Goal: Task Accomplishment & Management: Manage account settings

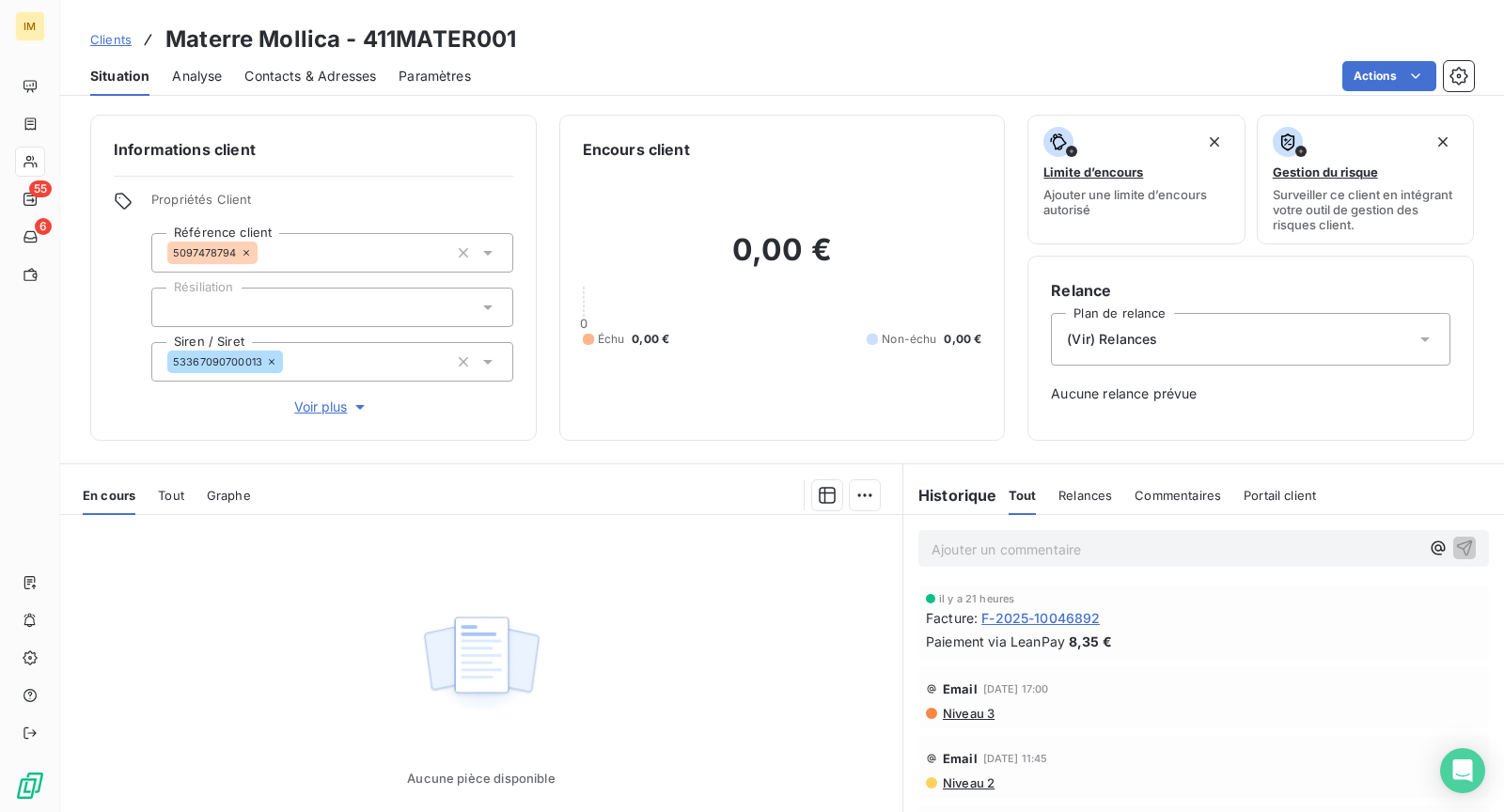
scroll to position [261, 0]
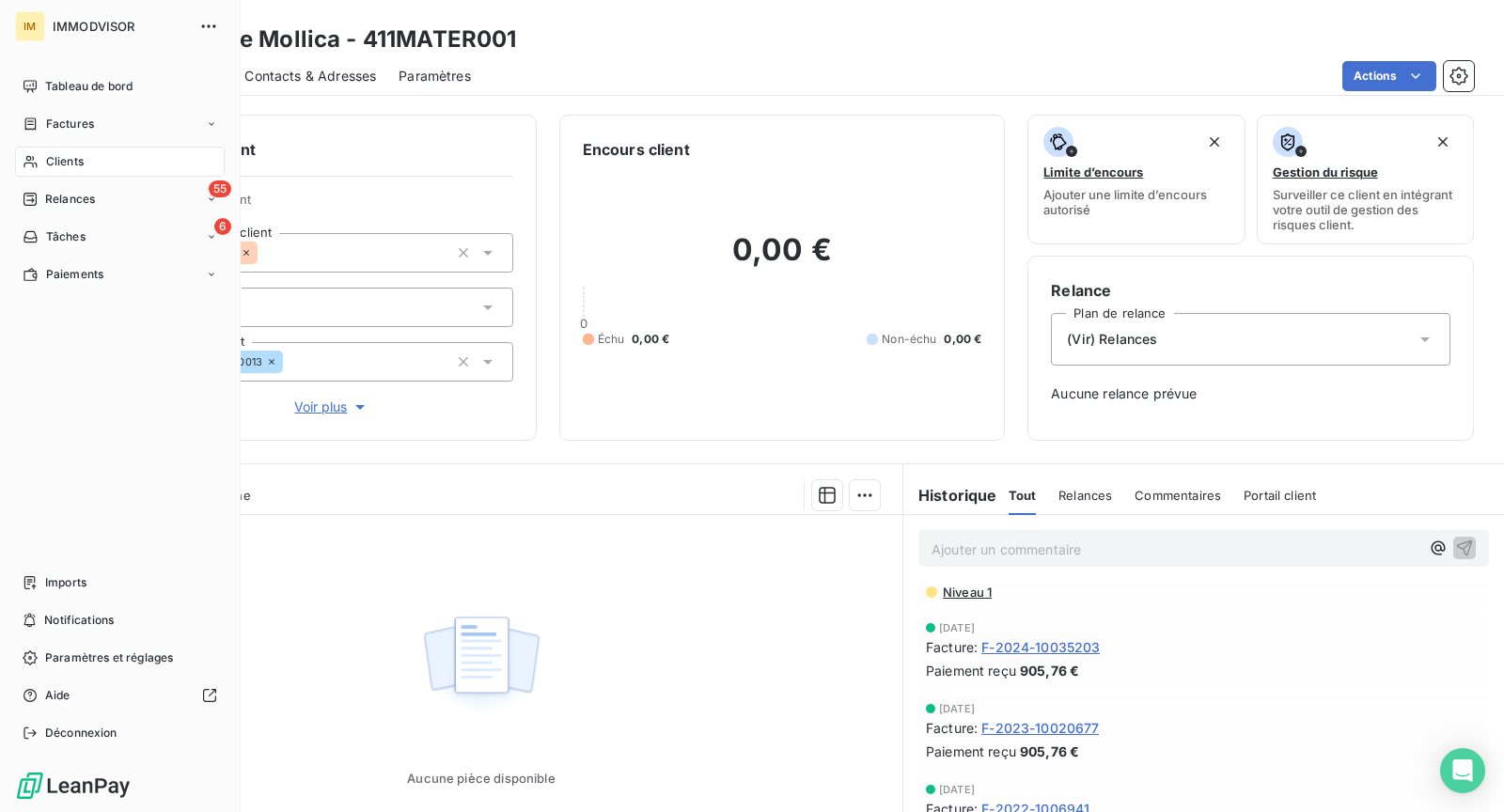
click at [41, 159] on div "Clients" at bounding box center [119, 161] width 210 height 30
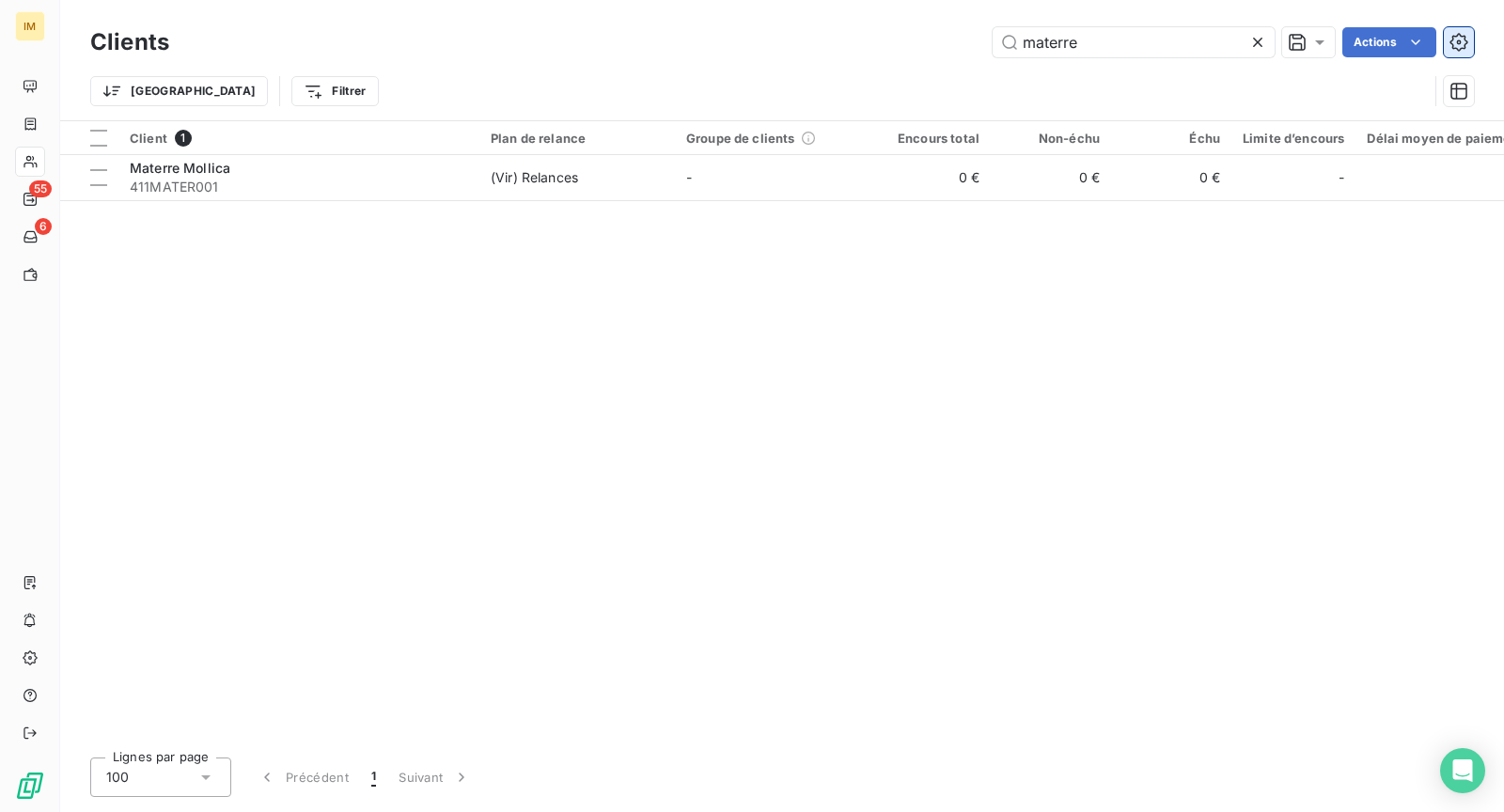
click at [1472, 41] on button "button" at bounding box center [1458, 42] width 30 height 30
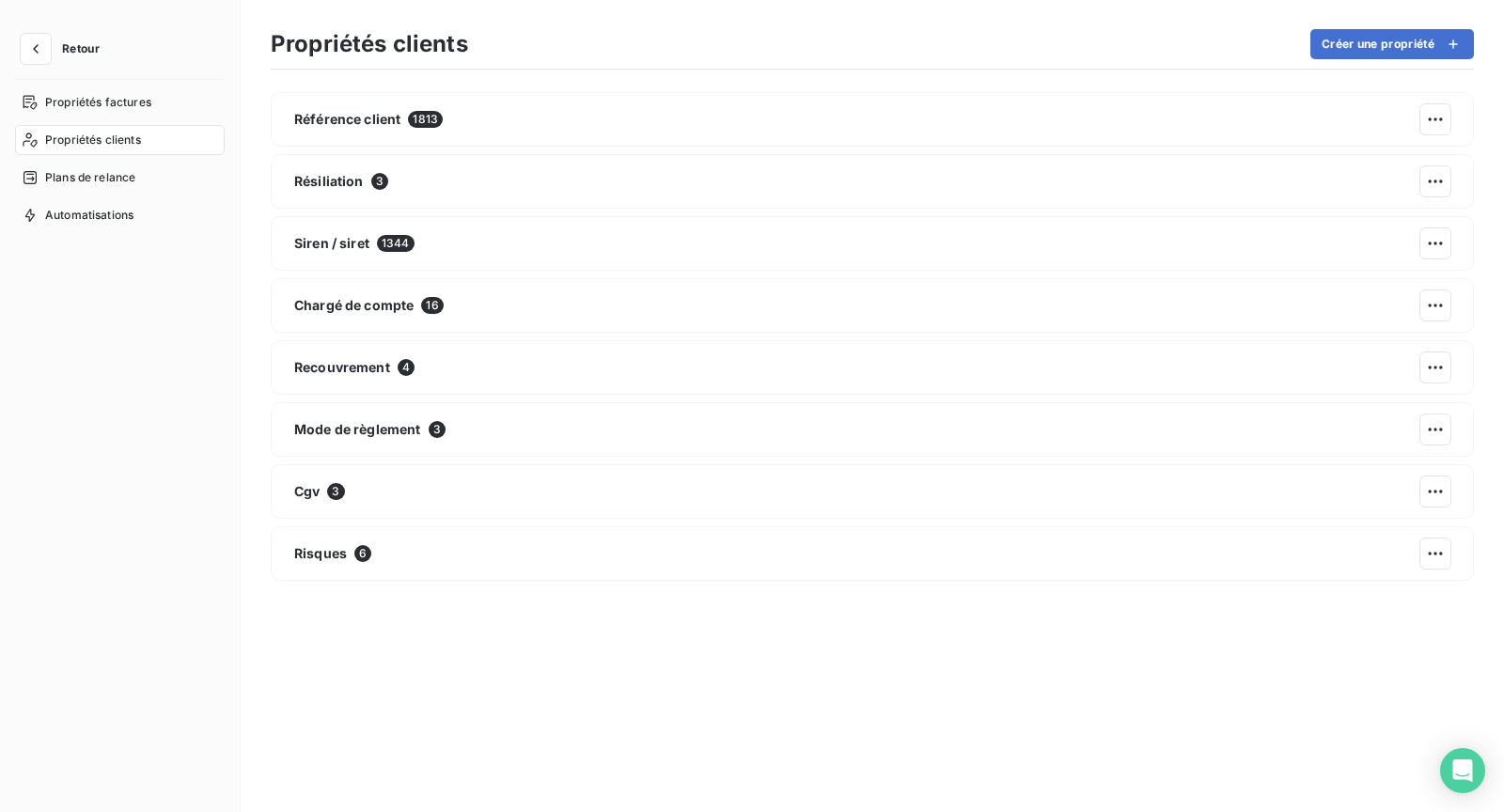
click at [131, 197] on nav "Propriétés factures Propriétés clients Plans de relance Automatisations" at bounding box center [119, 159] width 210 height 143
click at [134, 176] on span "Plans de relance" at bounding box center [90, 177] width 91 height 17
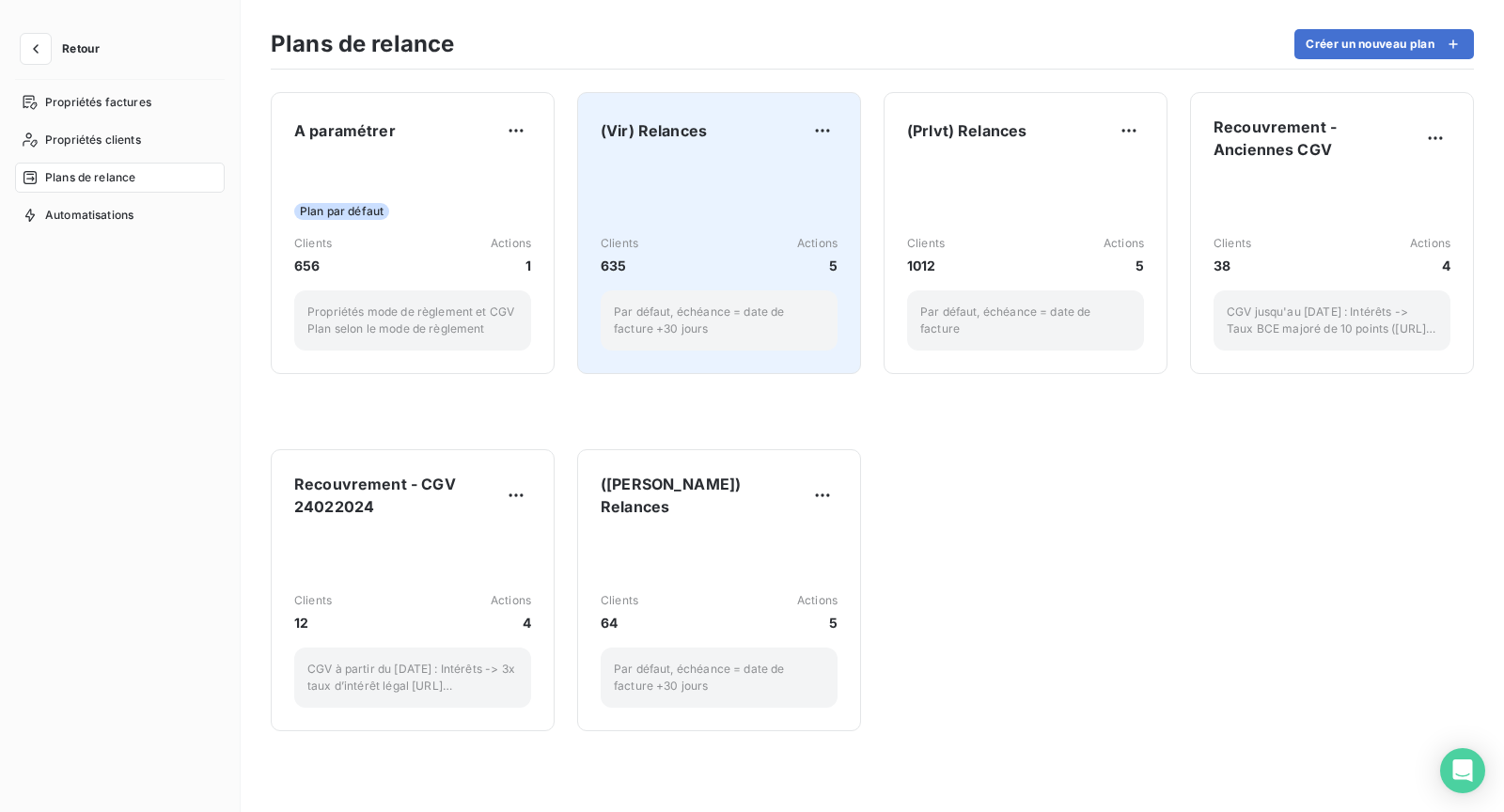
click at [743, 186] on div "Clients 635 Actions 5 Par défaut, échéance = date de facture +30 jours" at bounding box center [719, 255] width 237 height 190
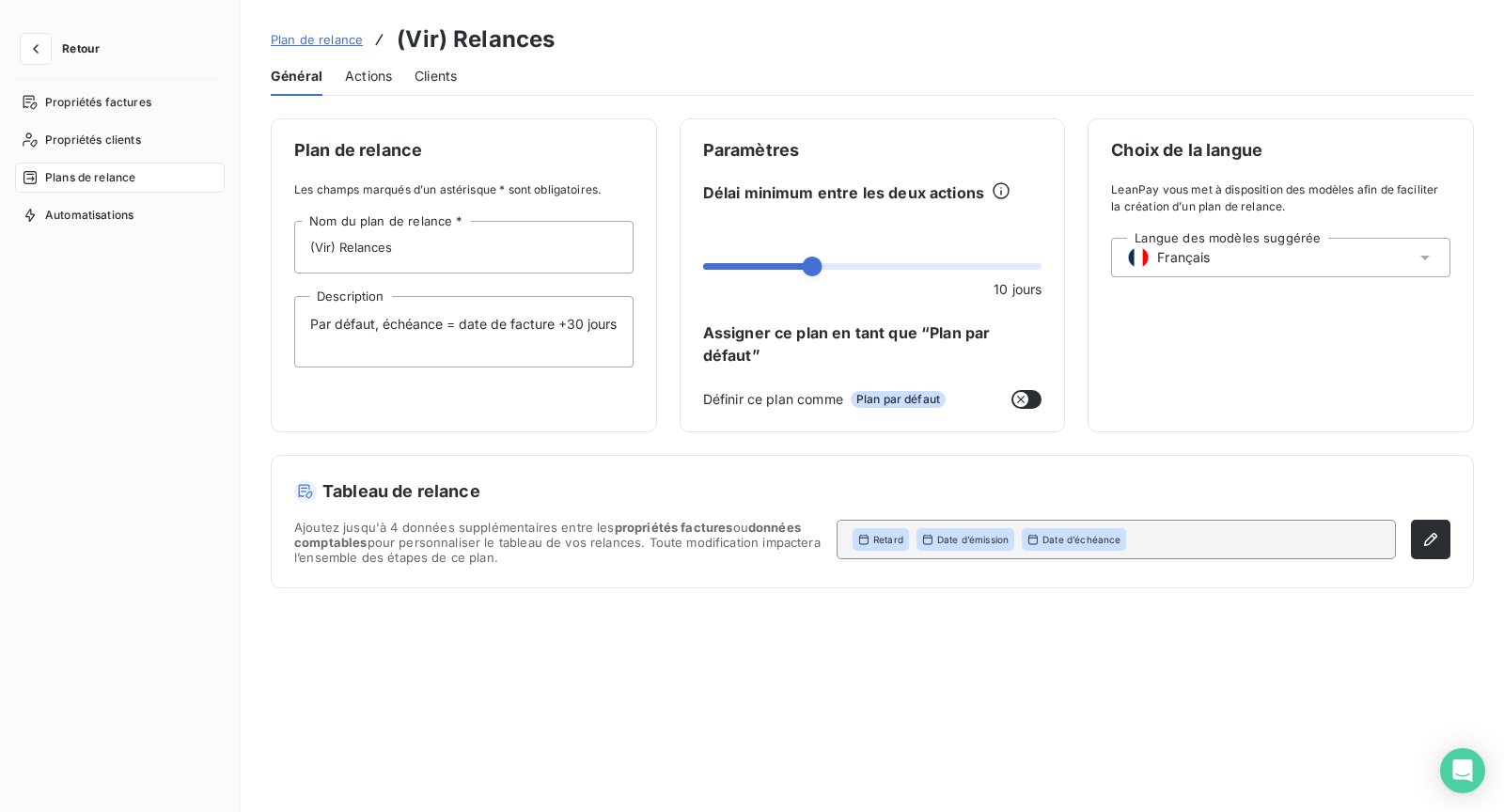
click at [375, 75] on span "Actions" at bounding box center [368, 76] width 47 height 19
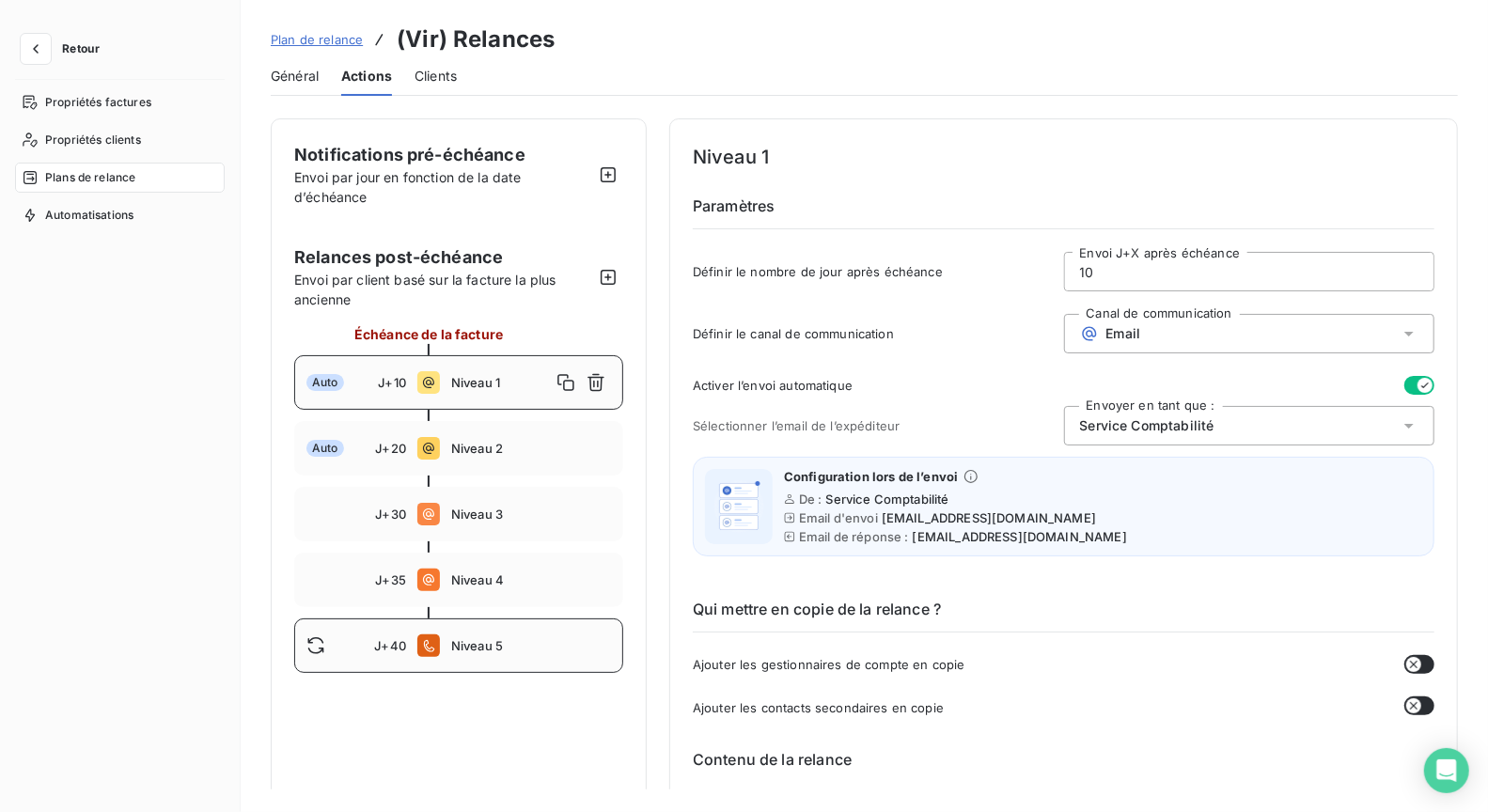
click at [534, 655] on div "J+40 Niveau 5" at bounding box center [459, 645] width 328 height 55
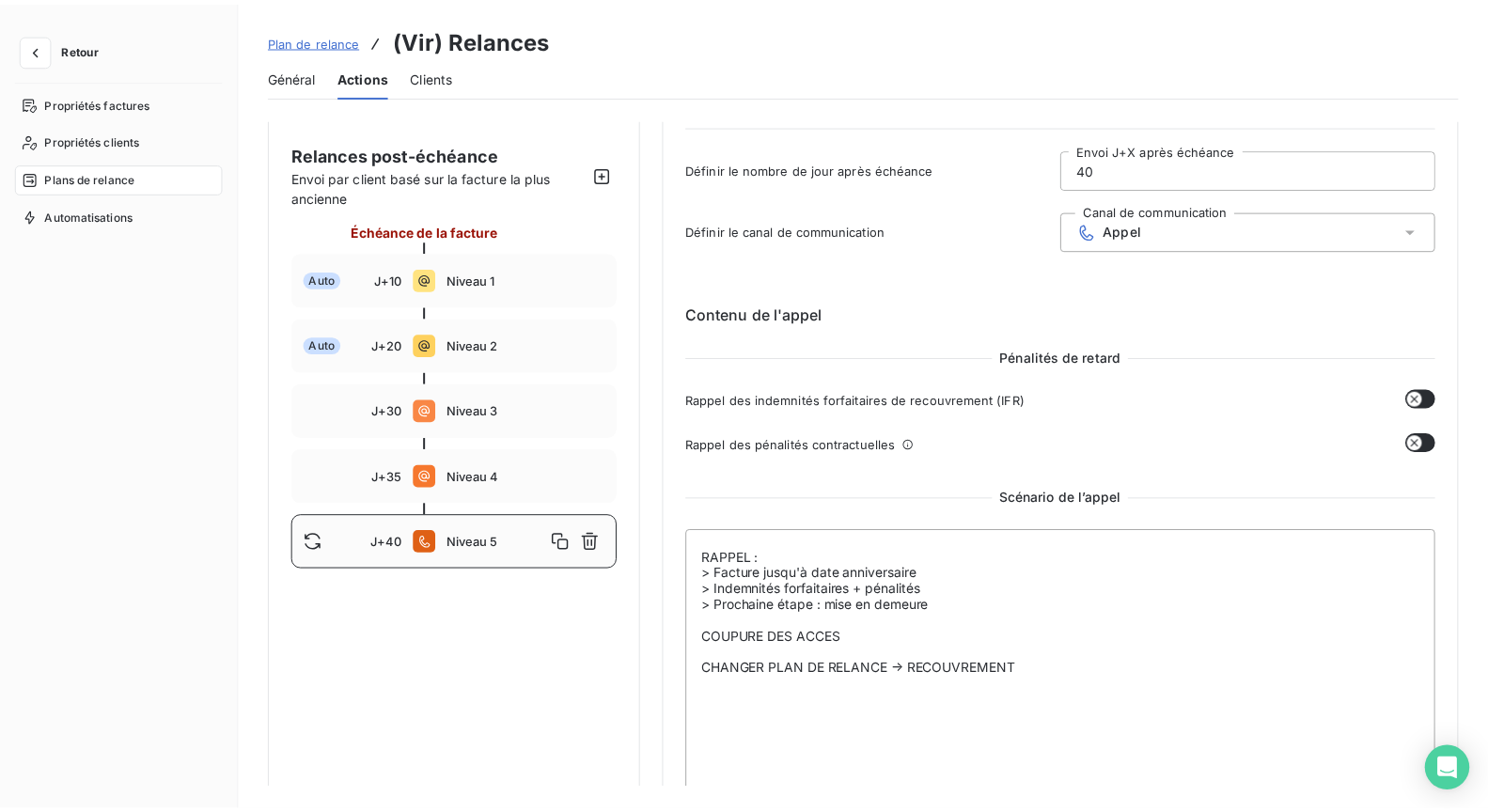
scroll to position [108, 0]
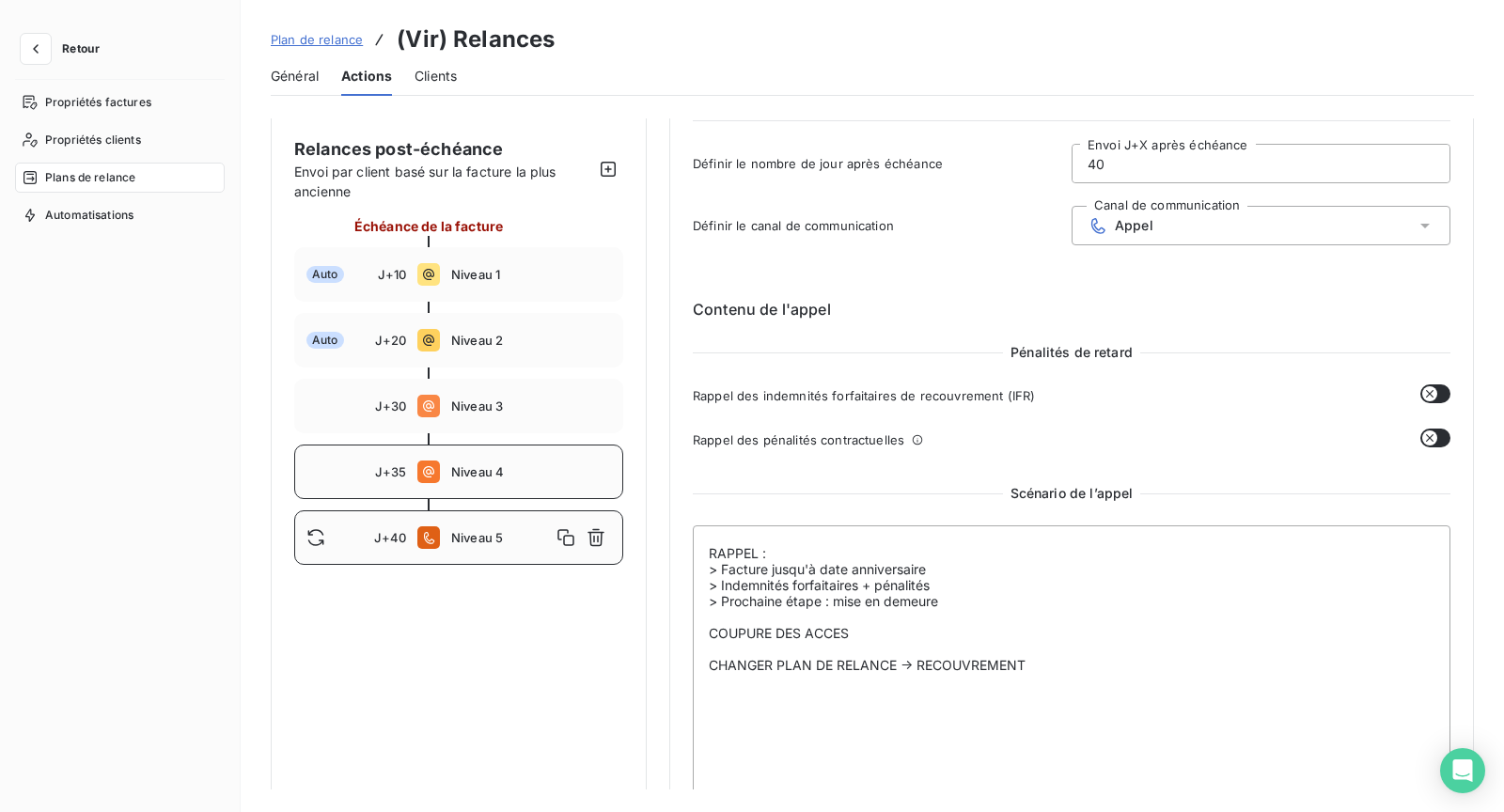
click at [496, 464] on span "Niveau 4" at bounding box center [531, 471] width 160 height 15
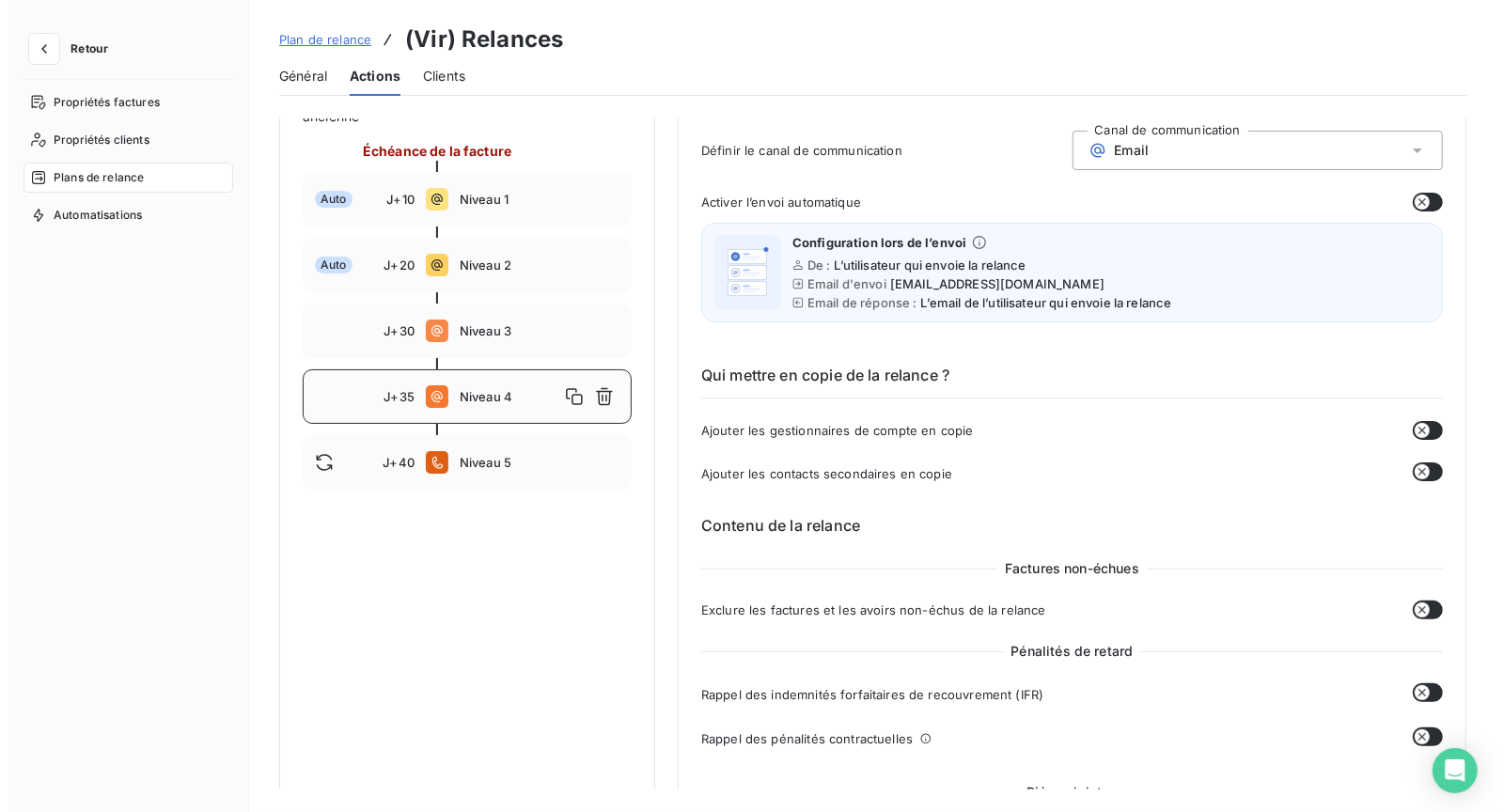
scroll to position [107, 0]
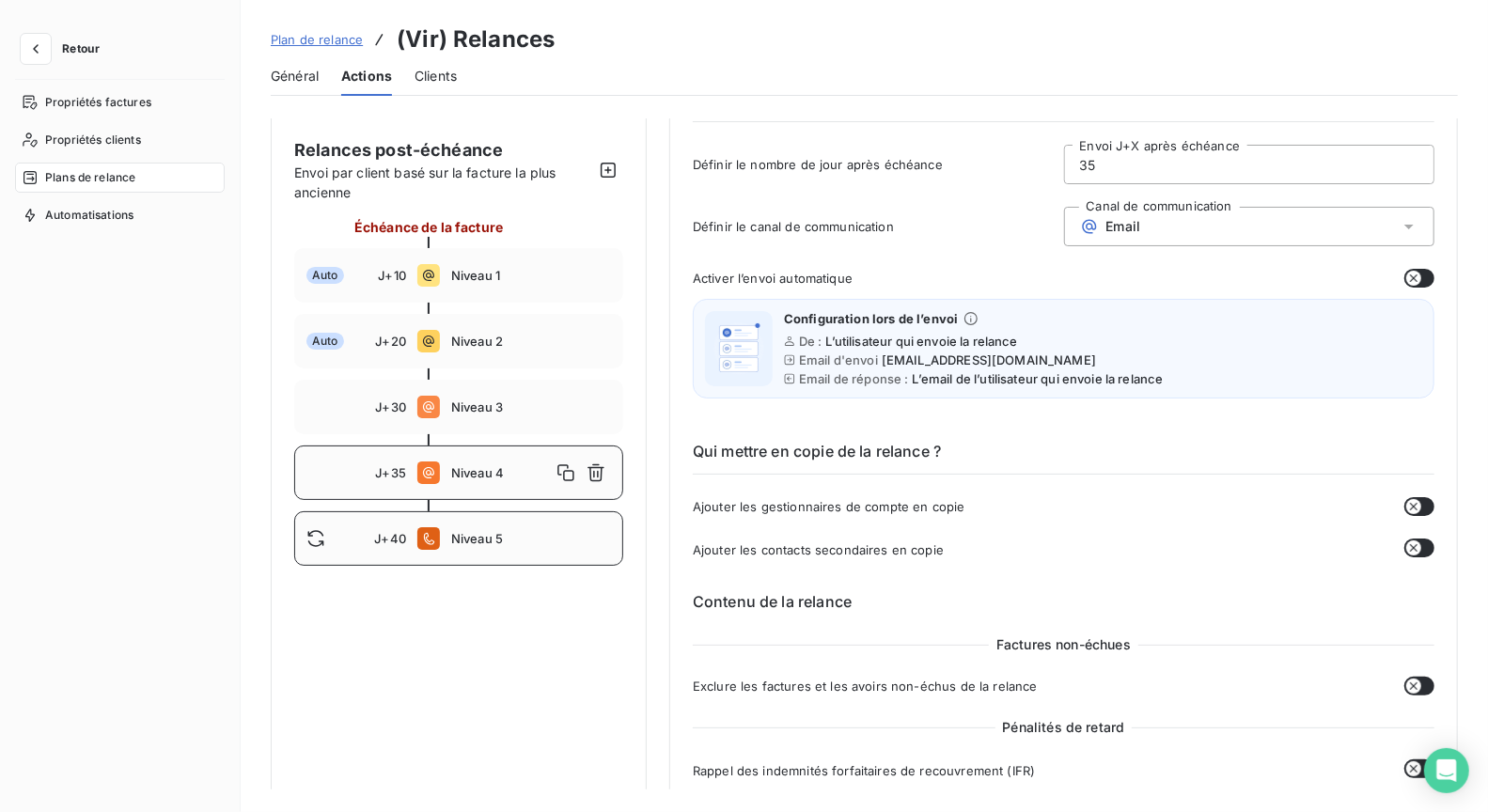
click at [523, 543] on span "Niveau 5" at bounding box center [531, 537] width 160 height 15
type input "40"
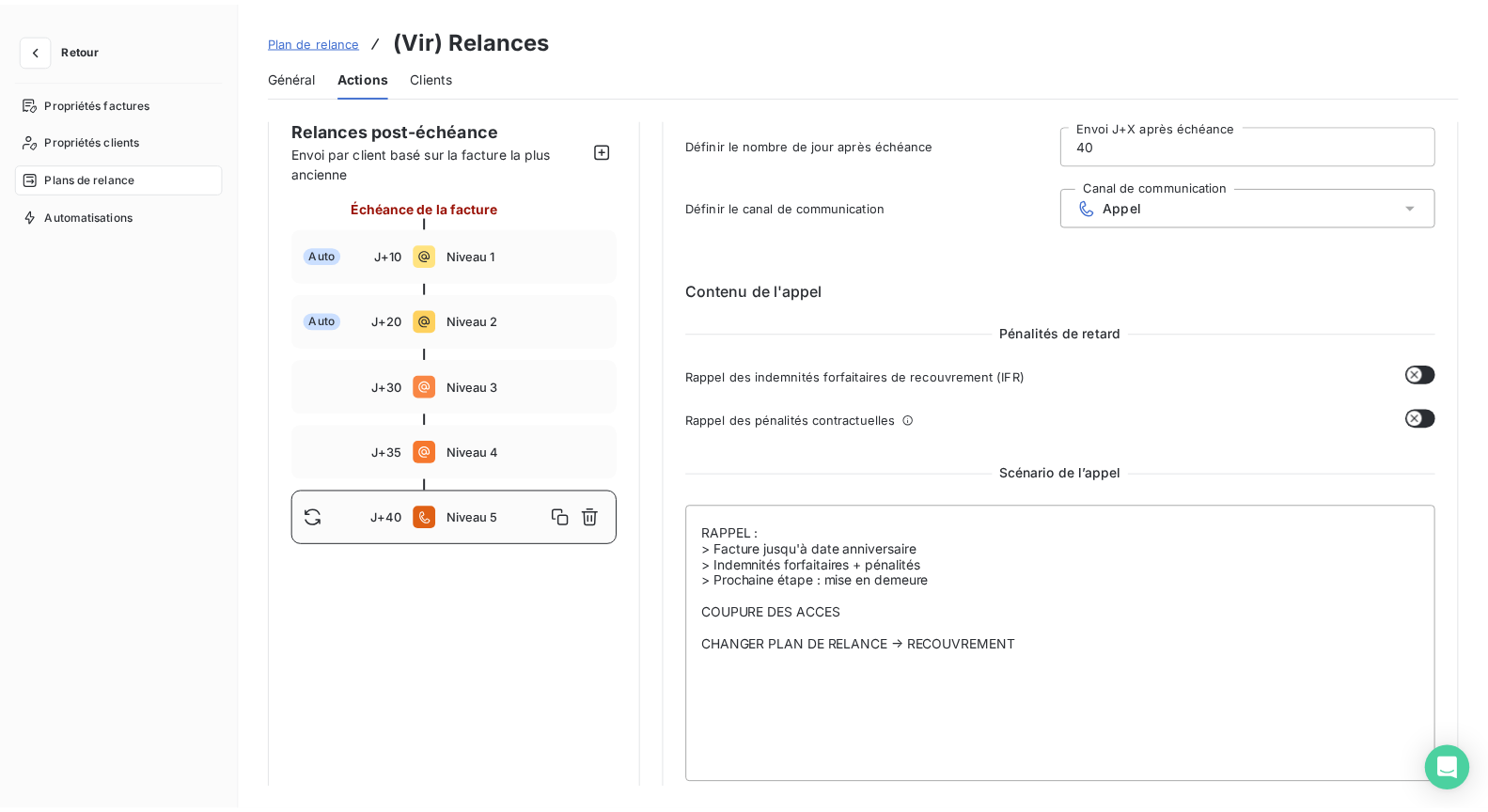
scroll to position [128, 0]
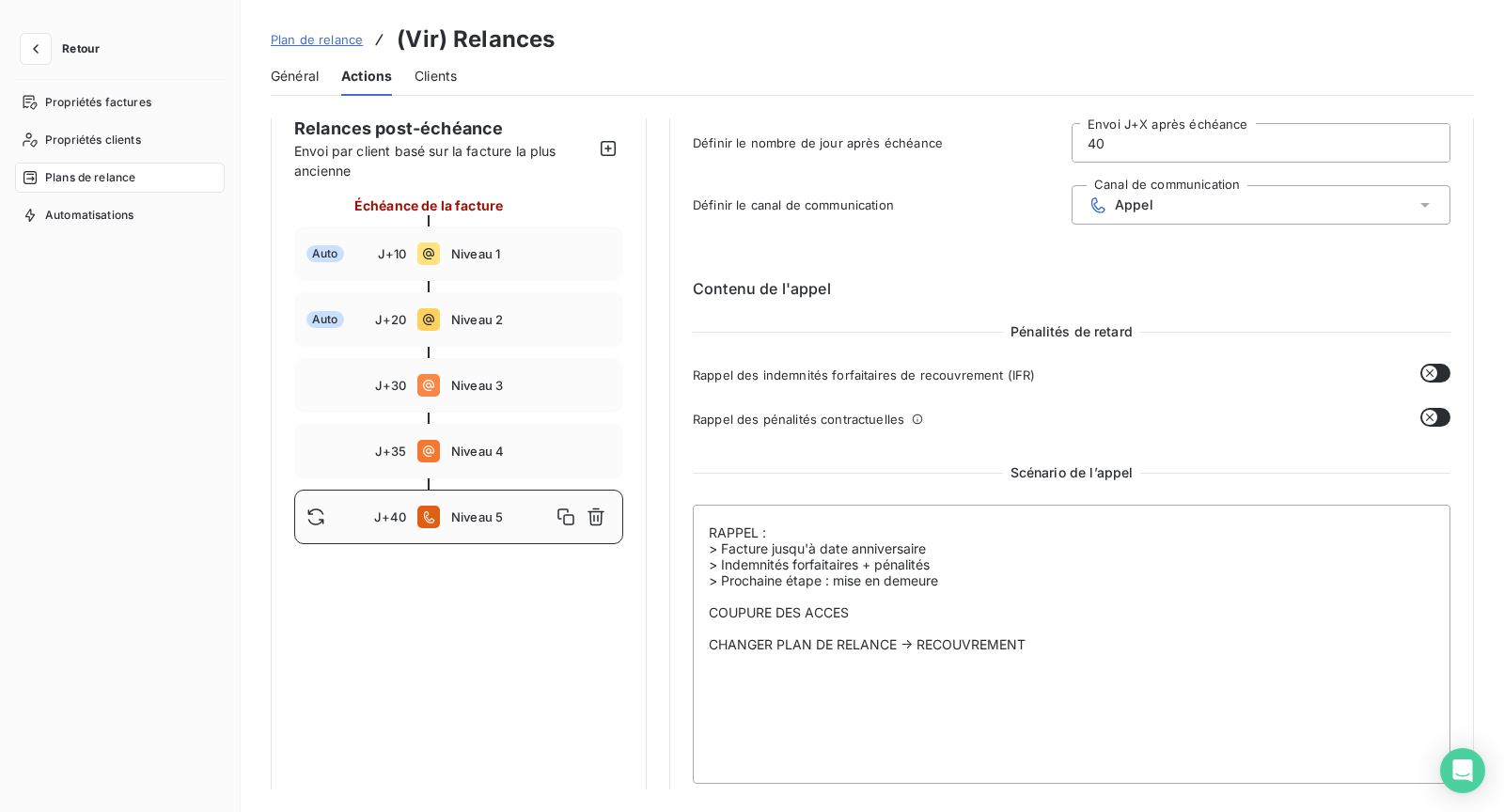
click at [407, 39] on h3 "(Vir) Relances" at bounding box center [475, 40] width 158 height 34
click at [320, 40] on span "Plan de relance" at bounding box center [317, 39] width 93 height 15
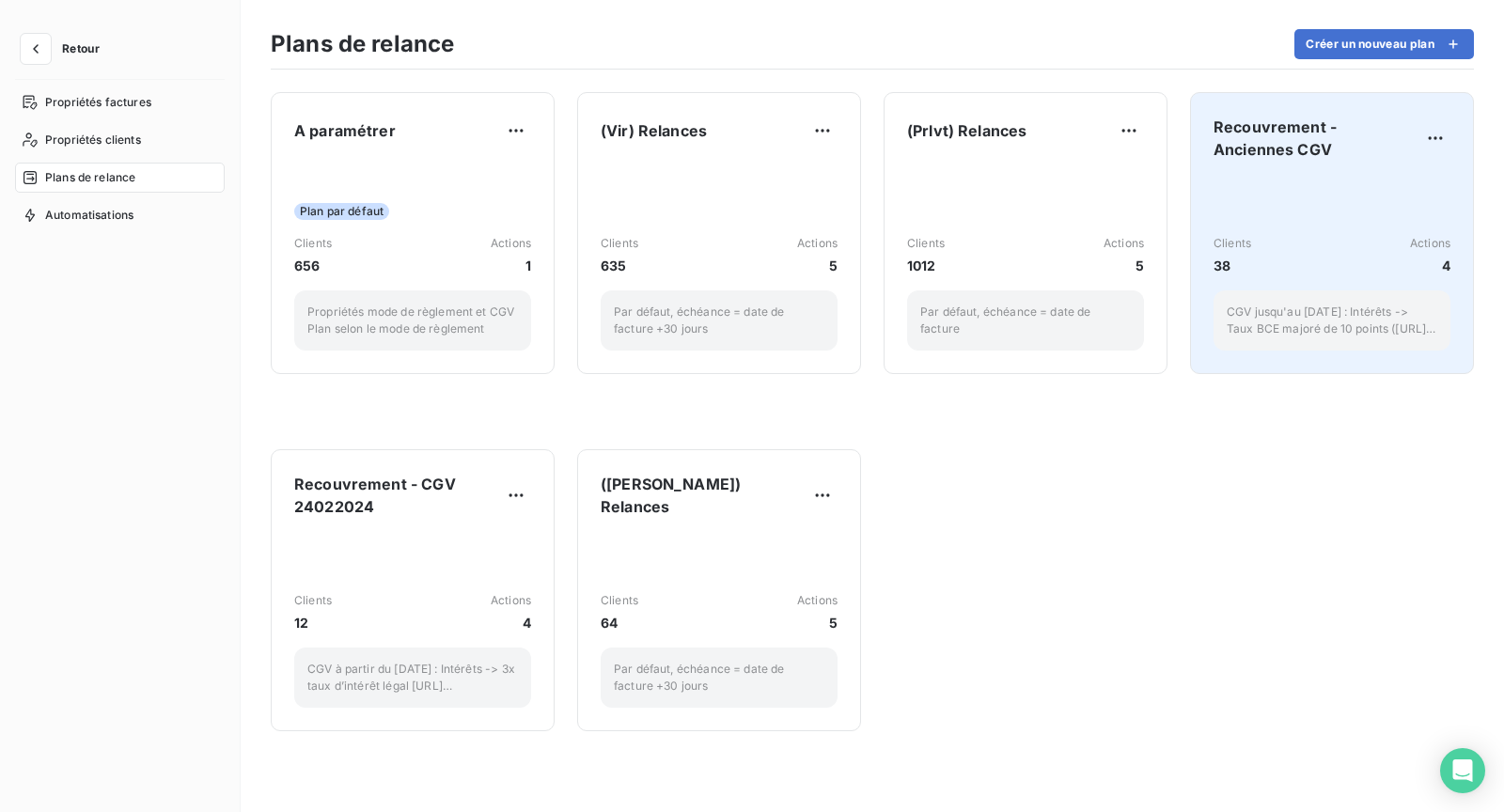
click at [1262, 176] on div "Clients 38 Actions 4 CGV jusqu'au [DATE] : Intérêts -> Taux BCE majoré de 10 po…" at bounding box center [1332, 264] width 237 height 175
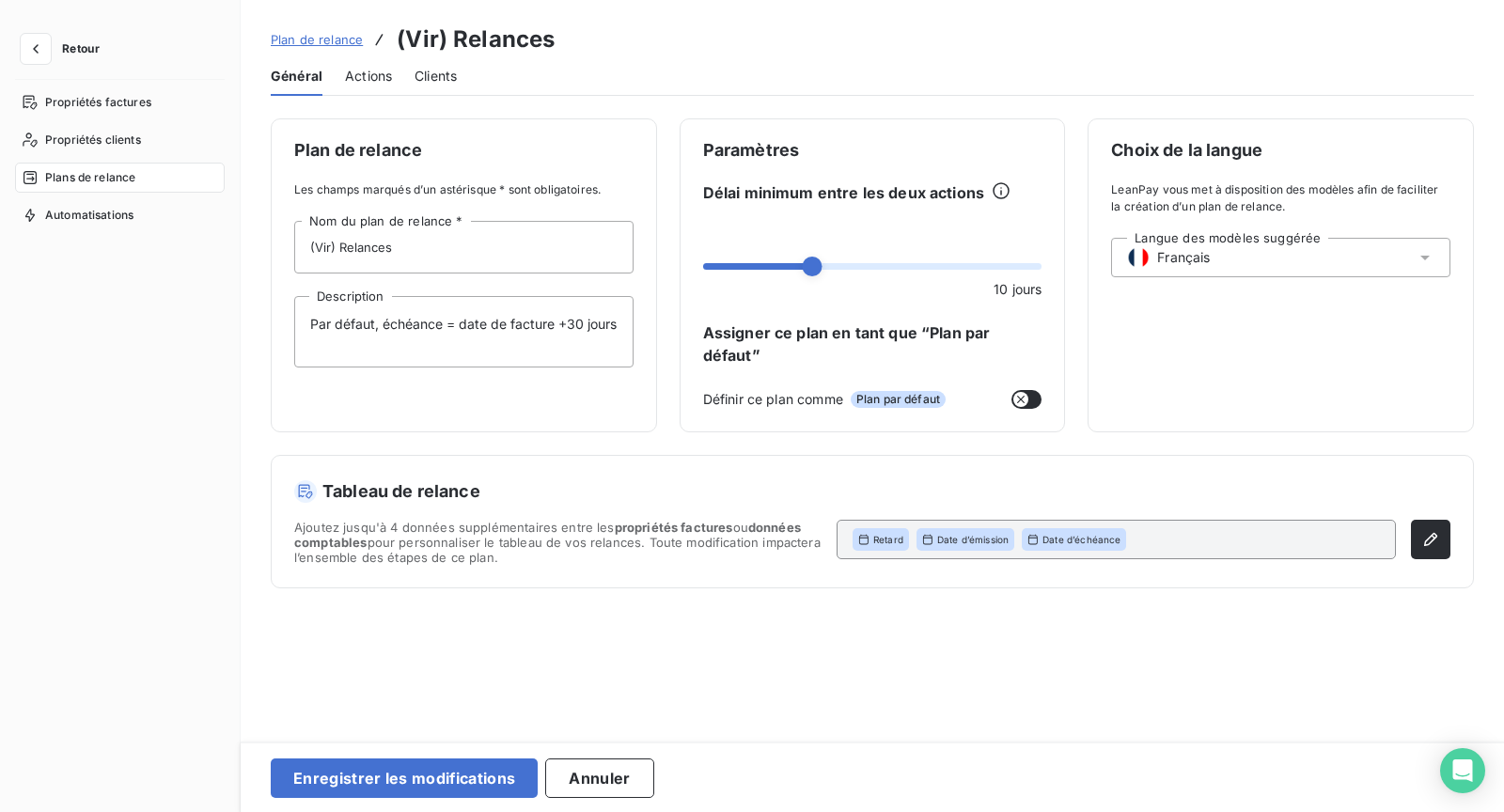
type input "Recouvrement - Anciennes CGV"
type textarea "CGV jusqu'au [DATE] : Intérêts -> Taux BCE majoré de 10 points ([URL][DOMAIN_NA…"
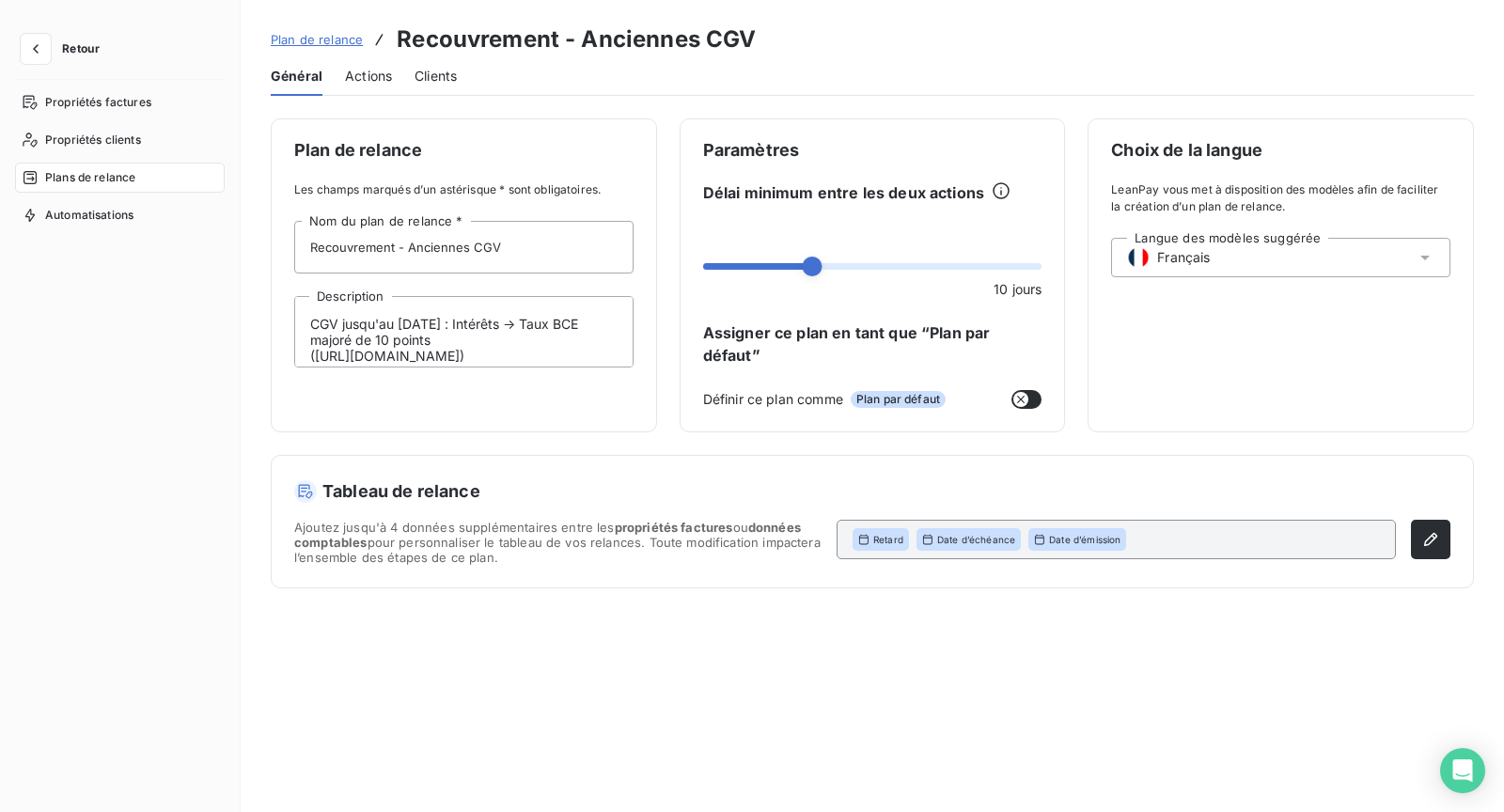
click at [340, 71] on div "Général Actions Clients" at bounding box center [872, 77] width 1203 height 40
click at [354, 74] on span "Actions" at bounding box center [368, 76] width 47 height 19
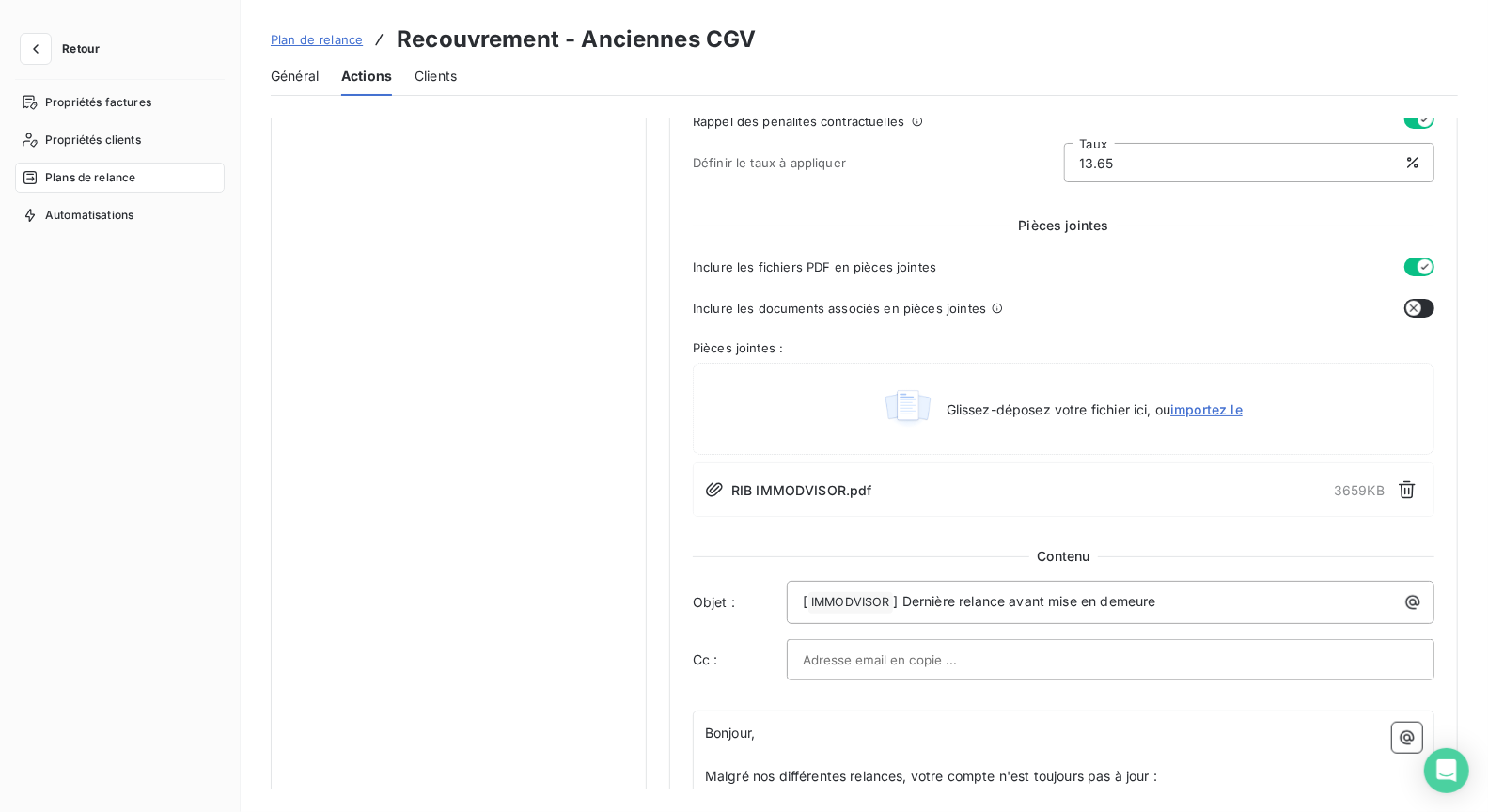
scroll to position [1225, 0]
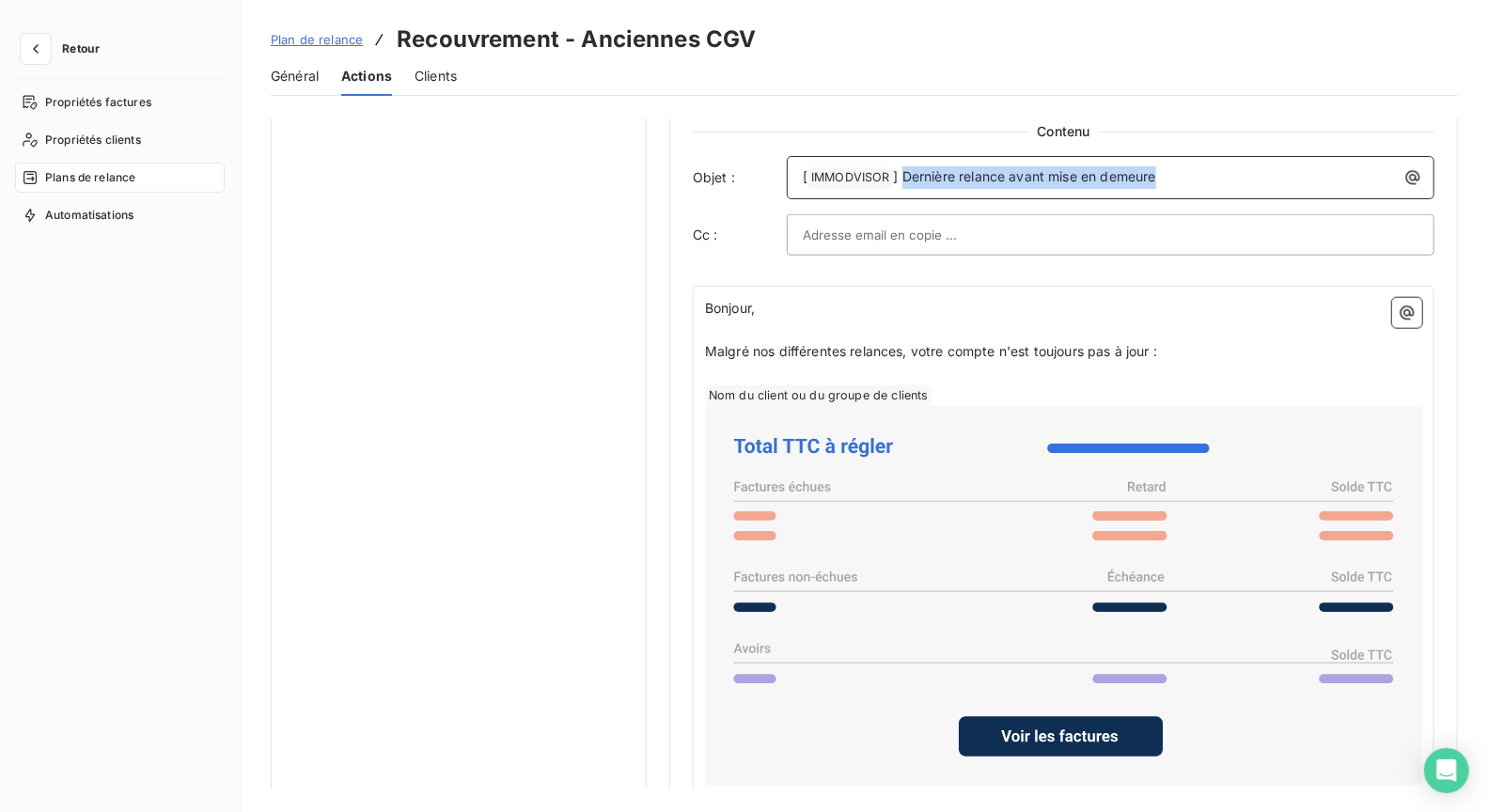
drag, startPoint x: 905, startPoint y: 173, endPoint x: 1186, endPoint y: 173, distance: 281.0
click at [1186, 173] on p "[ IMMODVISOR ﻿ ] Dernière relance avant mise en demeure" at bounding box center [1115, 177] width 625 height 23
copy span "Dernière relance avant mise en demeure"
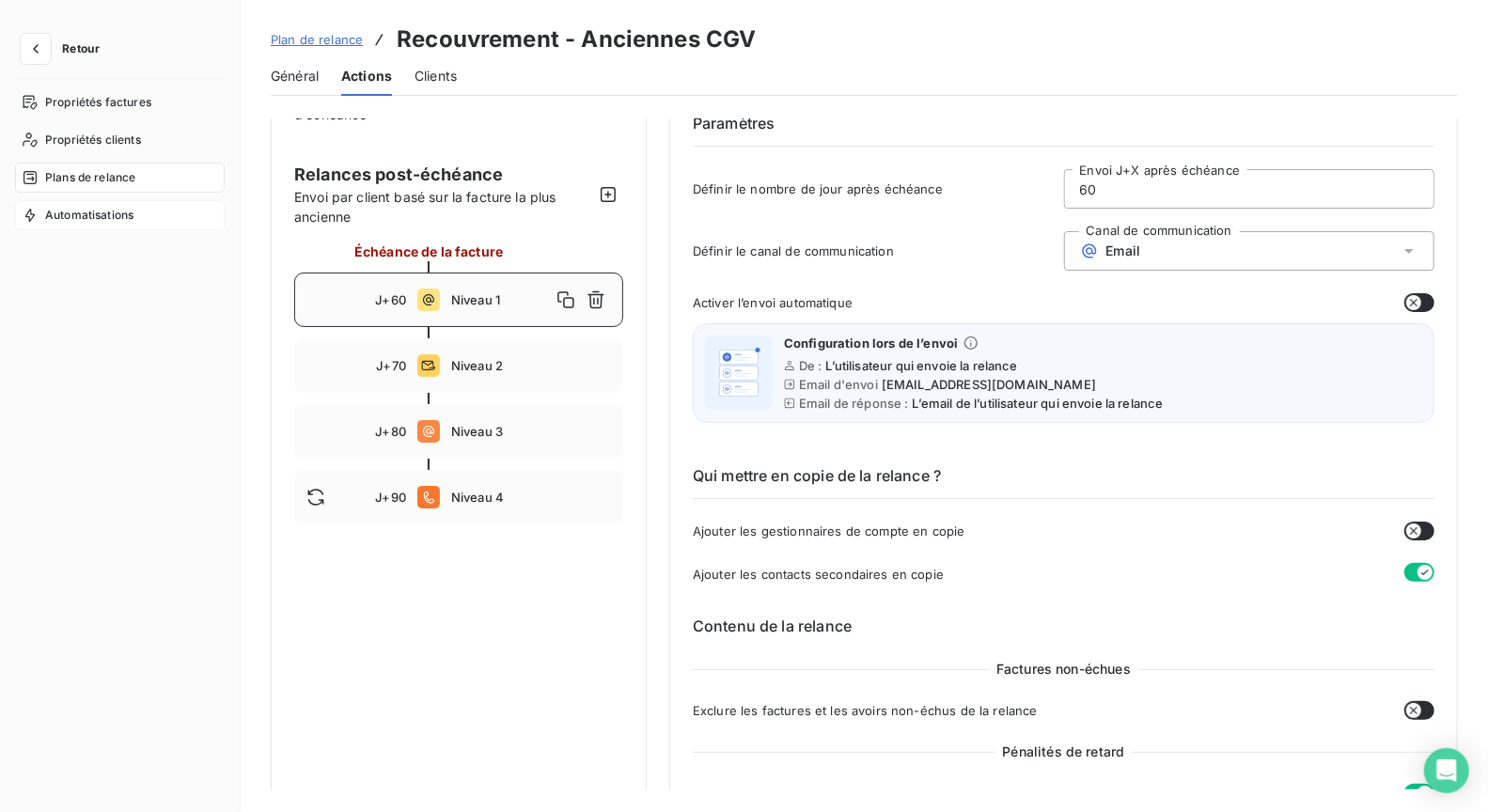
scroll to position [60, 0]
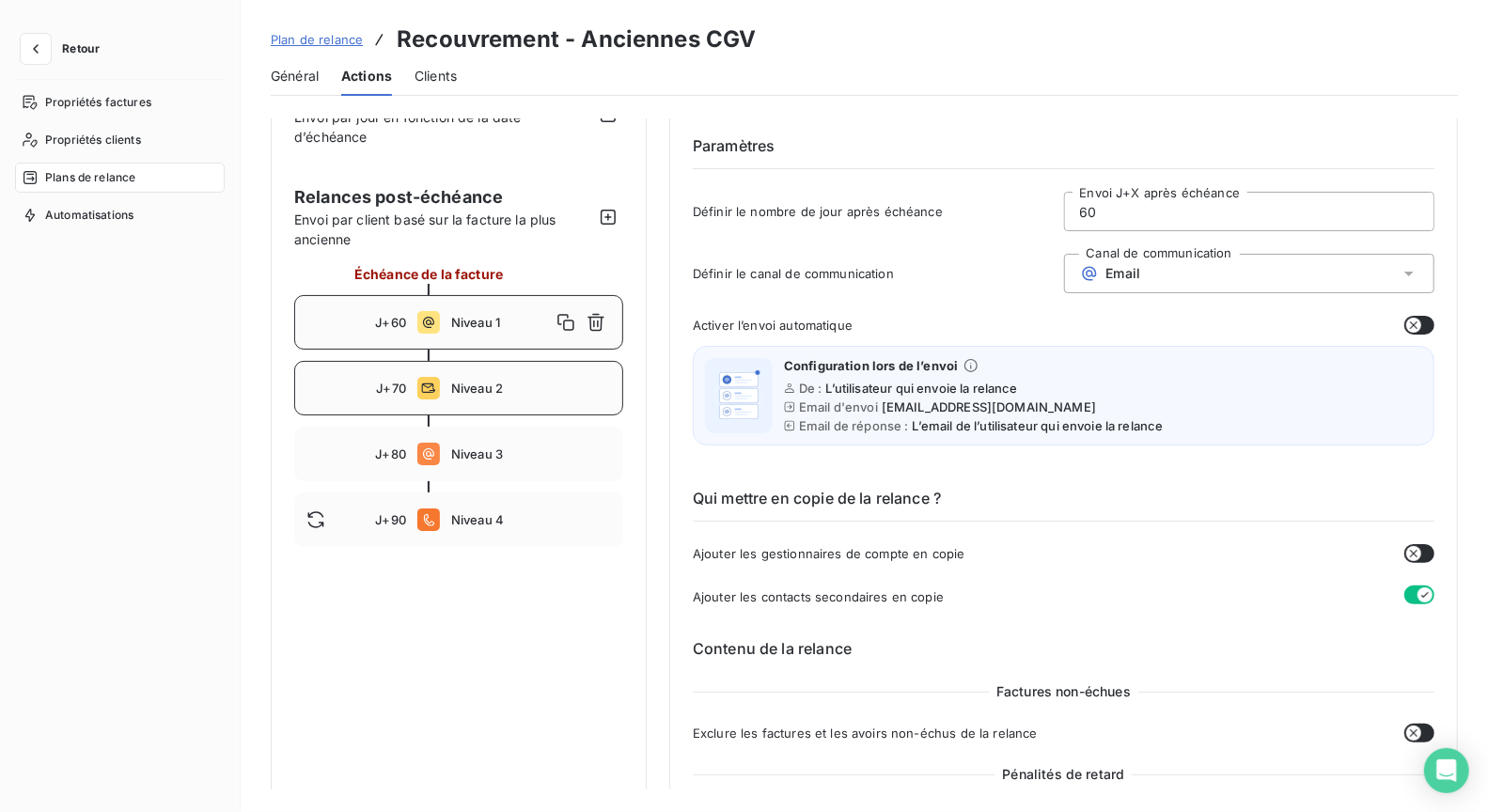
click at [531, 387] on span "Niveau 2" at bounding box center [531, 387] width 160 height 15
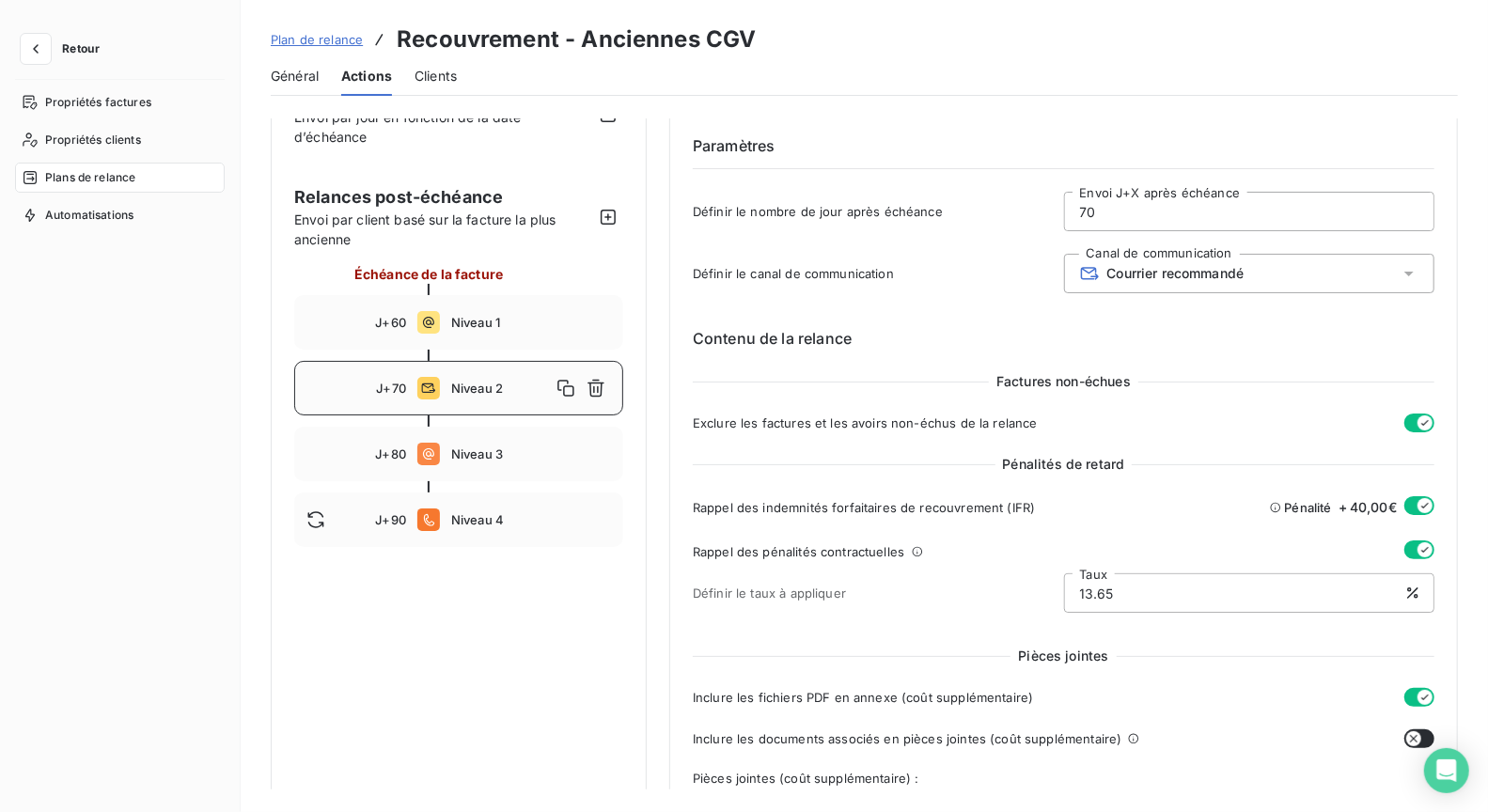
type input "70"
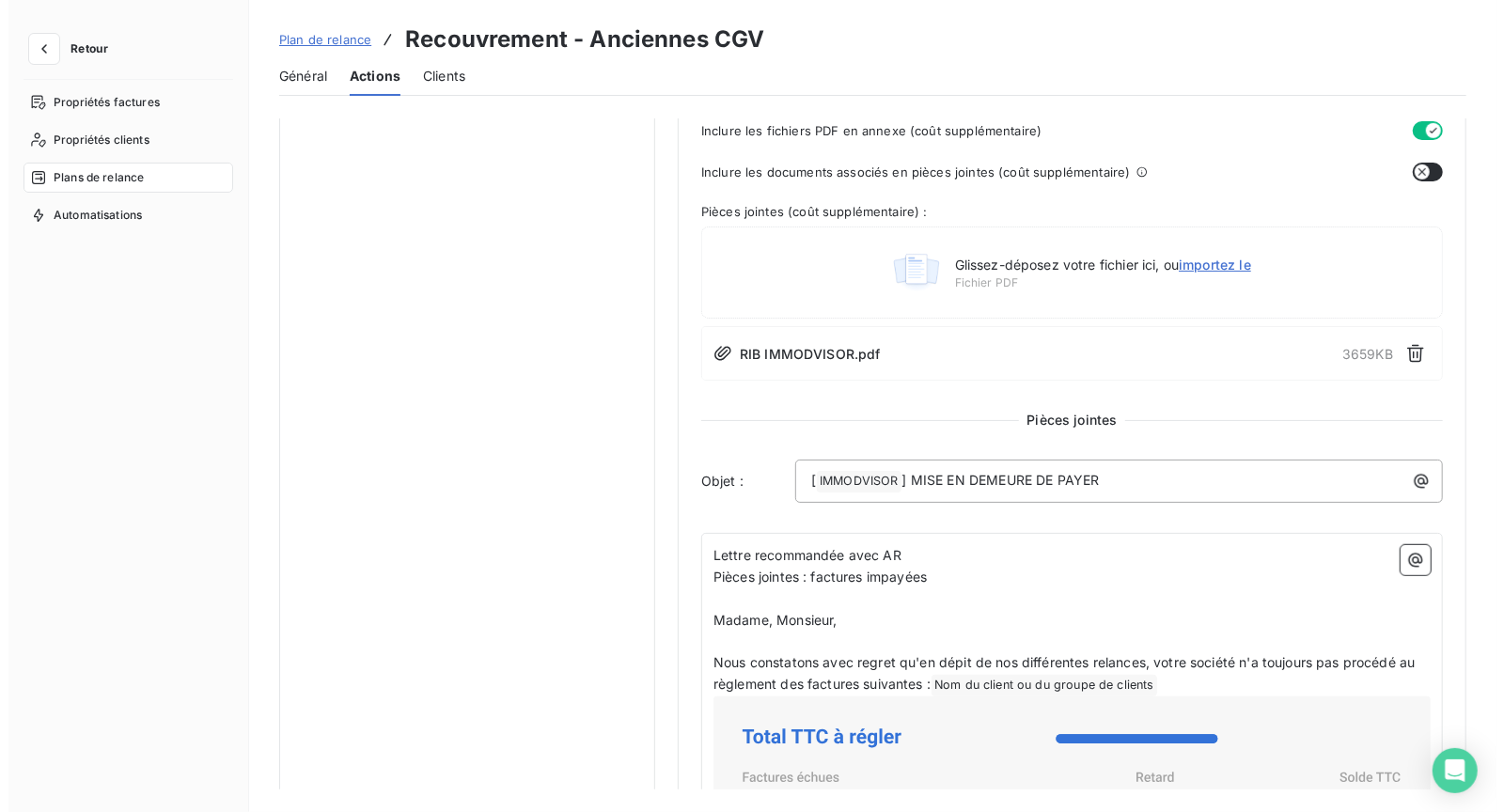
scroll to position [669, 0]
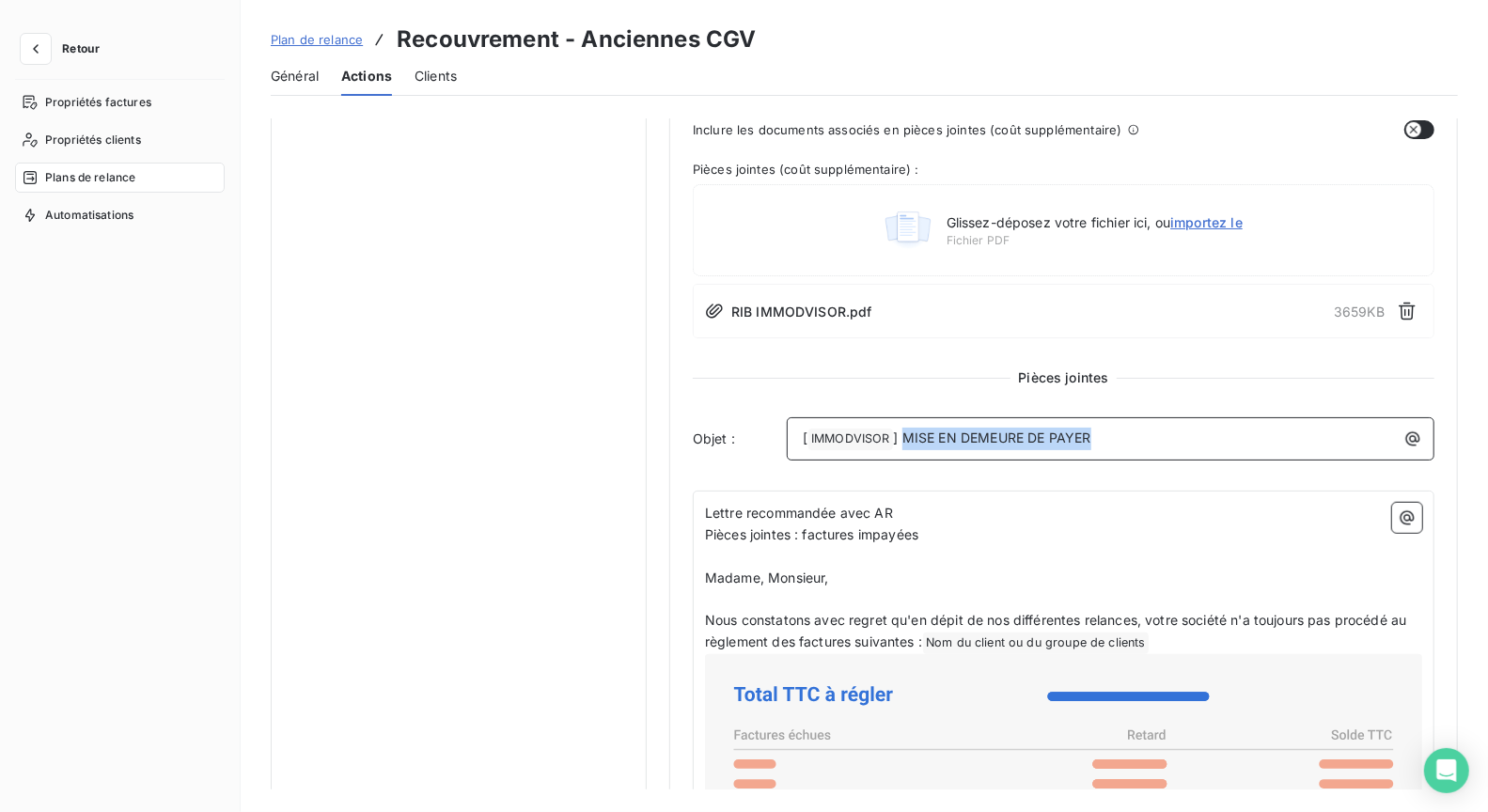
drag, startPoint x: 901, startPoint y: 431, endPoint x: 1081, endPoint y: 430, distance: 180.0
click at [1112, 430] on p "[ IMMODVISOR ﻿ ] MISE EN DEMEURE DE PAYER" at bounding box center [1115, 439] width 625 height 23
copy span "MISE EN DEMEURE DE PAYER"
drag, startPoint x: 118, startPoint y: 29, endPoint x: 59, endPoint y: 50, distance: 62.6
click at [117, 29] on div "Retour Propriétés factures Propriétés clients Plans de relance Automatisations" at bounding box center [120, 406] width 241 height 812
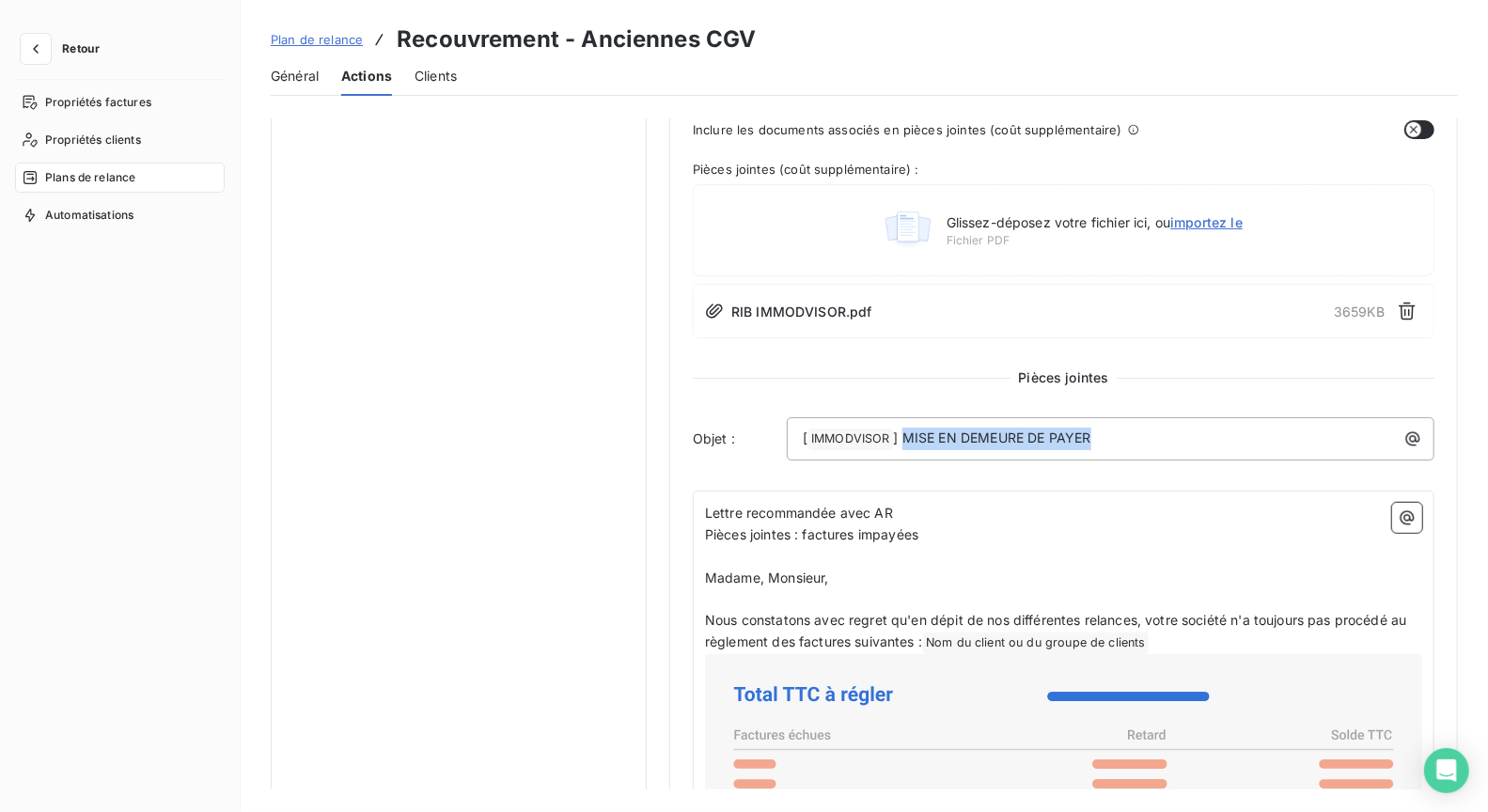
click at [57, 51] on button "Retour" at bounding box center [65, 49] width 100 height 30
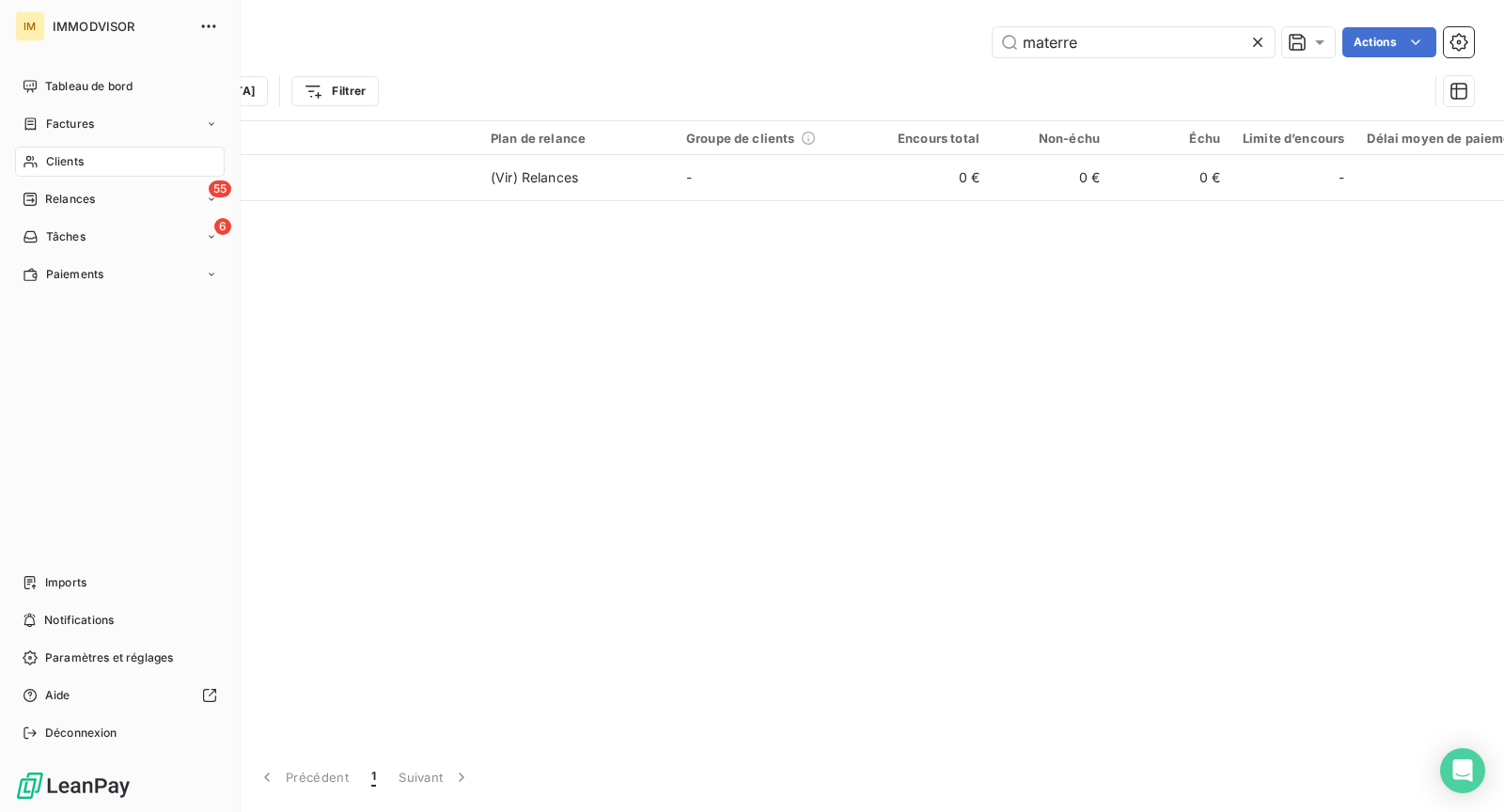
click at [37, 158] on icon at bounding box center [31, 161] width 16 height 15
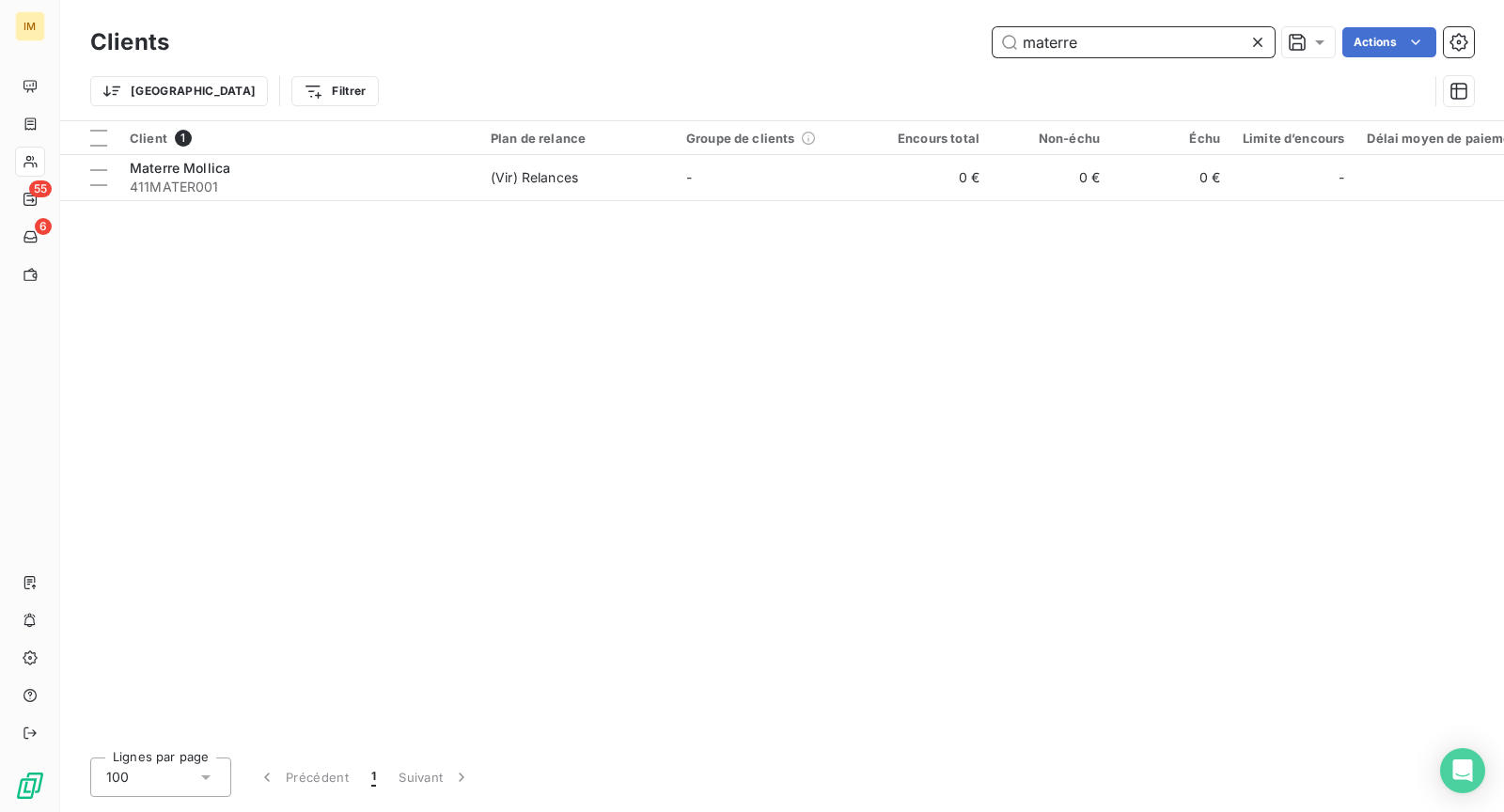
click at [1098, 52] on input "materre" at bounding box center [1133, 42] width 282 height 30
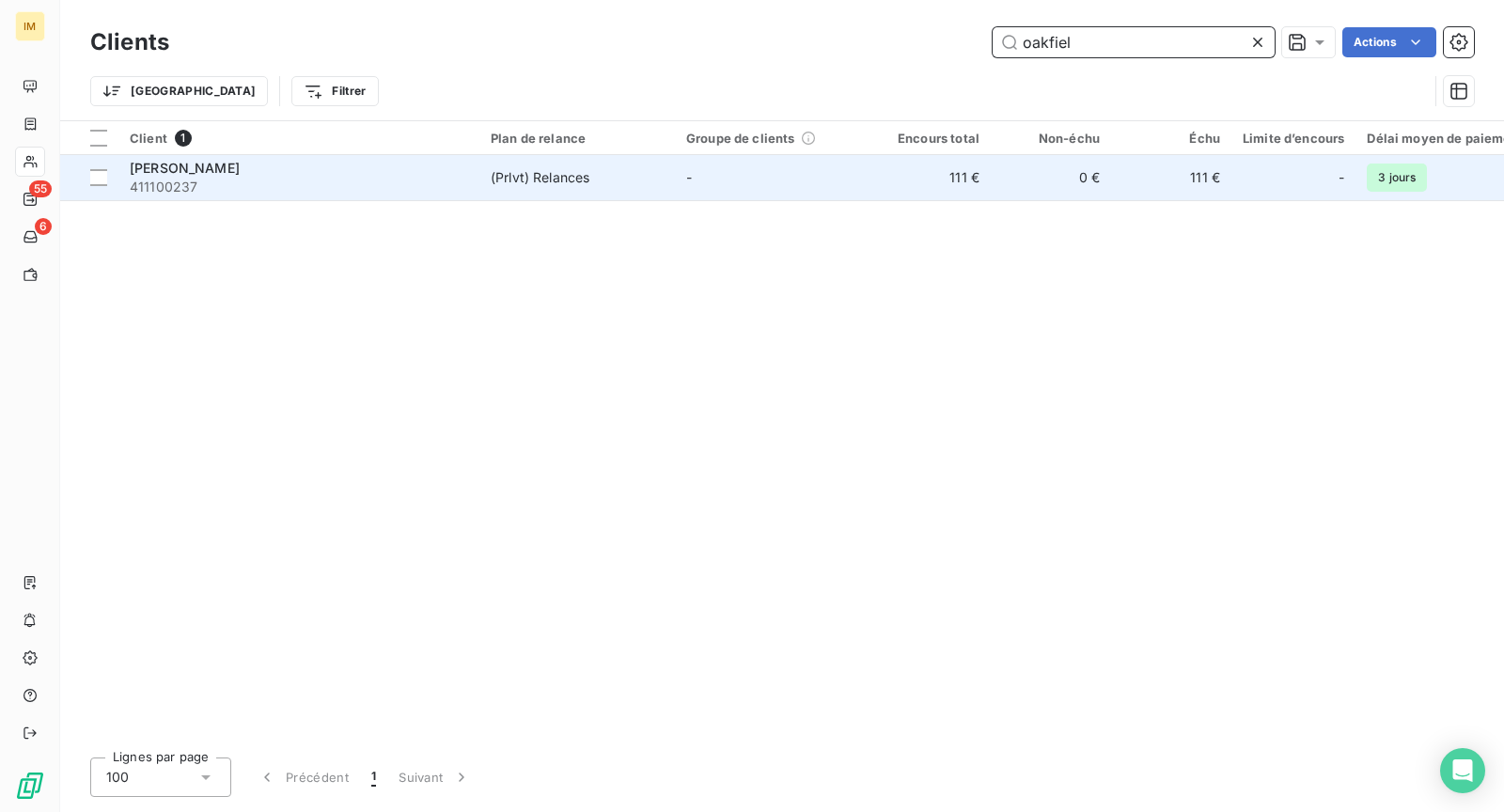
type input "oakfiel"
click at [766, 170] on td "-" at bounding box center [772, 177] width 195 height 45
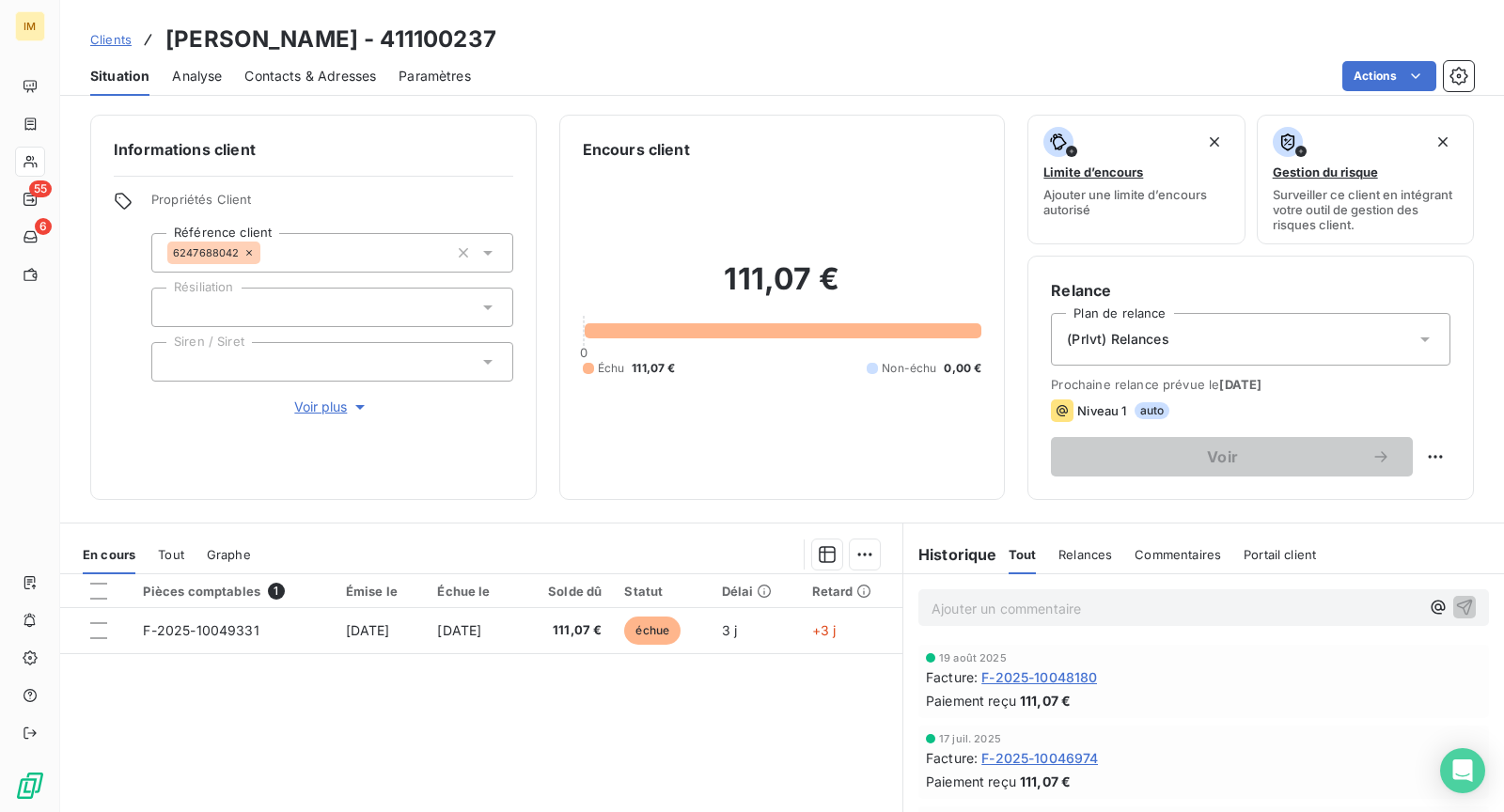
click at [307, 76] on span "Contacts & Adresses" at bounding box center [310, 76] width 131 height 19
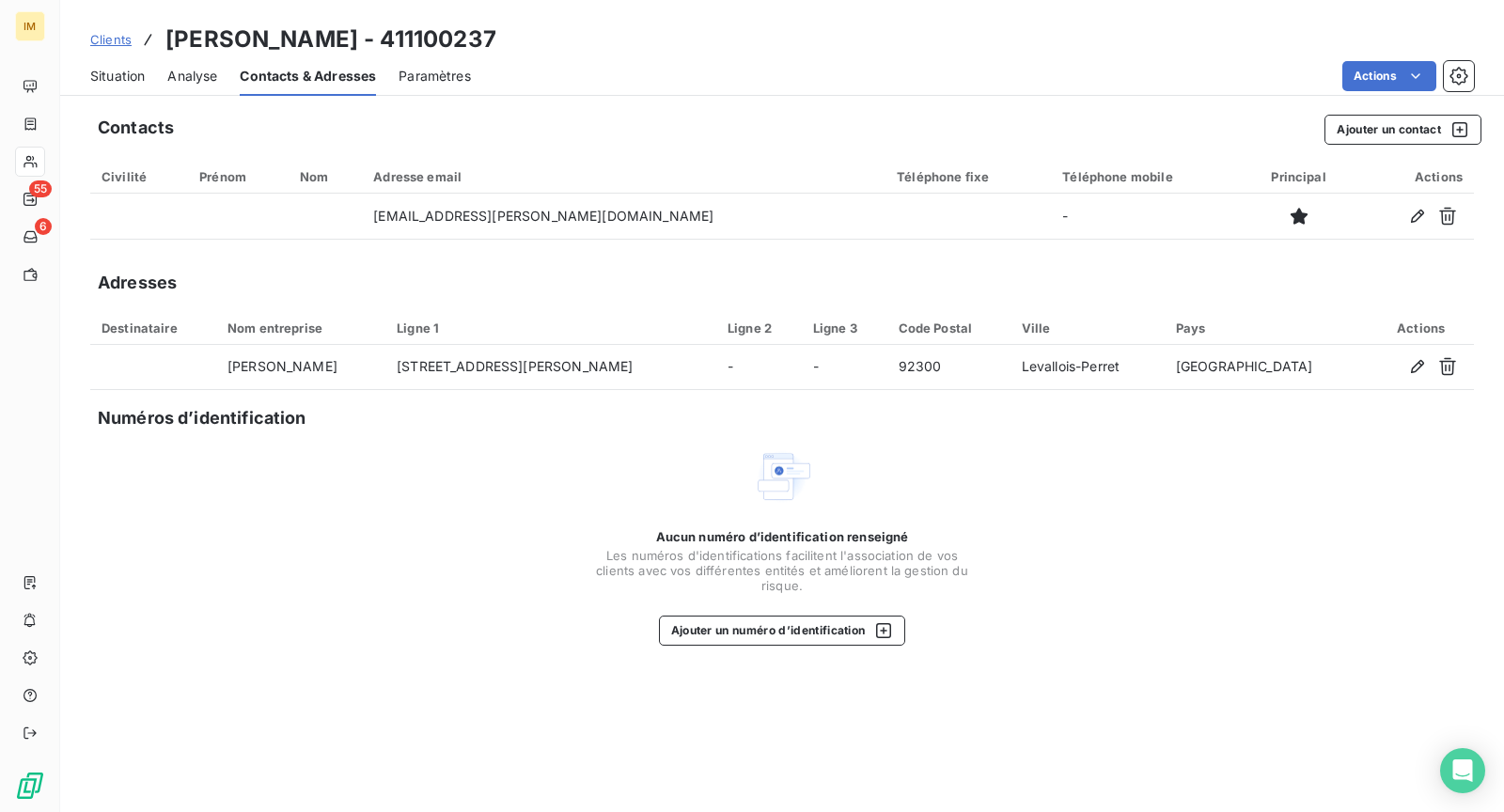
click at [70, 197] on div "Contacts Ajouter un contact Civilité Prénom Nom Adresse email Téléphone fixe Té…" at bounding box center [781, 458] width 1443 height 709
click at [101, 70] on span "Situation" at bounding box center [117, 76] width 55 height 19
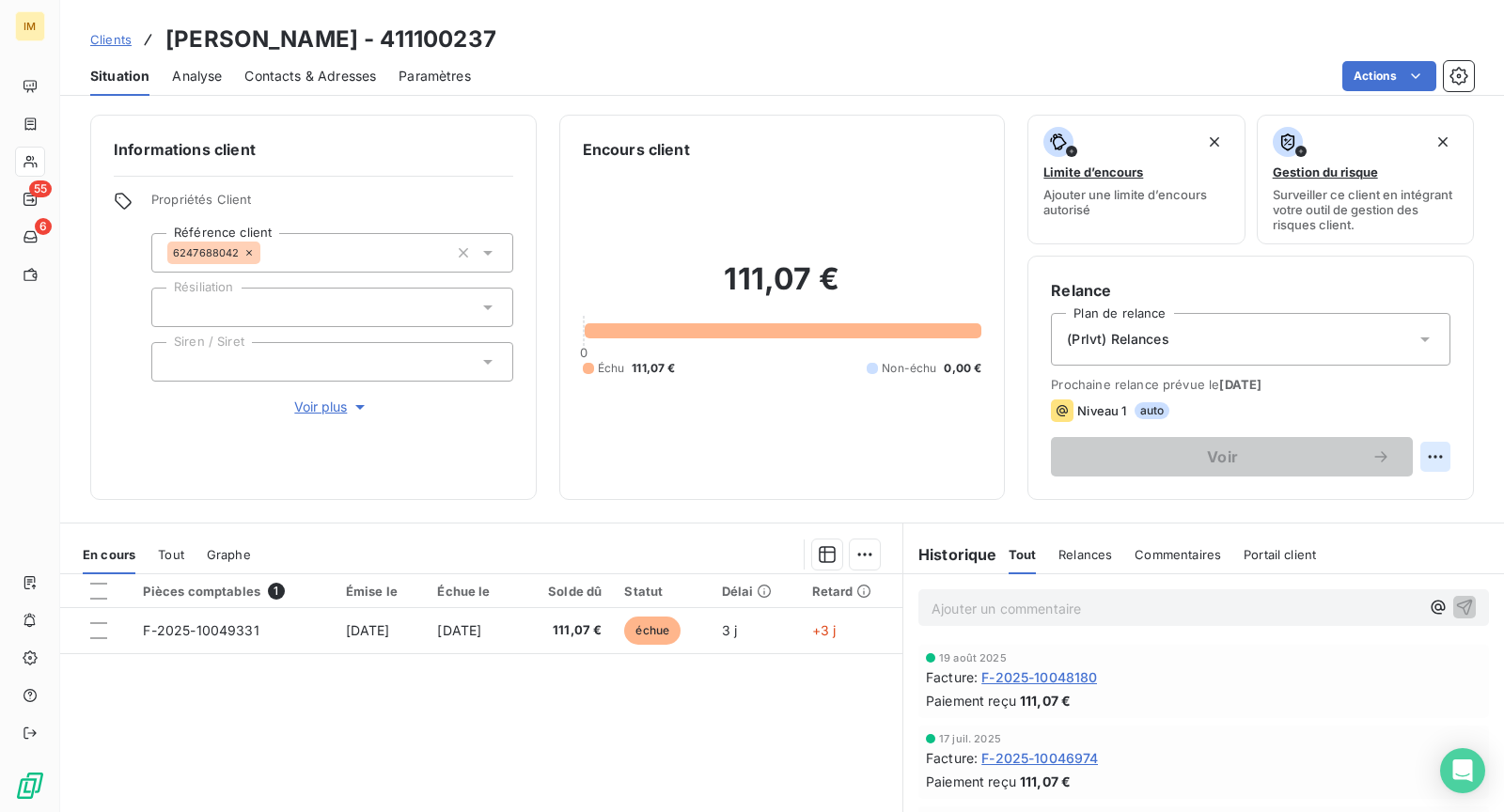
click at [1424, 461] on html "IM 55 6 Clients [PERSON_NAME] - 411100237 Situation Analyse Contacts & Adresses…" at bounding box center [752, 406] width 1504 height 812
click at [1412, 491] on div "Replanifier cette action" at bounding box center [1342, 496] width 168 height 30
select select "8"
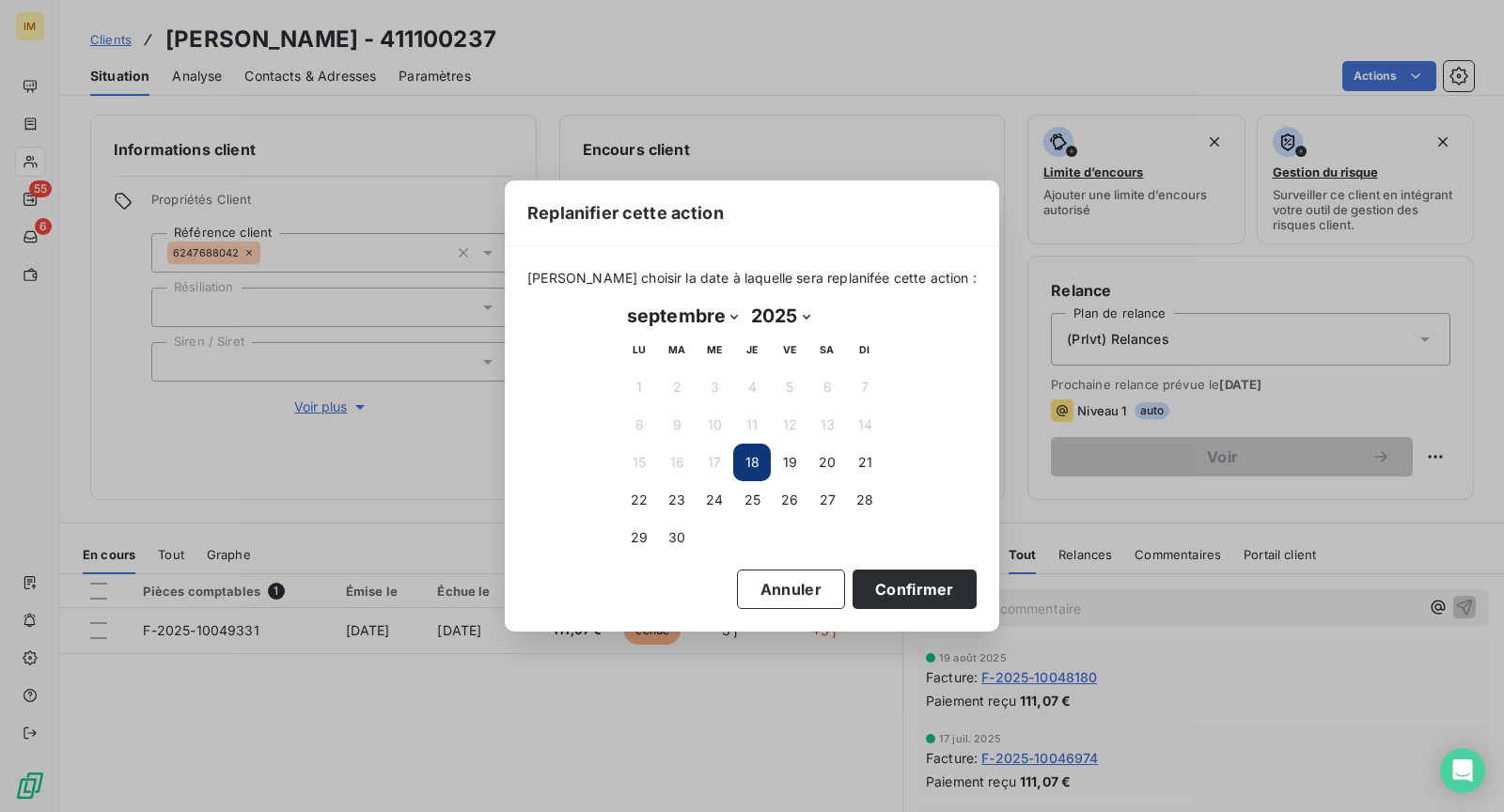
drag, startPoint x: 1220, startPoint y: 454, endPoint x: 1348, endPoint y: 406, distance: 136.7
click at [1223, 454] on div "Replanifier cette action [PERSON_NAME] choisir la date à laquelle sera replanif…" at bounding box center [752, 406] width 1504 height 812
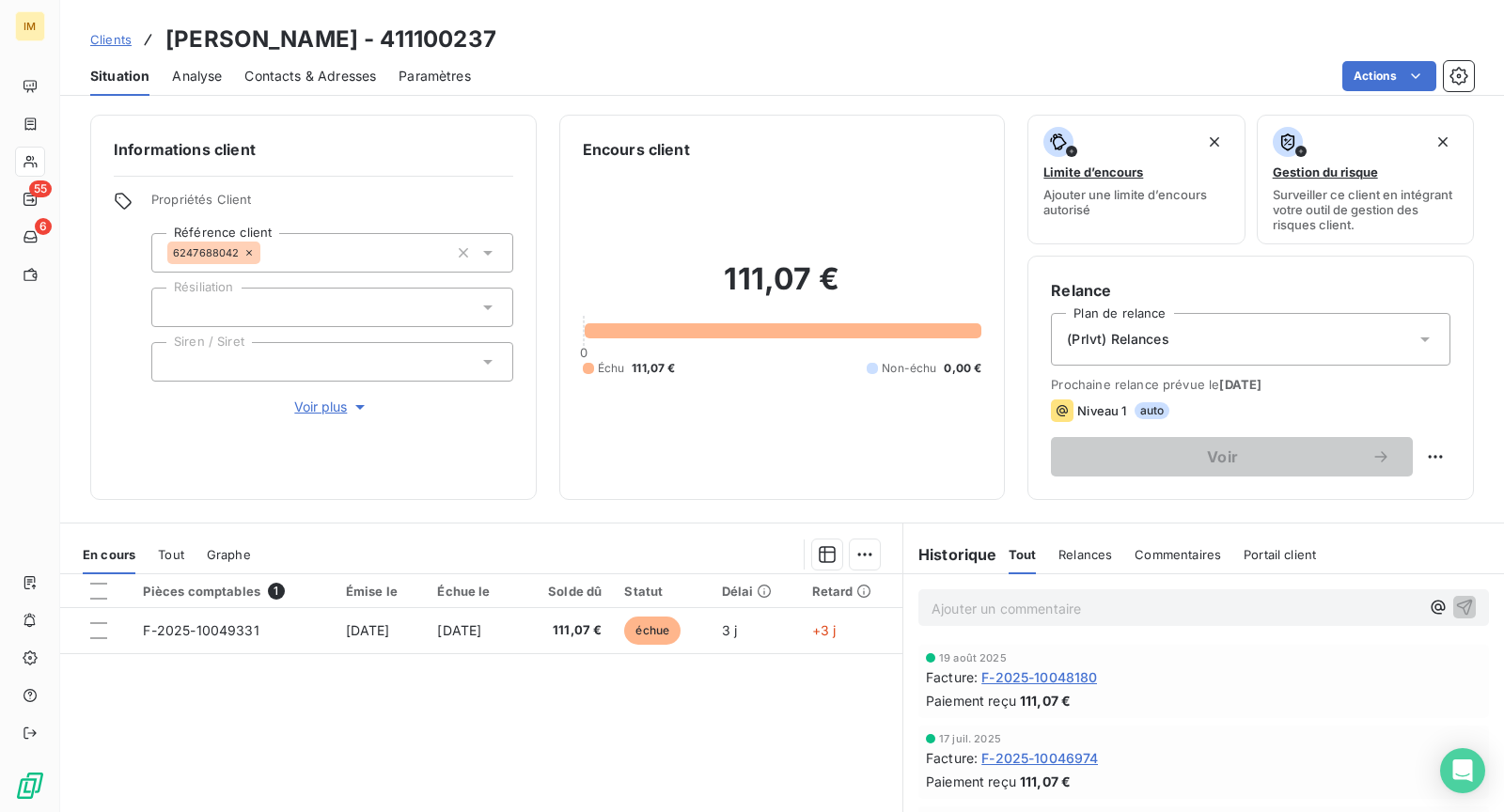
click at [1354, 329] on div "(Prlvt) Relances" at bounding box center [1250, 338] width 399 height 53
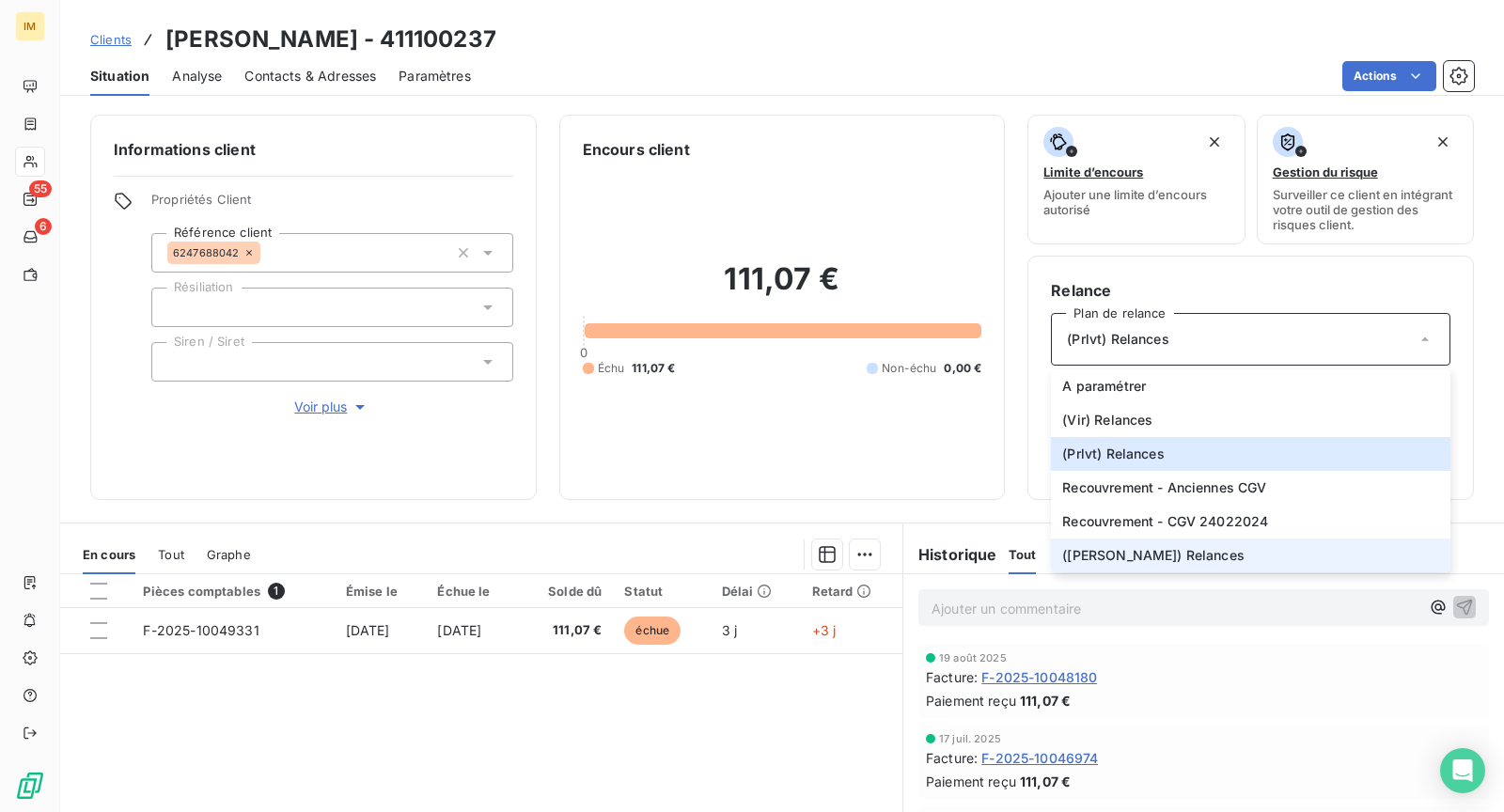
click at [1099, 557] on span "([PERSON_NAME]) Relances" at bounding box center [1153, 555] width 182 height 19
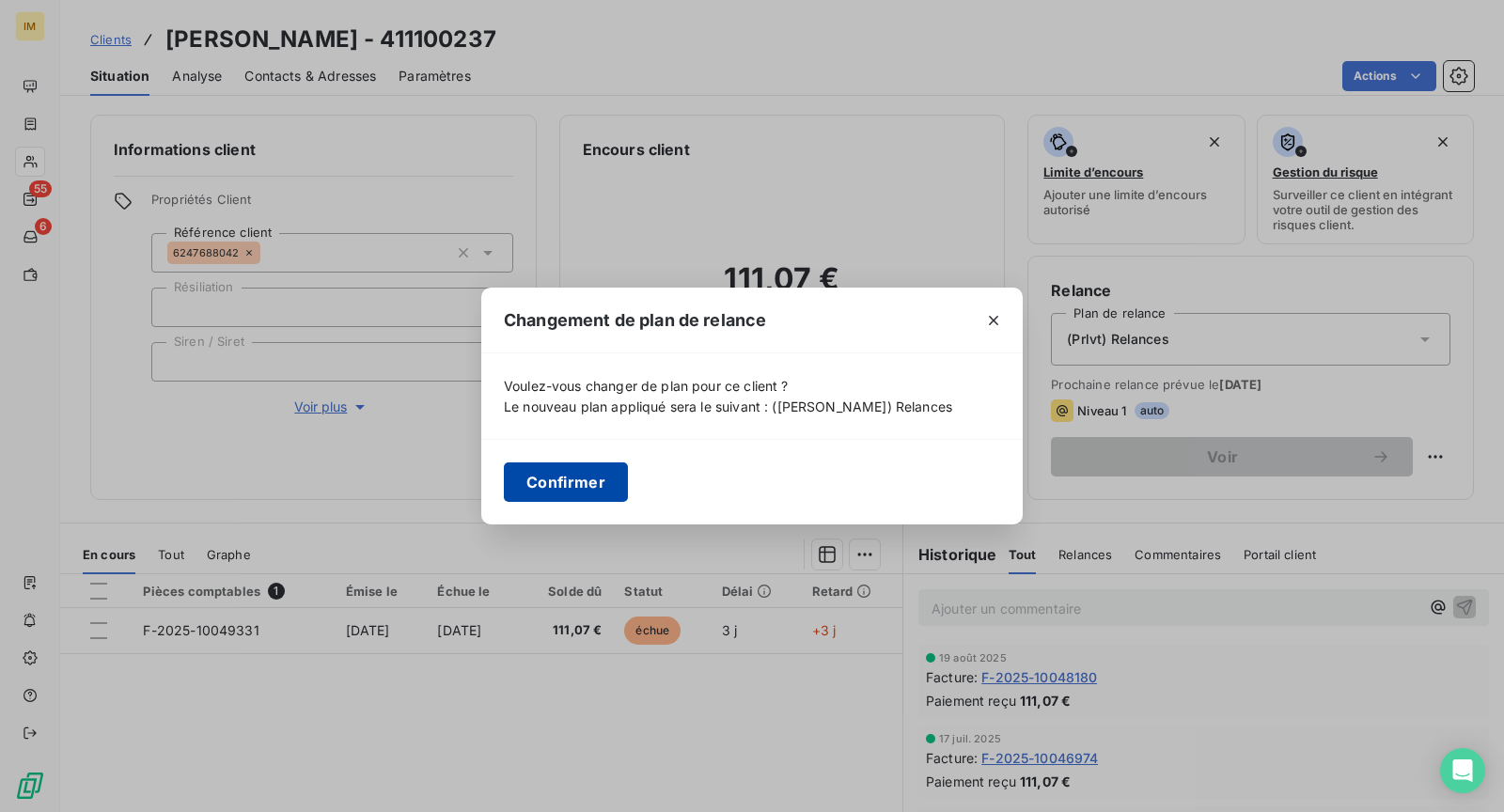
click at [589, 485] on button "Confirmer" at bounding box center [565, 483] width 124 height 40
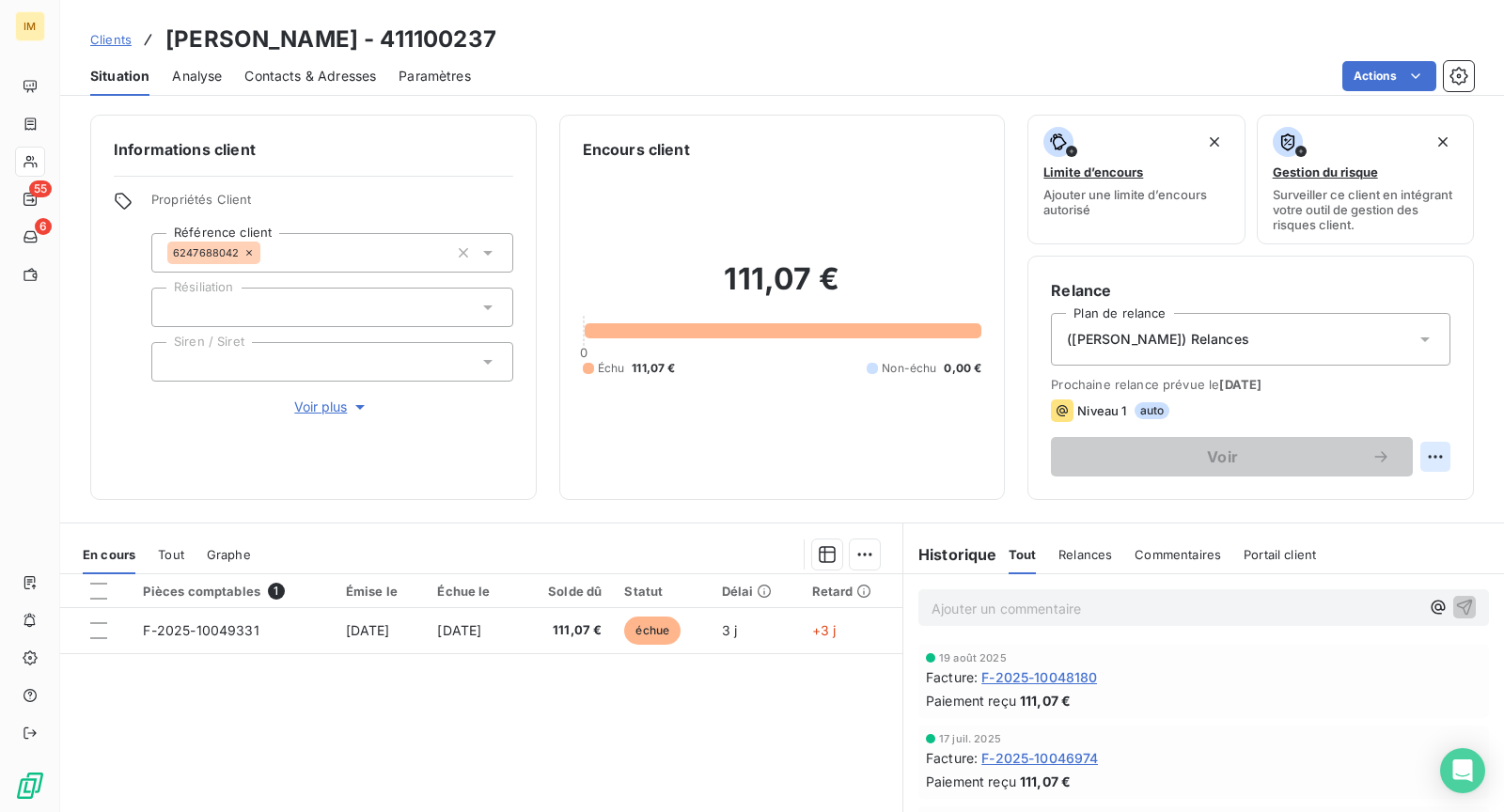
click at [1418, 455] on html "IM 55 6 Clients [PERSON_NAME] - 411100237 Situation Analyse Contacts & Adresses…" at bounding box center [752, 406] width 1504 height 812
click at [1374, 497] on div "Replanifier cette action" at bounding box center [1342, 496] width 168 height 30
select select "8"
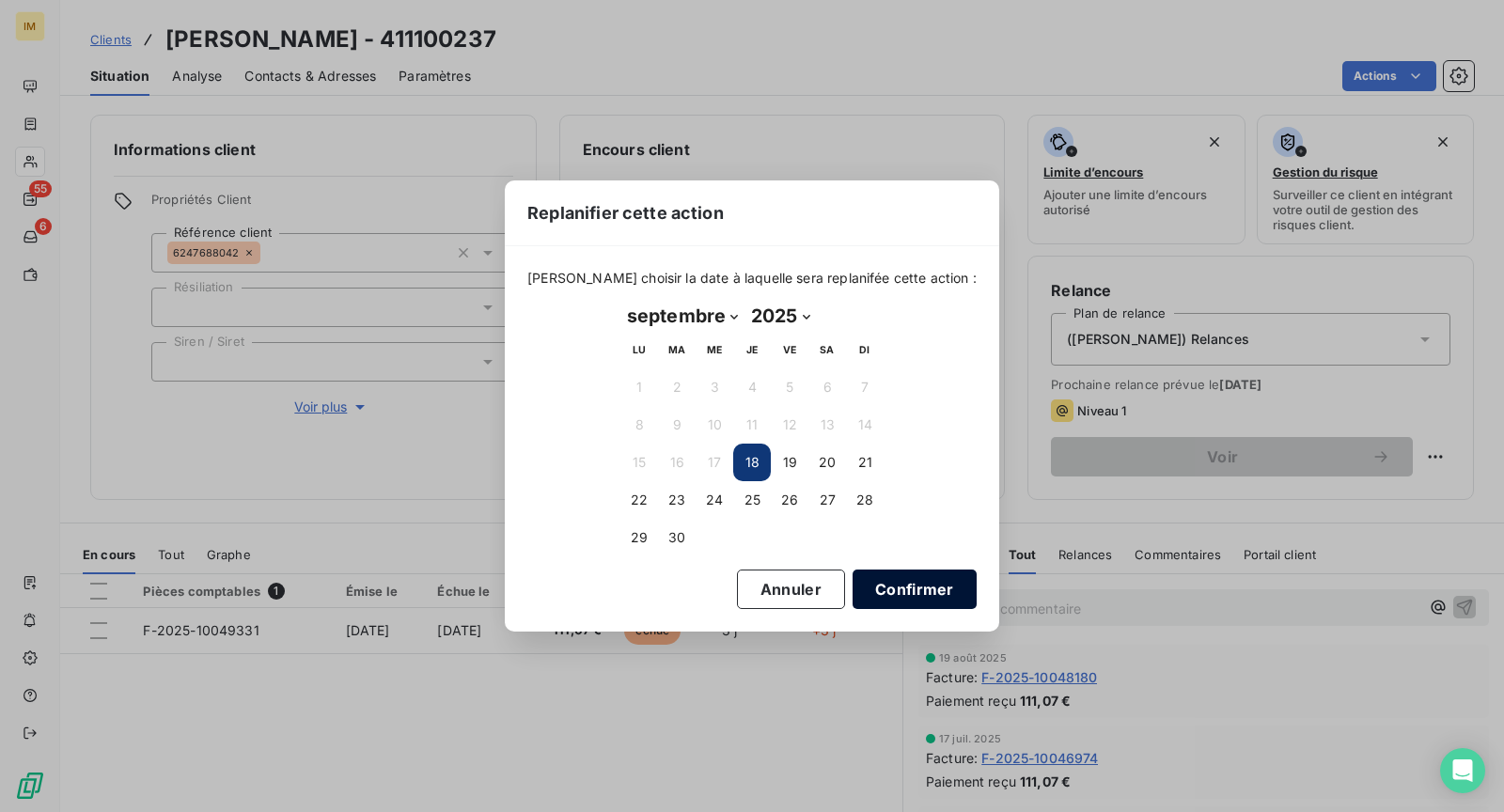
click at [894, 588] on button "Confirmer" at bounding box center [914, 589] width 124 height 40
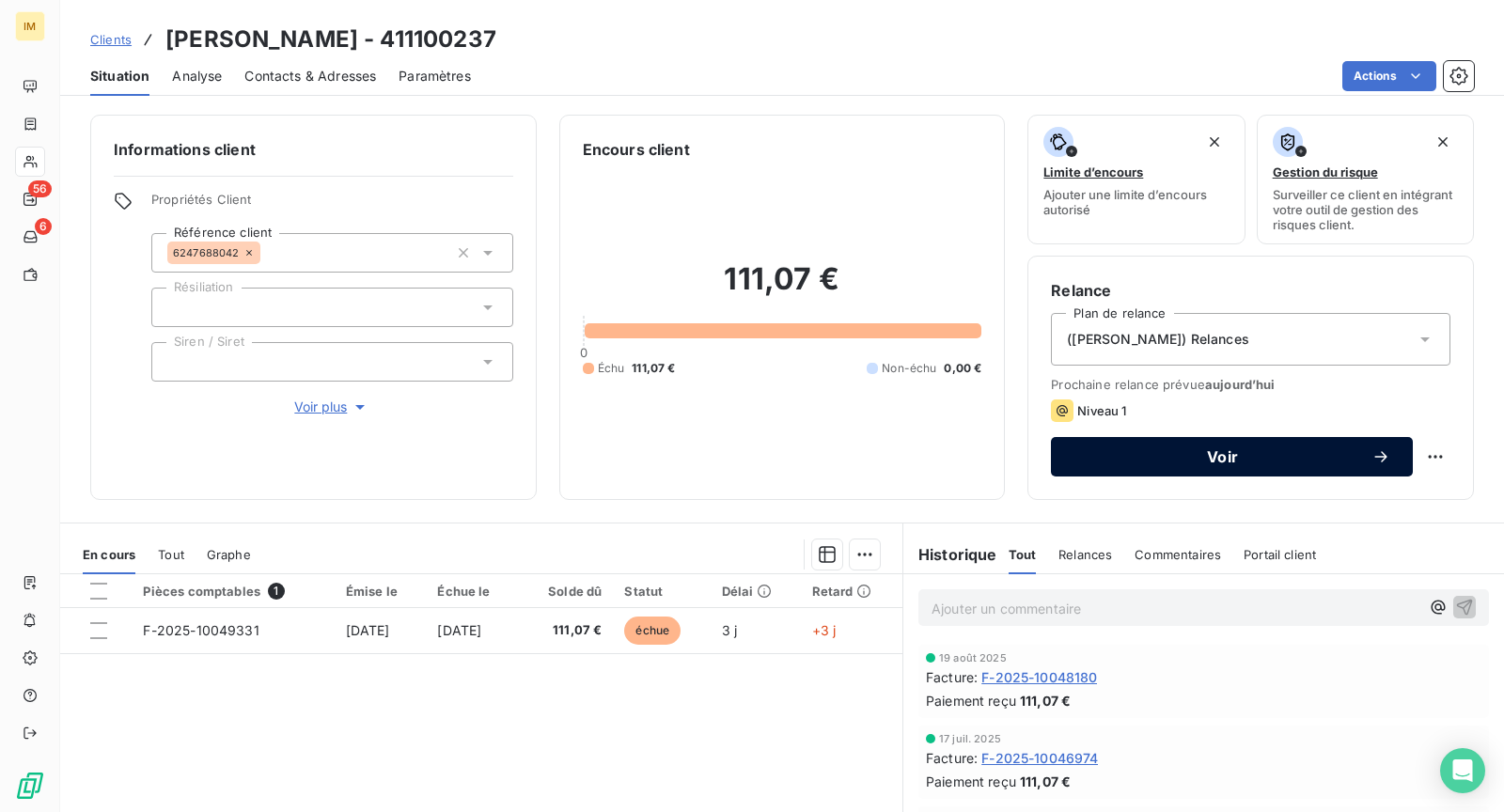
click at [1192, 459] on span "Voir" at bounding box center [1221, 456] width 298 height 15
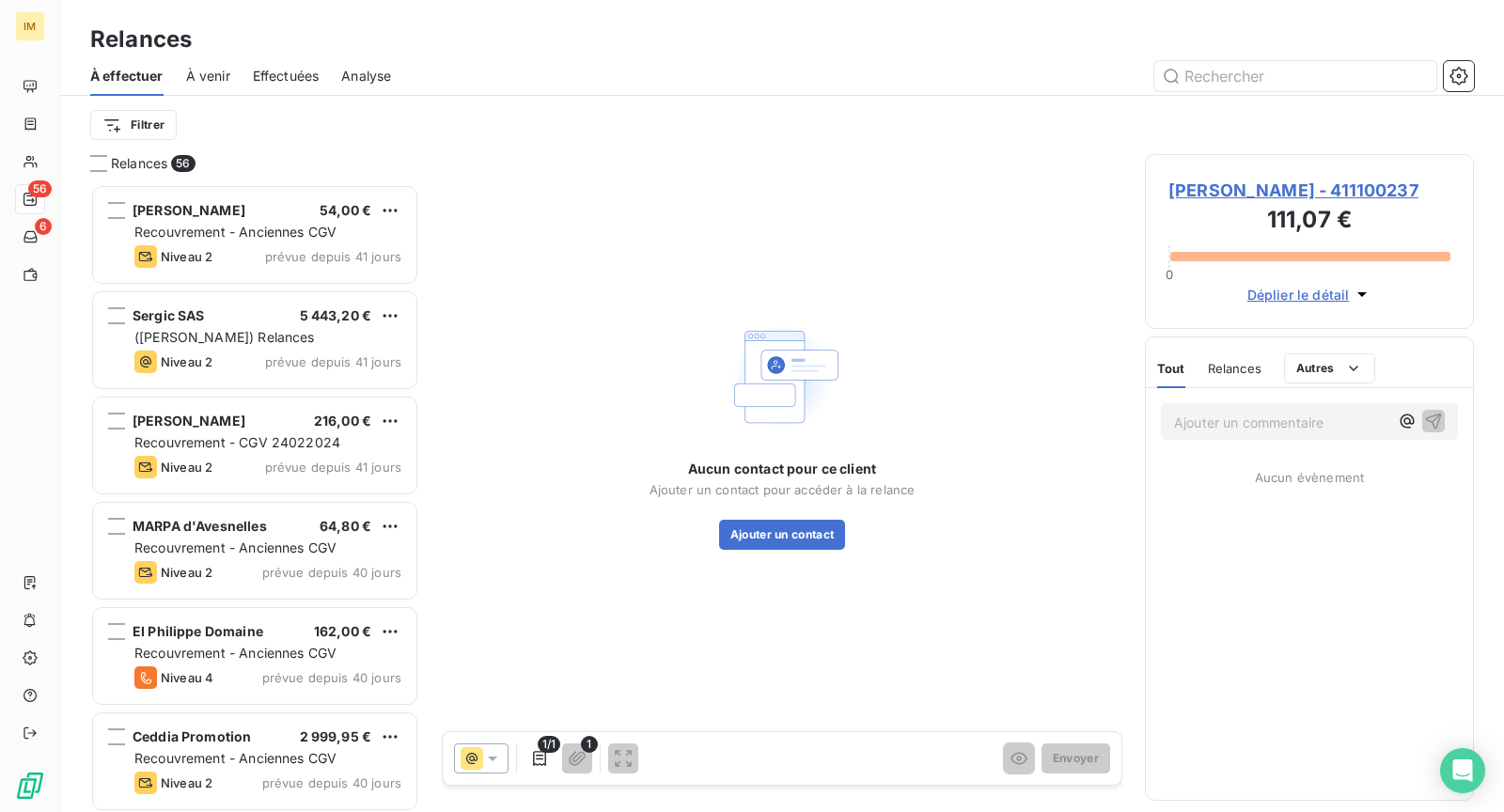
scroll to position [613, 313]
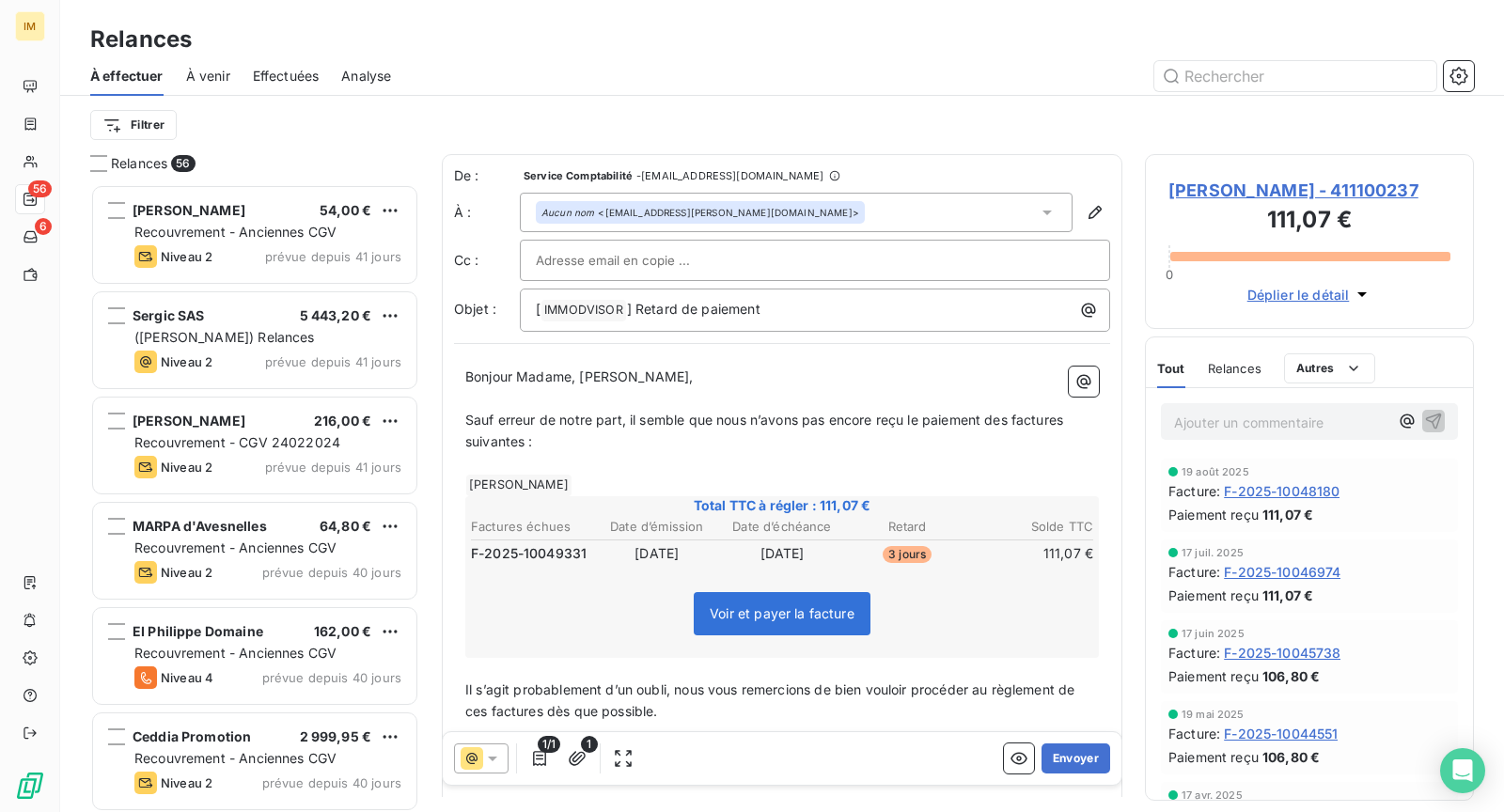
click at [493, 751] on icon at bounding box center [492, 757] width 19 height 19
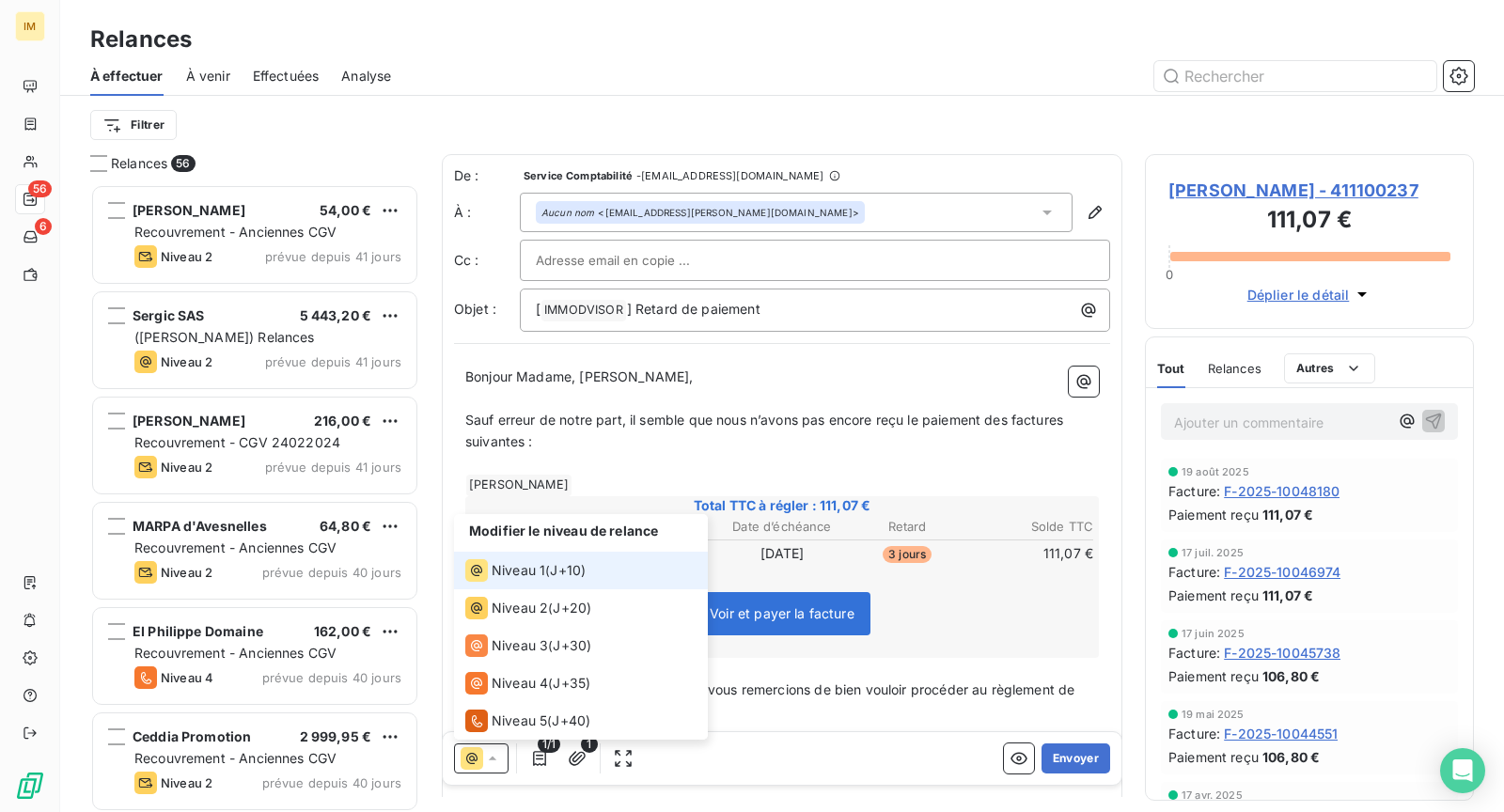
click at [551, 573] on span "J+10 )" at bounding box center [567, 570] width 36 height 19
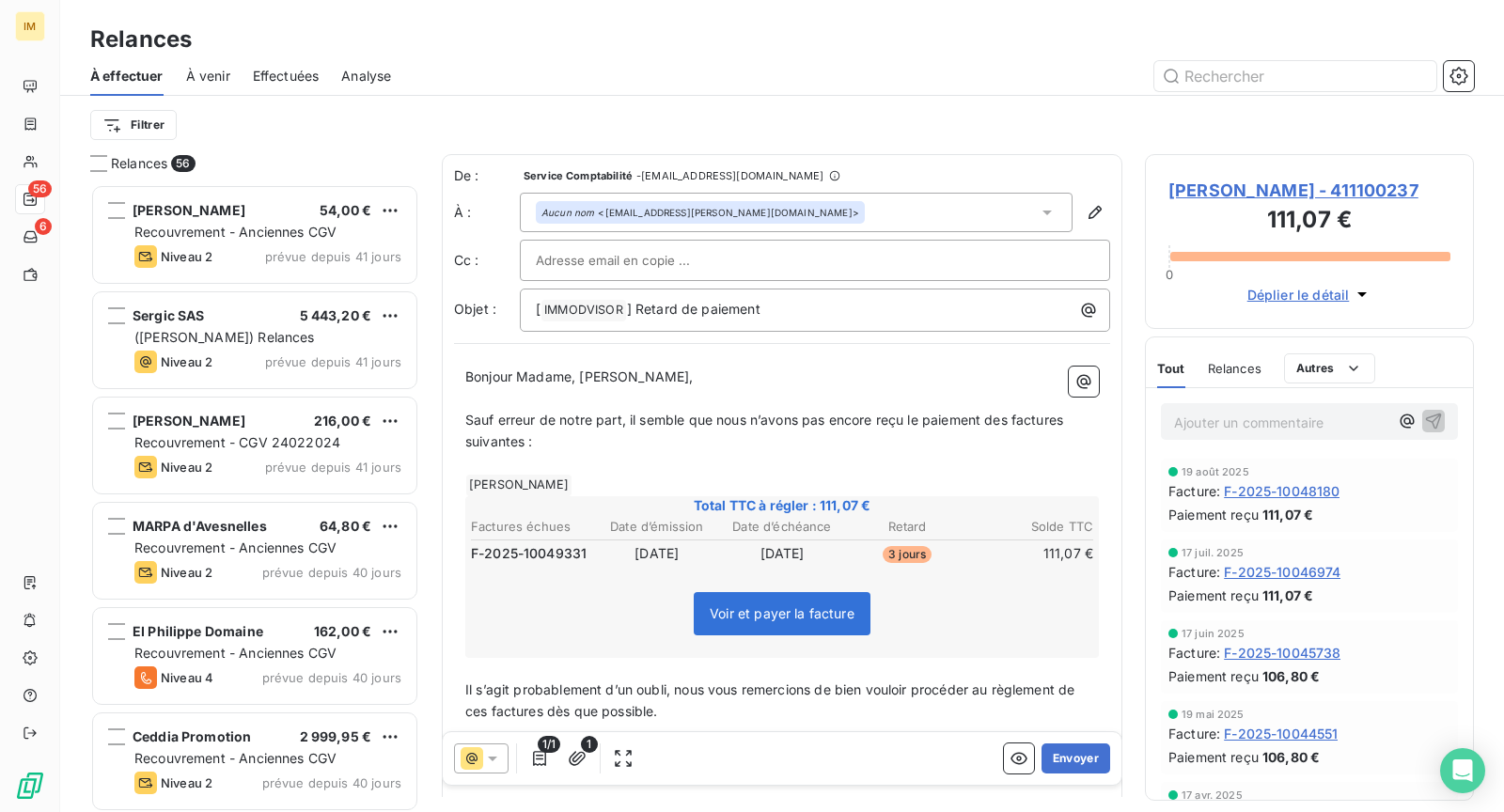
click at [714, 248] on div at bounding box center [814, 260] width 558 height 28
click at [751, 57] on div "À effectuer À venir Effectuées Analyse" at bounding box center [781, 77] width 1443 height 40
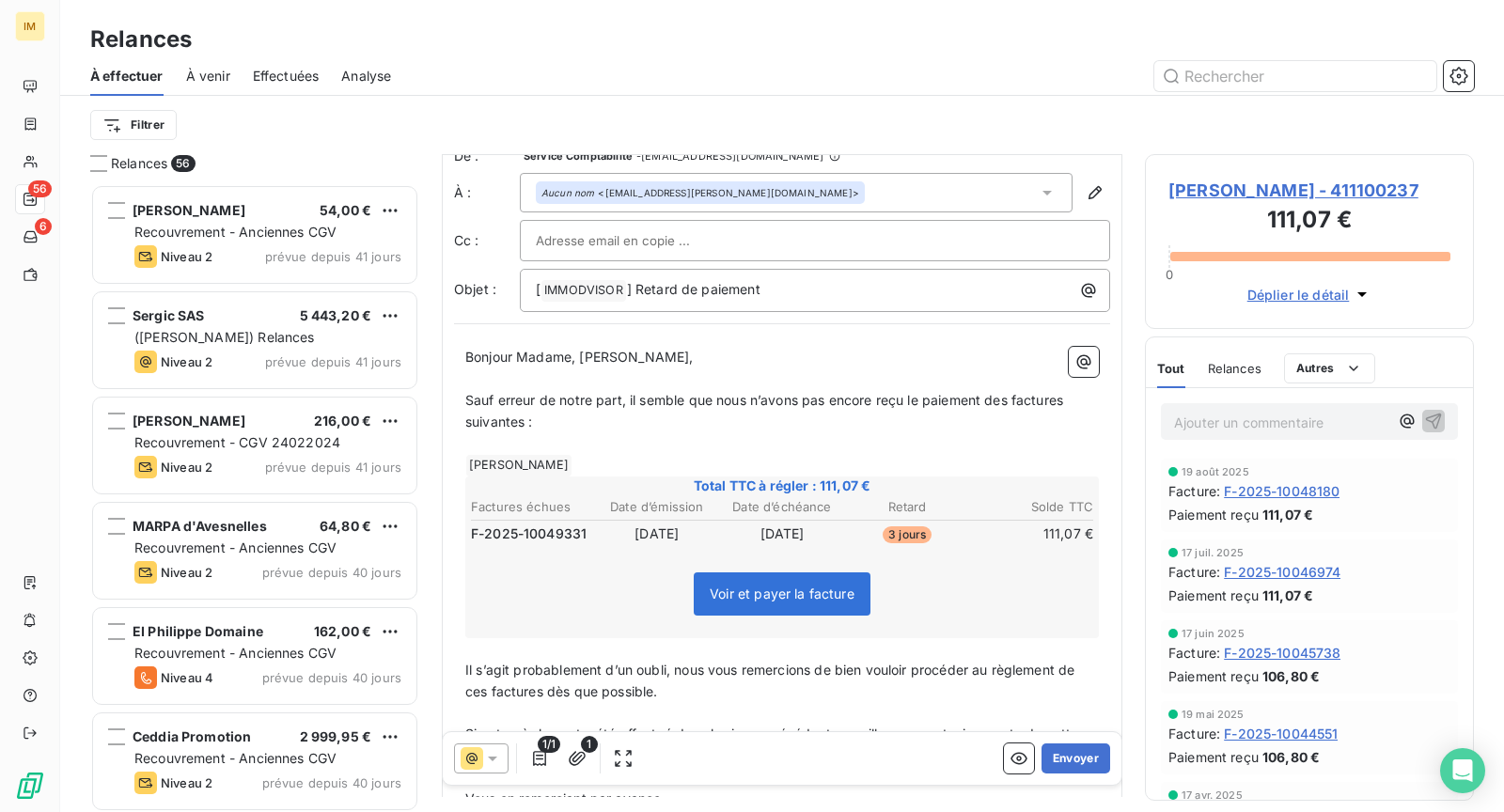
scroll to position [22, 0]
click at [575, 353] on span "Bonjour Madame, [PERSON_NAME]," at bounding box center [578, 355] width 228 height 16
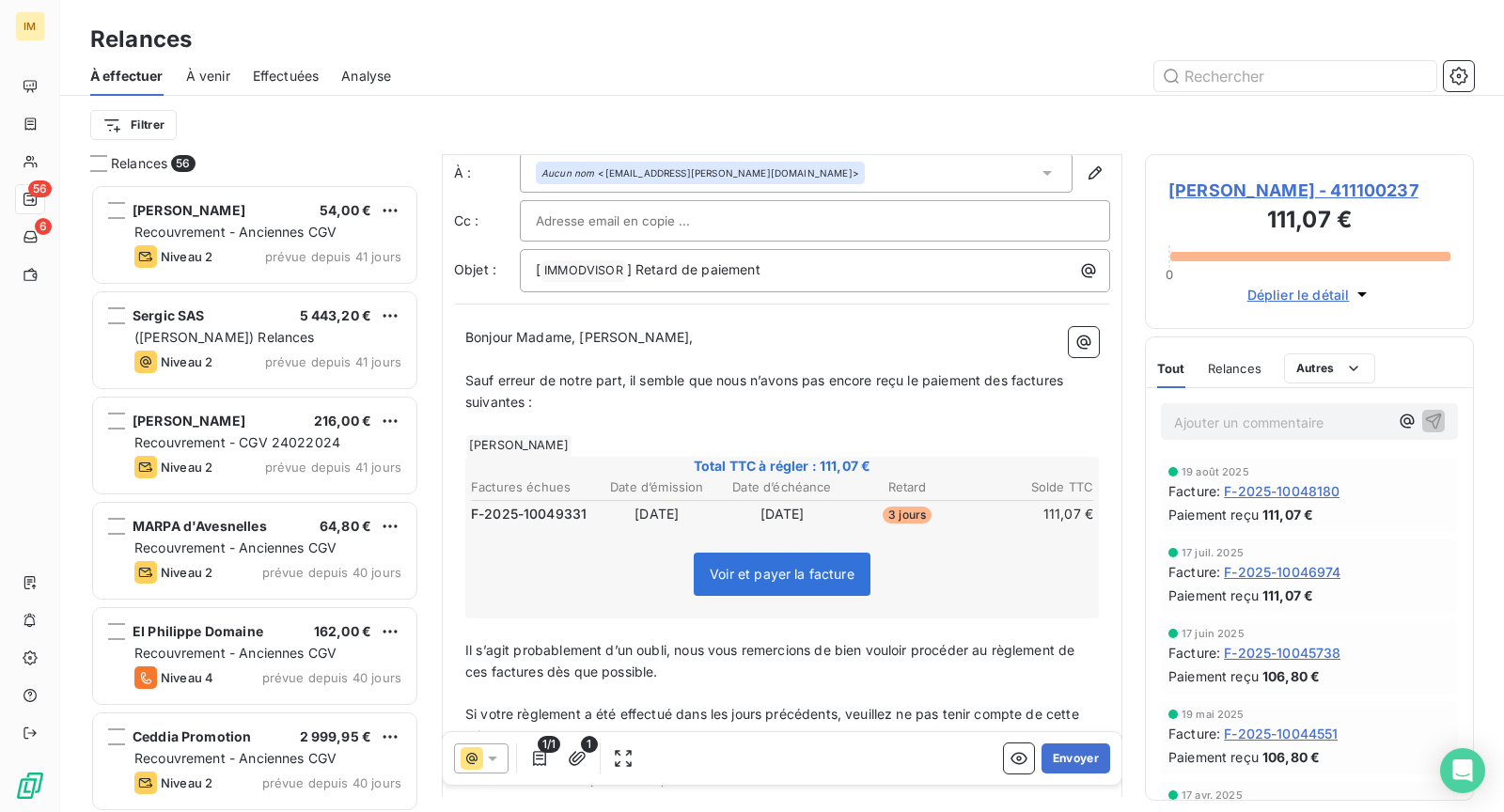
scroll to position [61, 0]
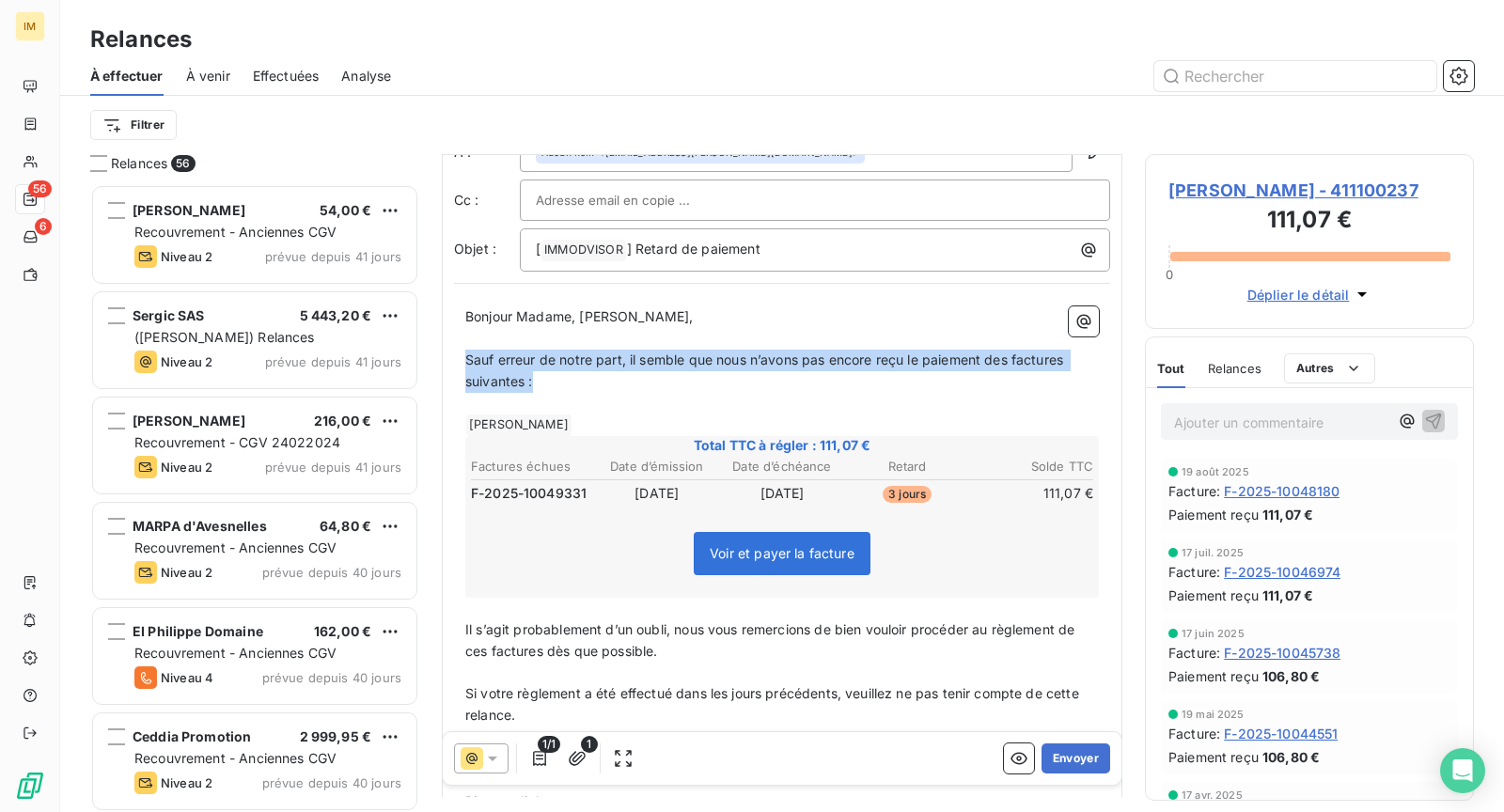
drag, startPoint x: 535, startPoint y: 382, endPoint x: 583, endPoint y: 434, distance: 70.8
click at [462, 360] on div "Bonjour Madame, Monsieur, ﻿ Sauf erreur de notre part, il semble que nous n’avo…" at bounding box center [781, 663] width 656 height 736
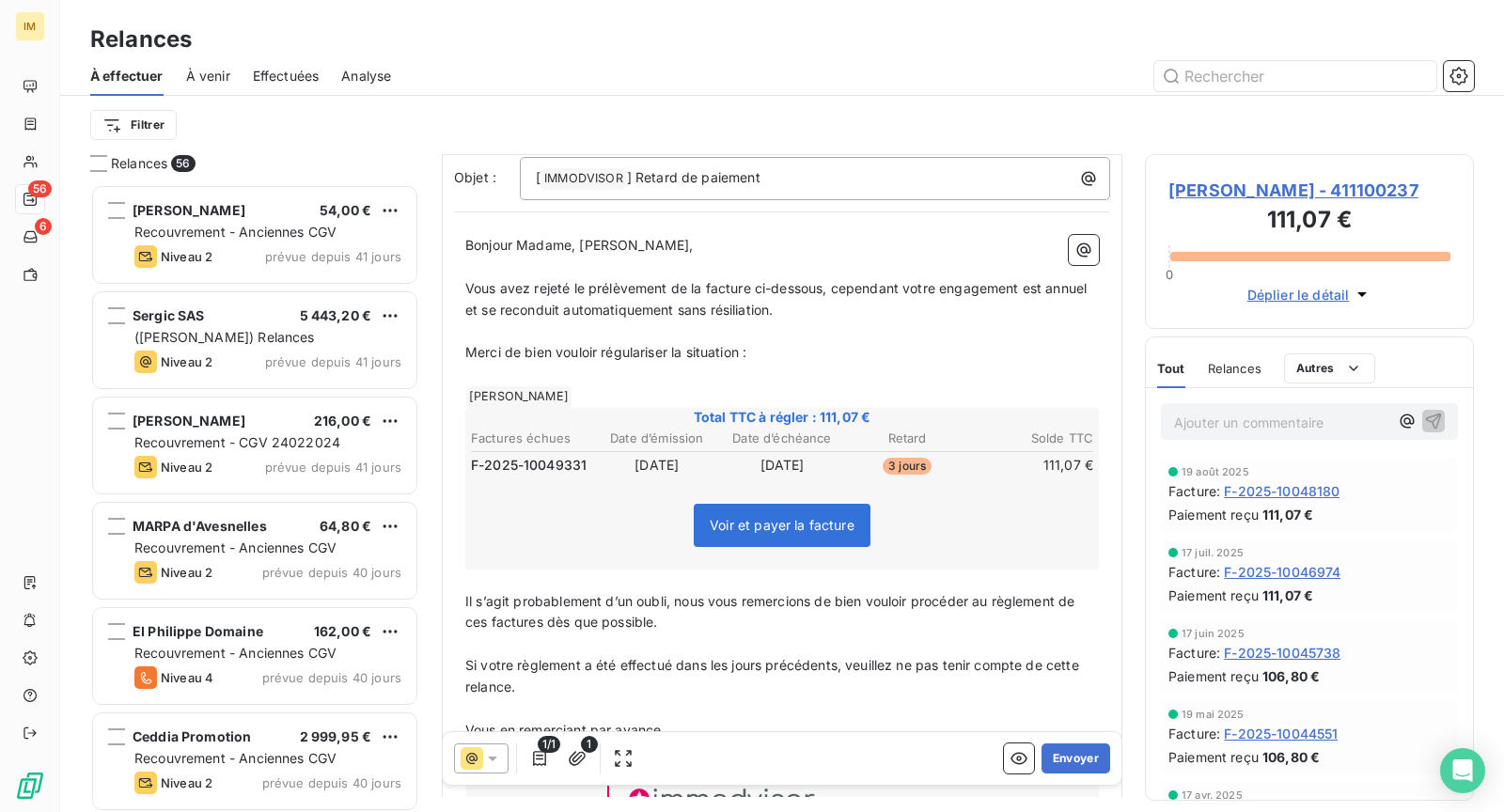
scroll to position [232, 0]
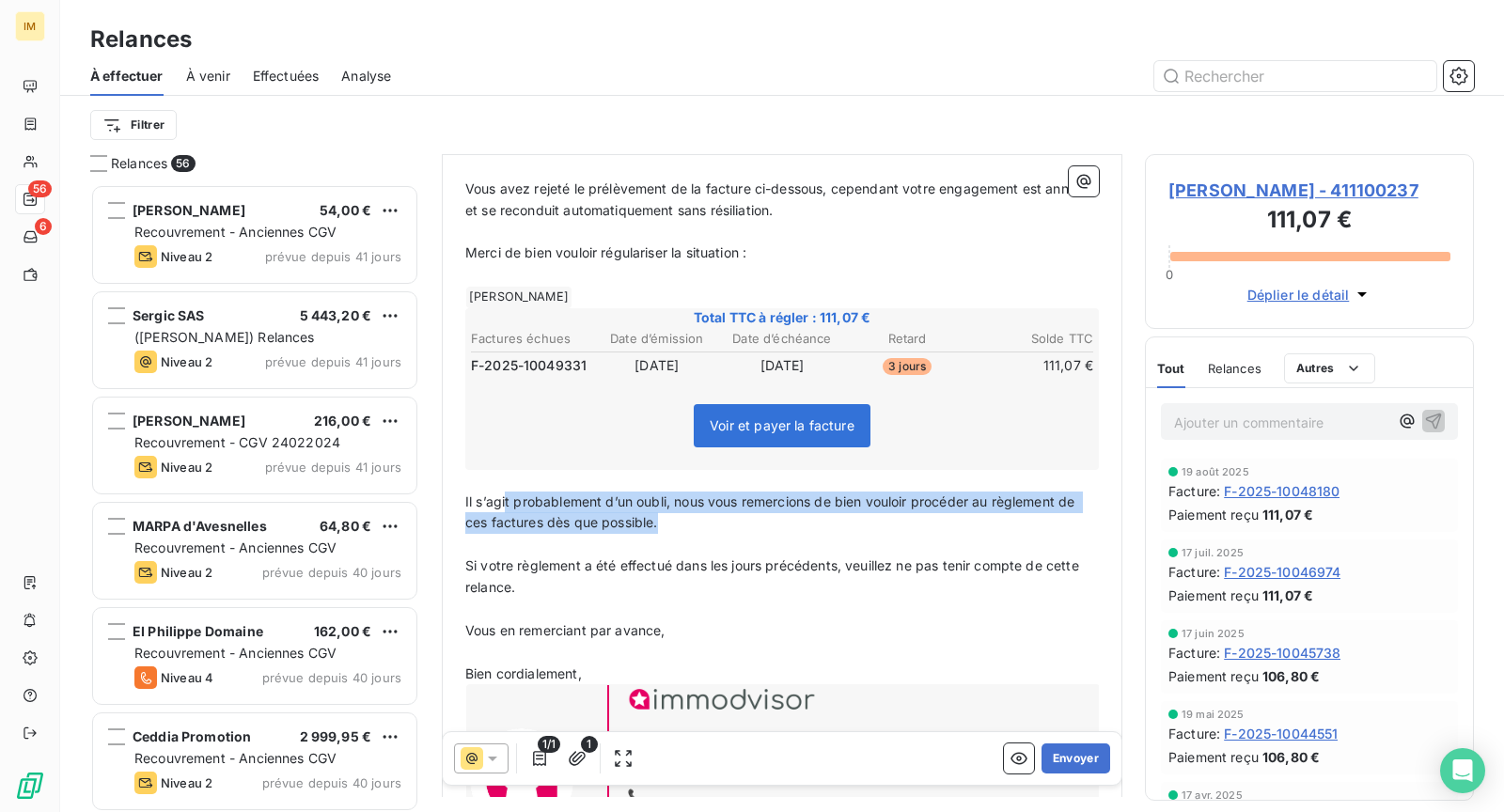
drag, startPoint x: 715, startPoint y: 525, endPoint x: 551, endPoint y: 598, distance: 179.5
click at [506, 492] on p "Il s’agit probablement d’un oubli, nous vous remercions de bien vouloir procéde…" at bounding box center [781, 512] width 633 height 43
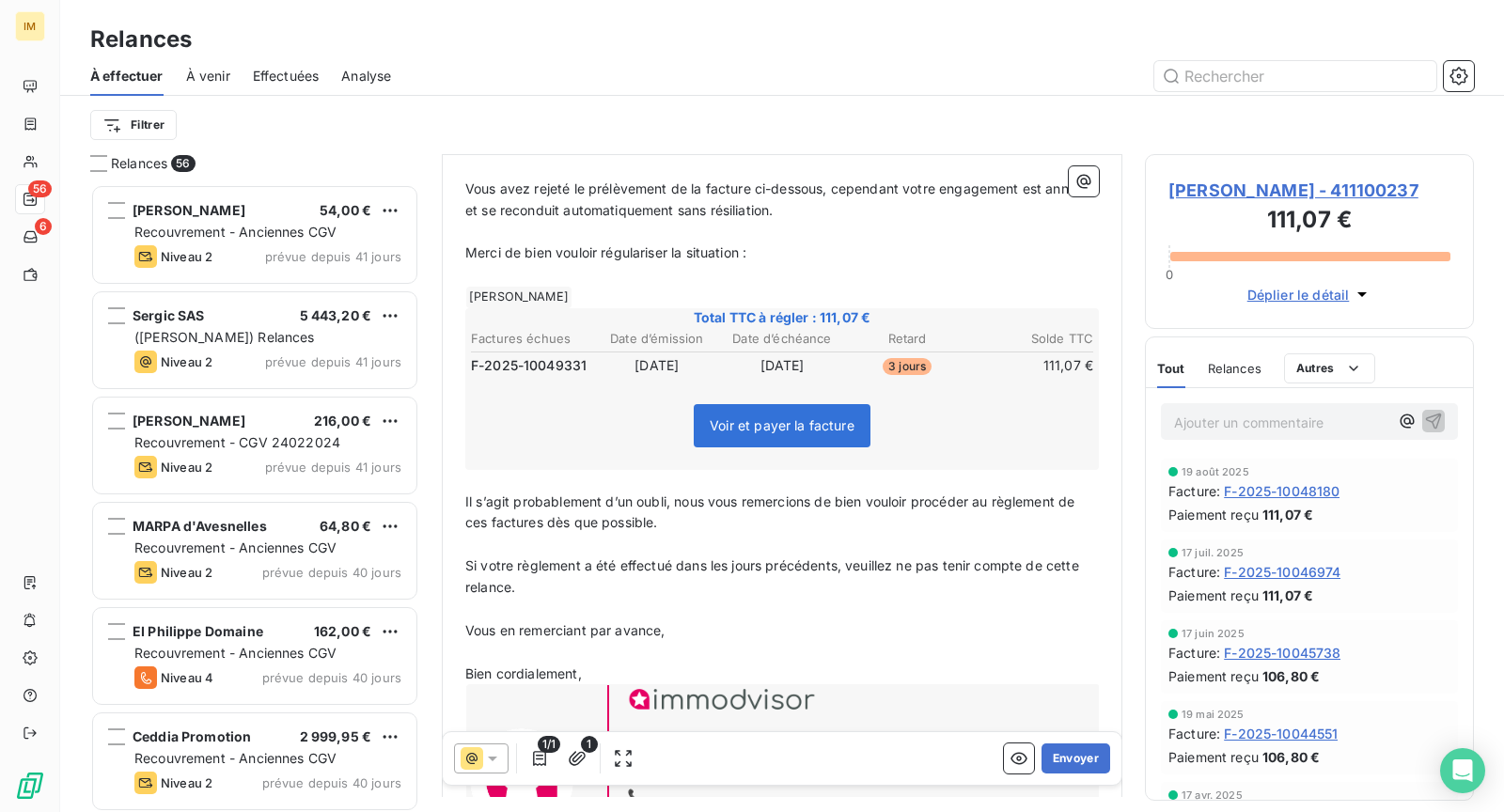
drag, startPoint x: 551, startPoint y: 598, endPoint x: 532, endPoint y: 605, distance: 20.2
click at [551, 598] on p "﻿" at bounding box center [781, 609] width 633 height 22
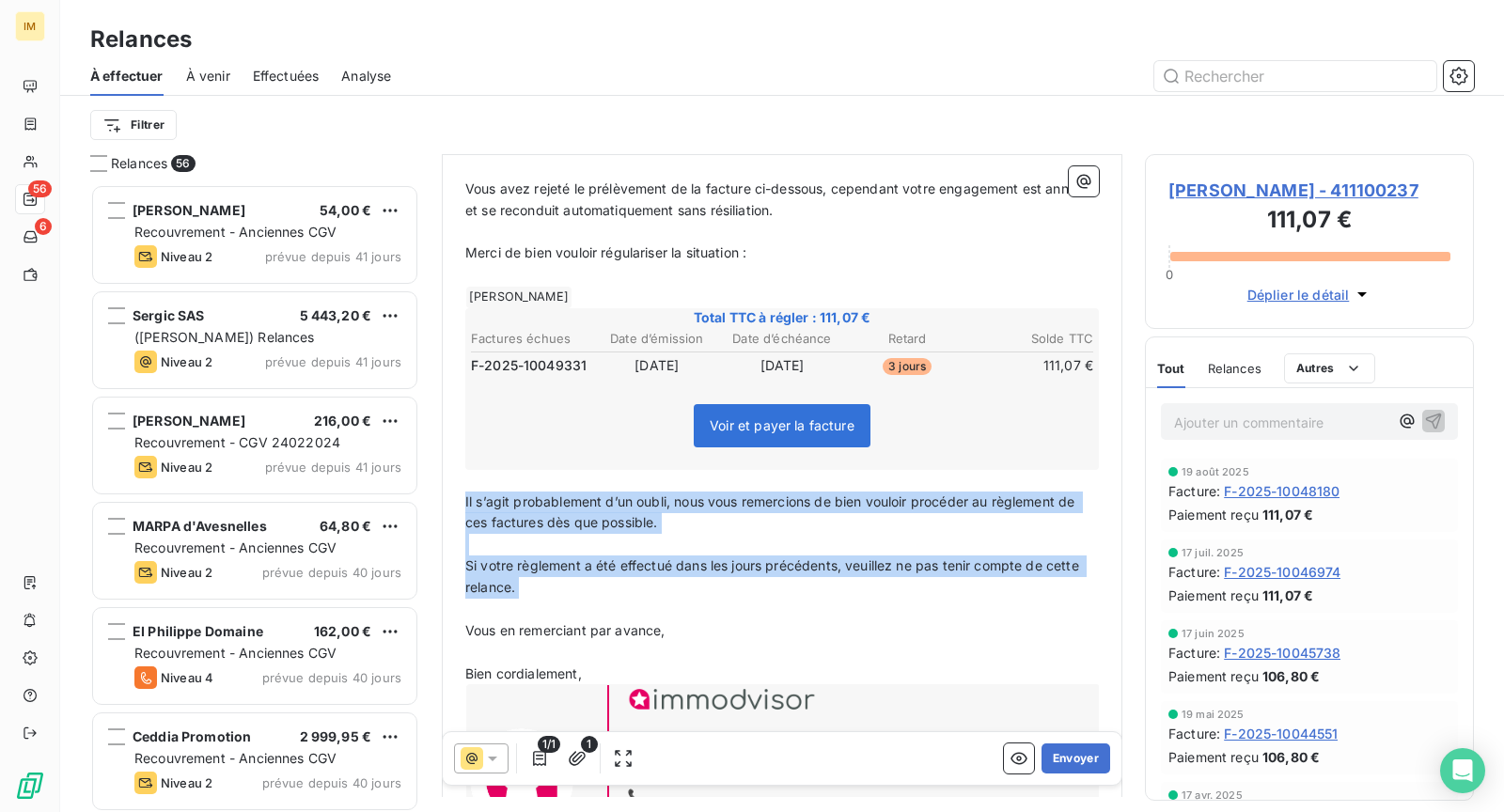
drag, startPoint x: 532, startPoint y: 593, endPoint x: 452, endPoint y: 502, distance: 121.2
click at [452, 502] on div "De : Service Comptabilité - [EMAIL_ADDRESS][DOMAIN_NAME] À : Aucun nom <[EMAIL_…" at bounding box center [782, 420] width 681 height 993
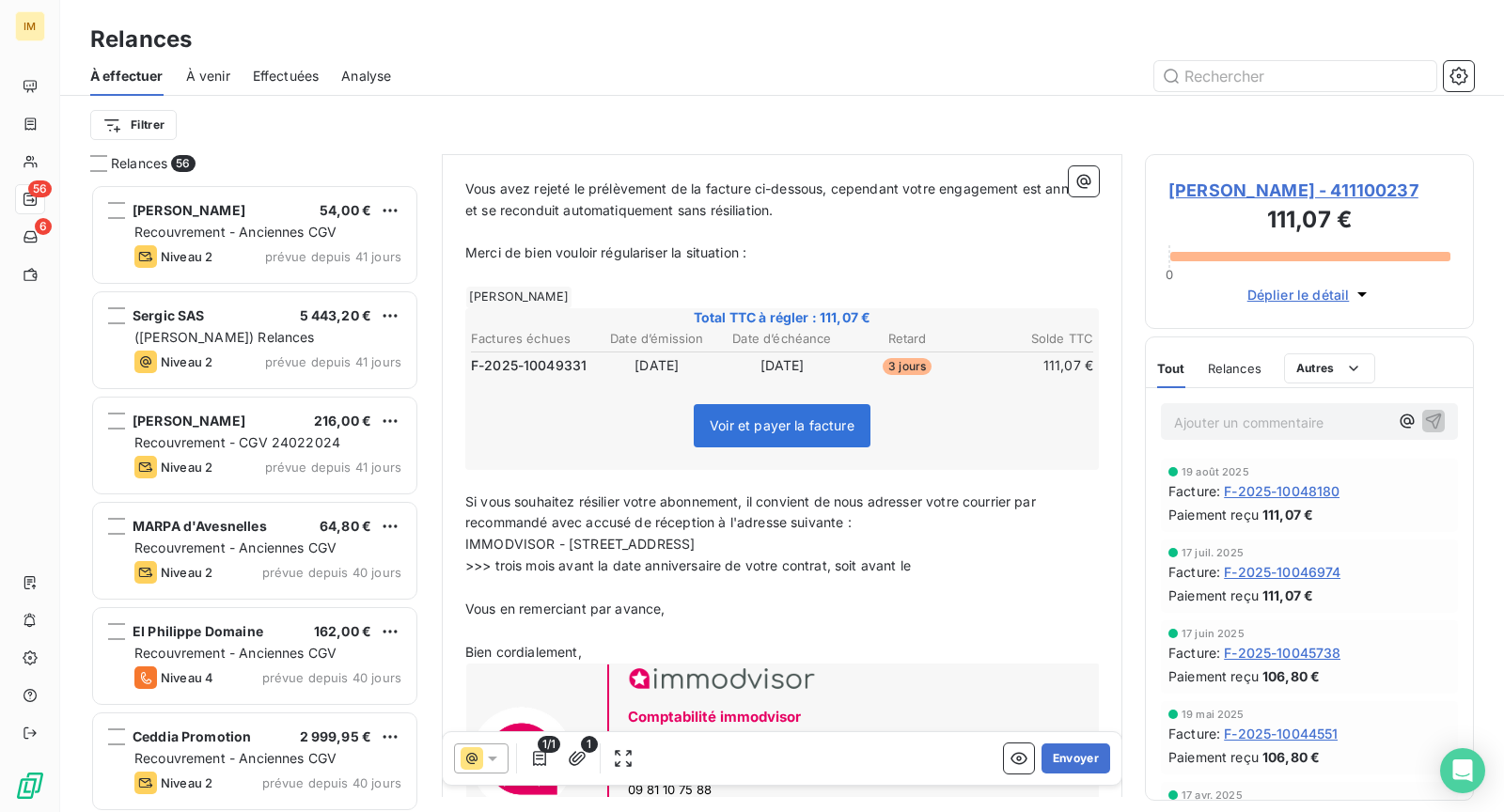
click at [942, 569] on p ">>> trois mois avant la date anniversaire de votre contrat, soit avant le" at bounding box center [781, 566] width 633 height 22
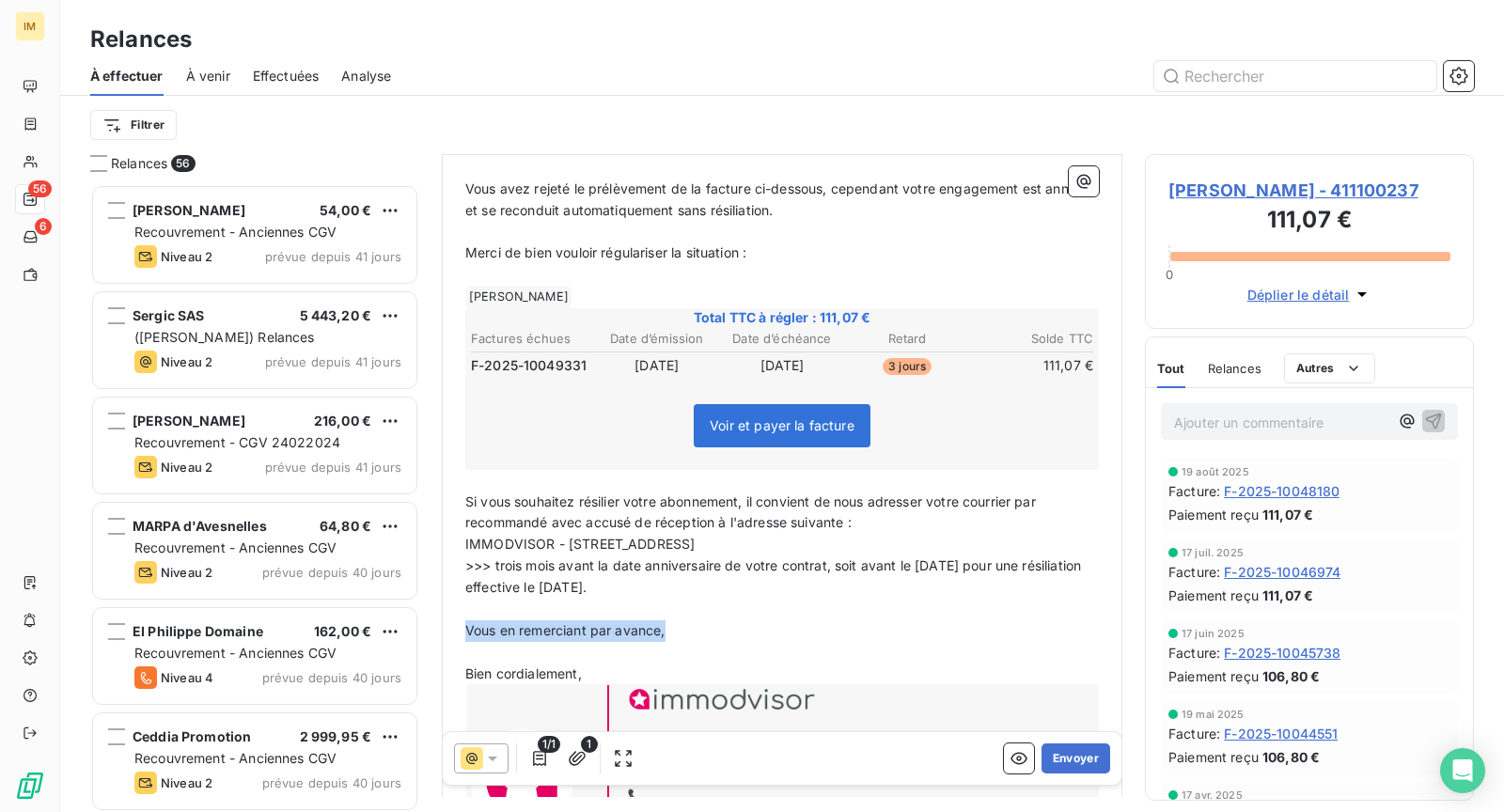
drag, startPoint x: 545, startPoint y: 615, endPoint x: 429, endPoint y: 615, distance: 116.0
click at [429, 615] on div "Relances 56 PHILIPPE COURONNE 54,00 € Recouvrement - Anciennes CGV Niveau 2 pré…" at bounding box center [781, 483] width 1443 height 658
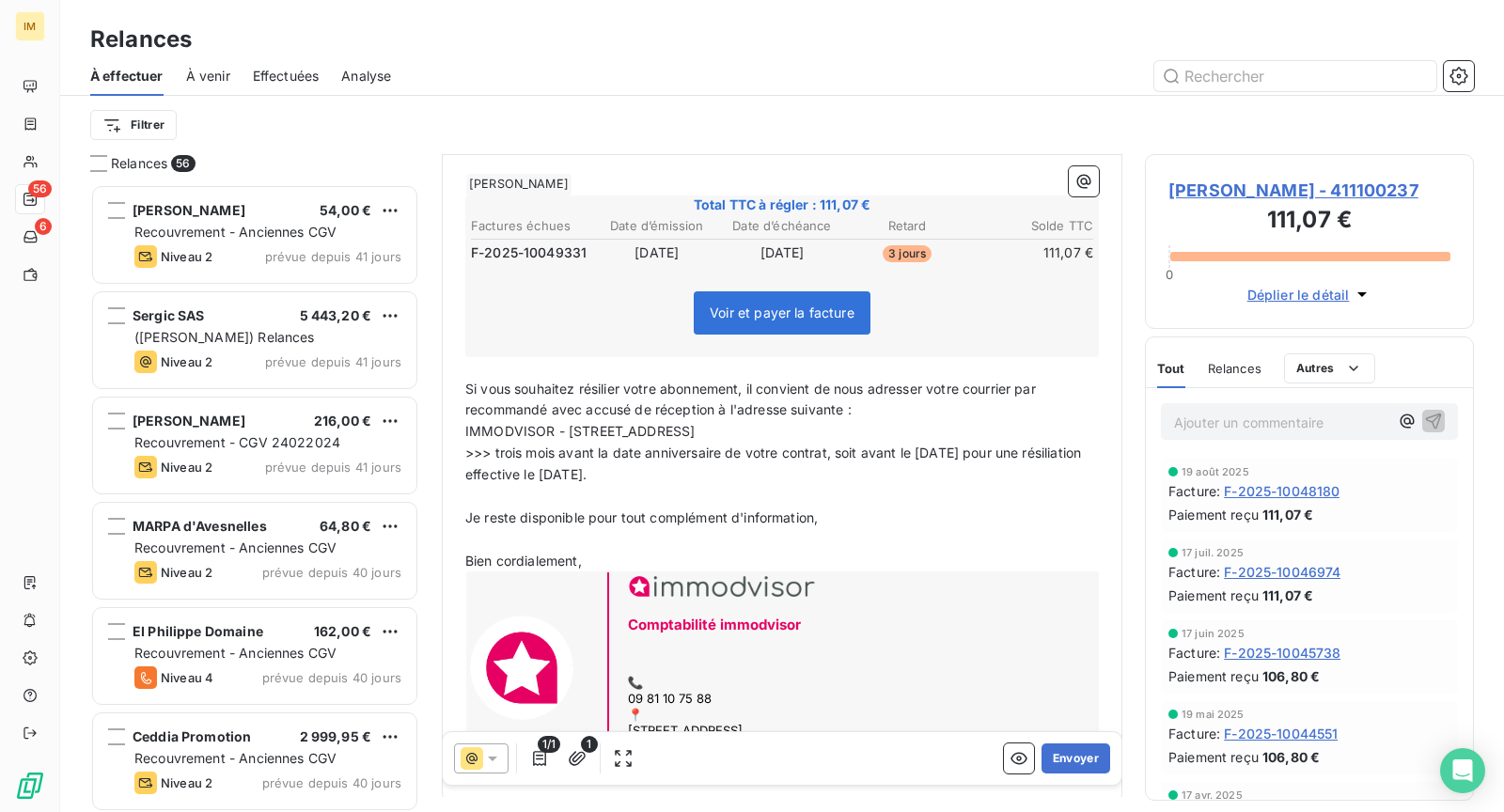
scroll to position [422, 0]
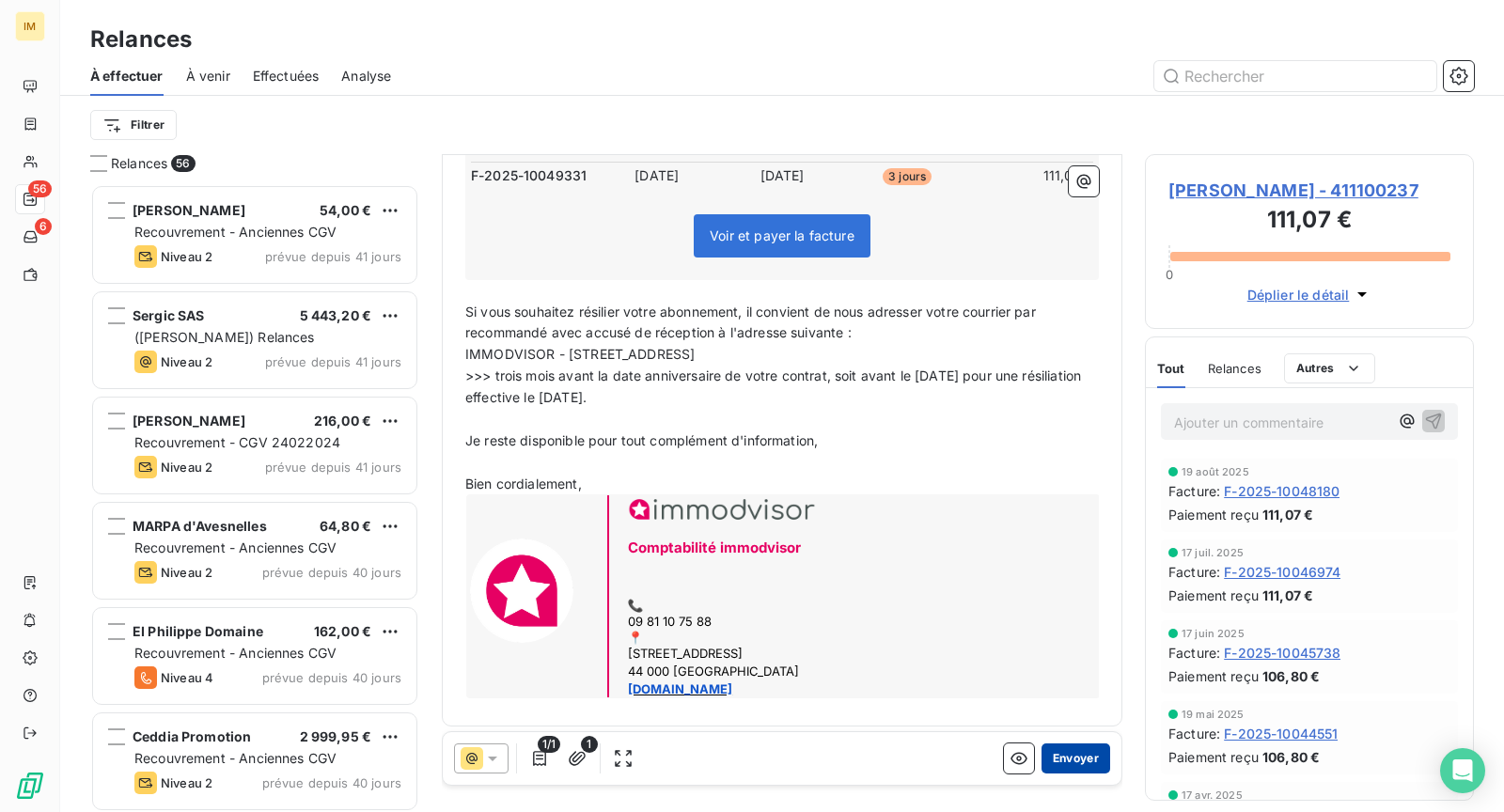
click at [1074, 768] on button "Envoyer" at bounding box center [1075, 758] width 69 height 30
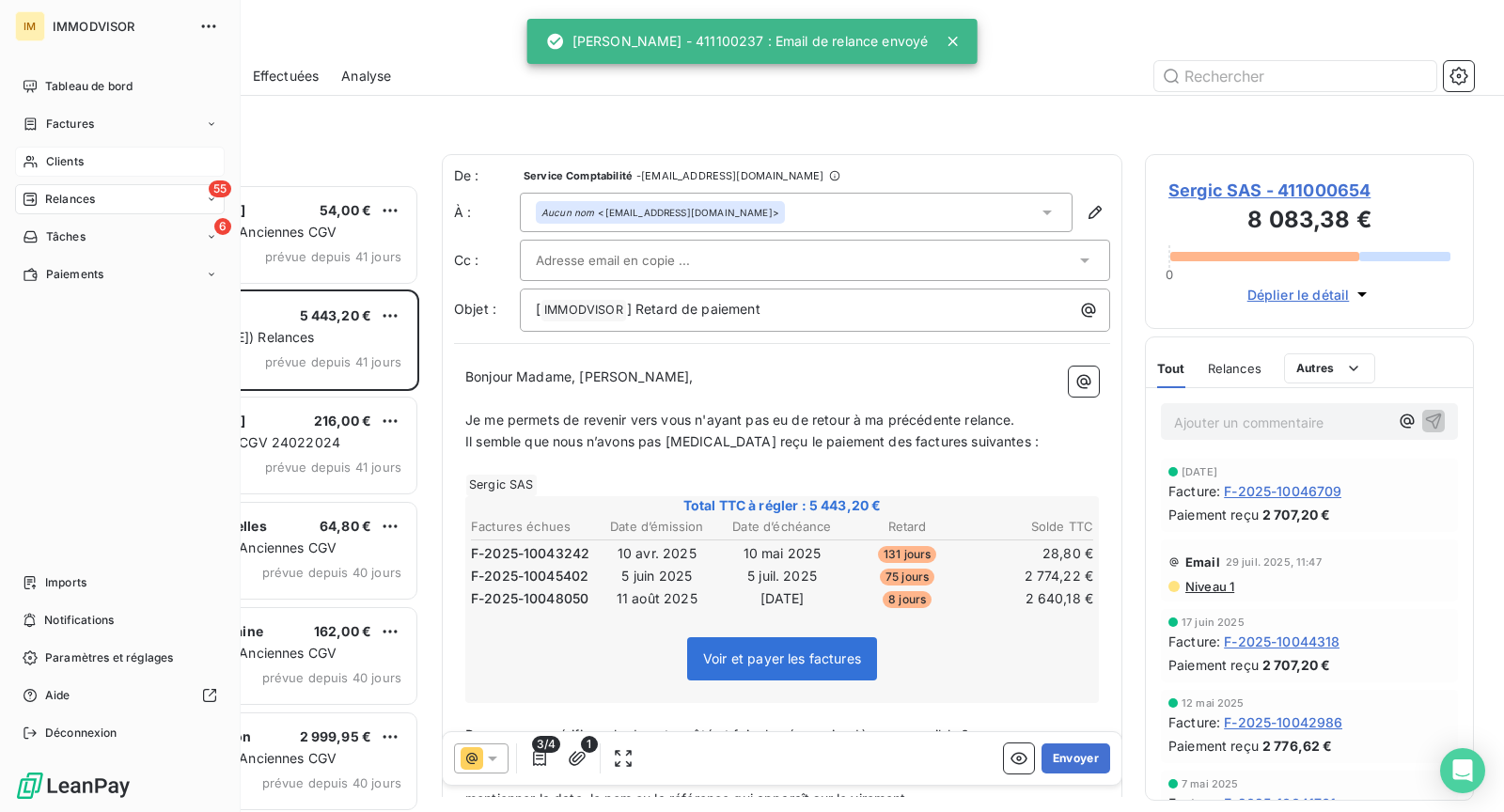
click at [33, 154] on icon at bounding box center [31, 161] width 16 height 15
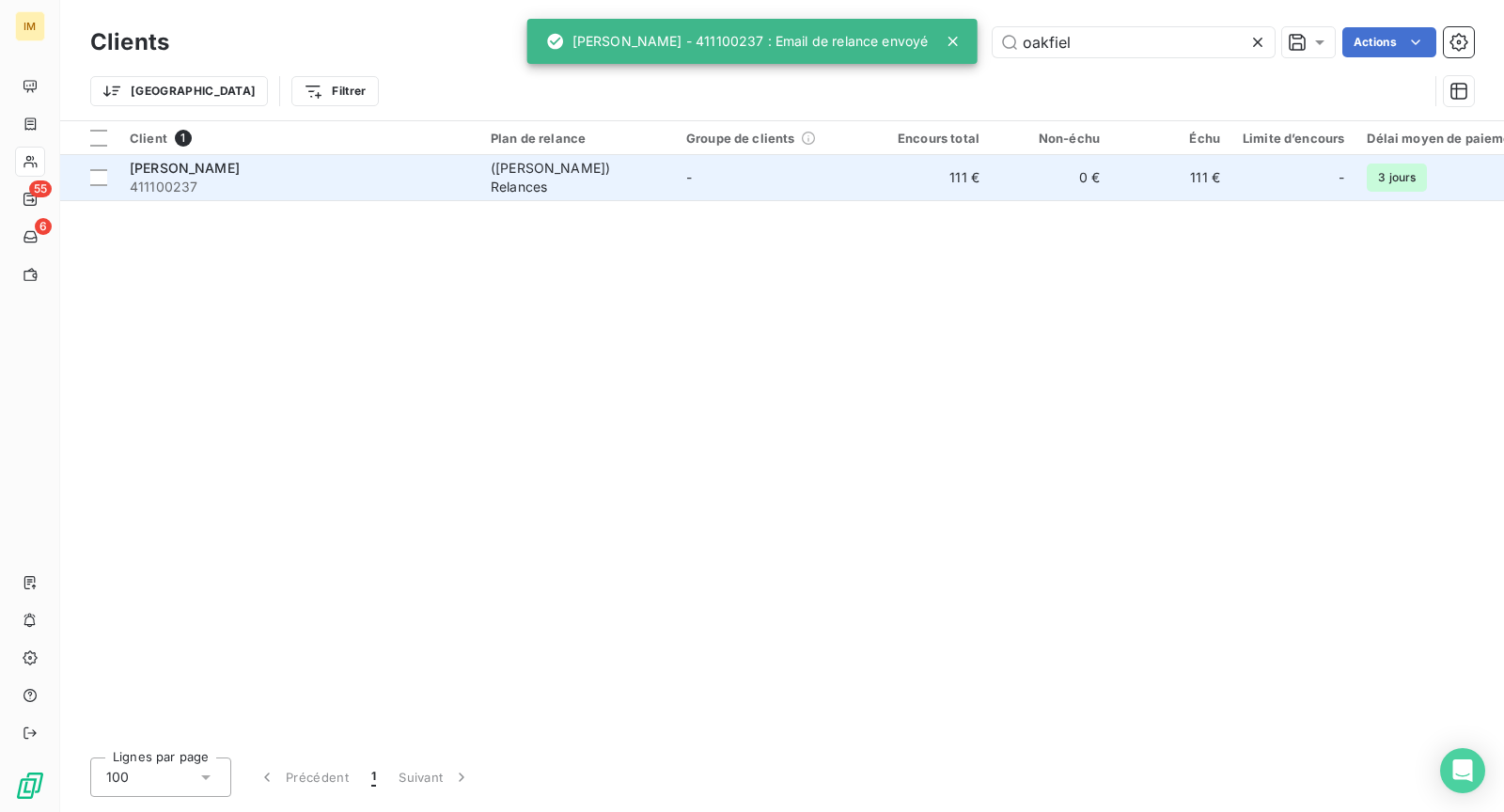
drag, startPoint x: 561, startPoint y: 186, endPoint x: 586, endPoint y: 195, distance: 26.6
click at [561, 186] on div "([PERSON_NAME]) Relances" at bounding box center [577, 178] width 173 height 38
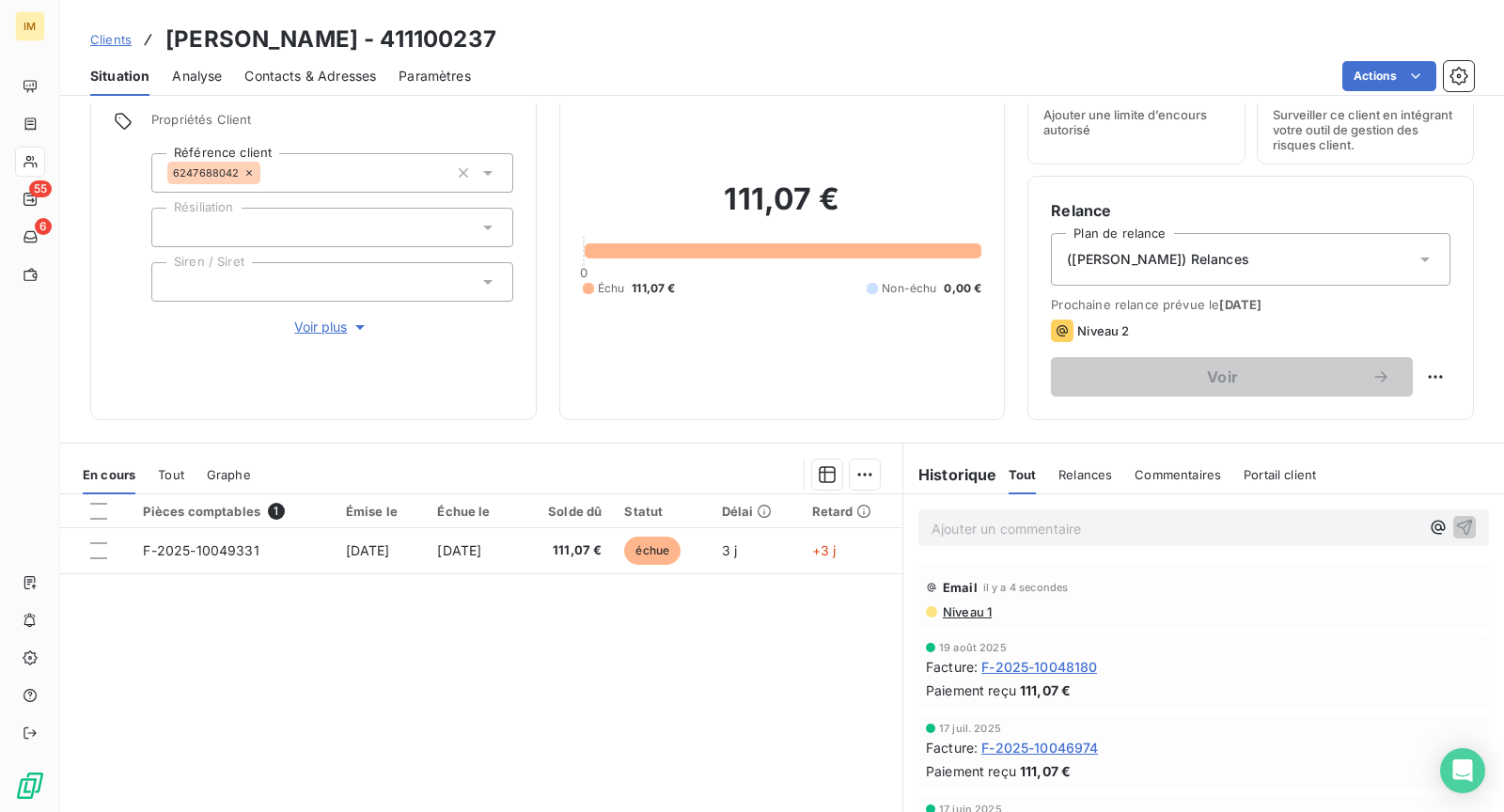
scroll to position [8, 0]
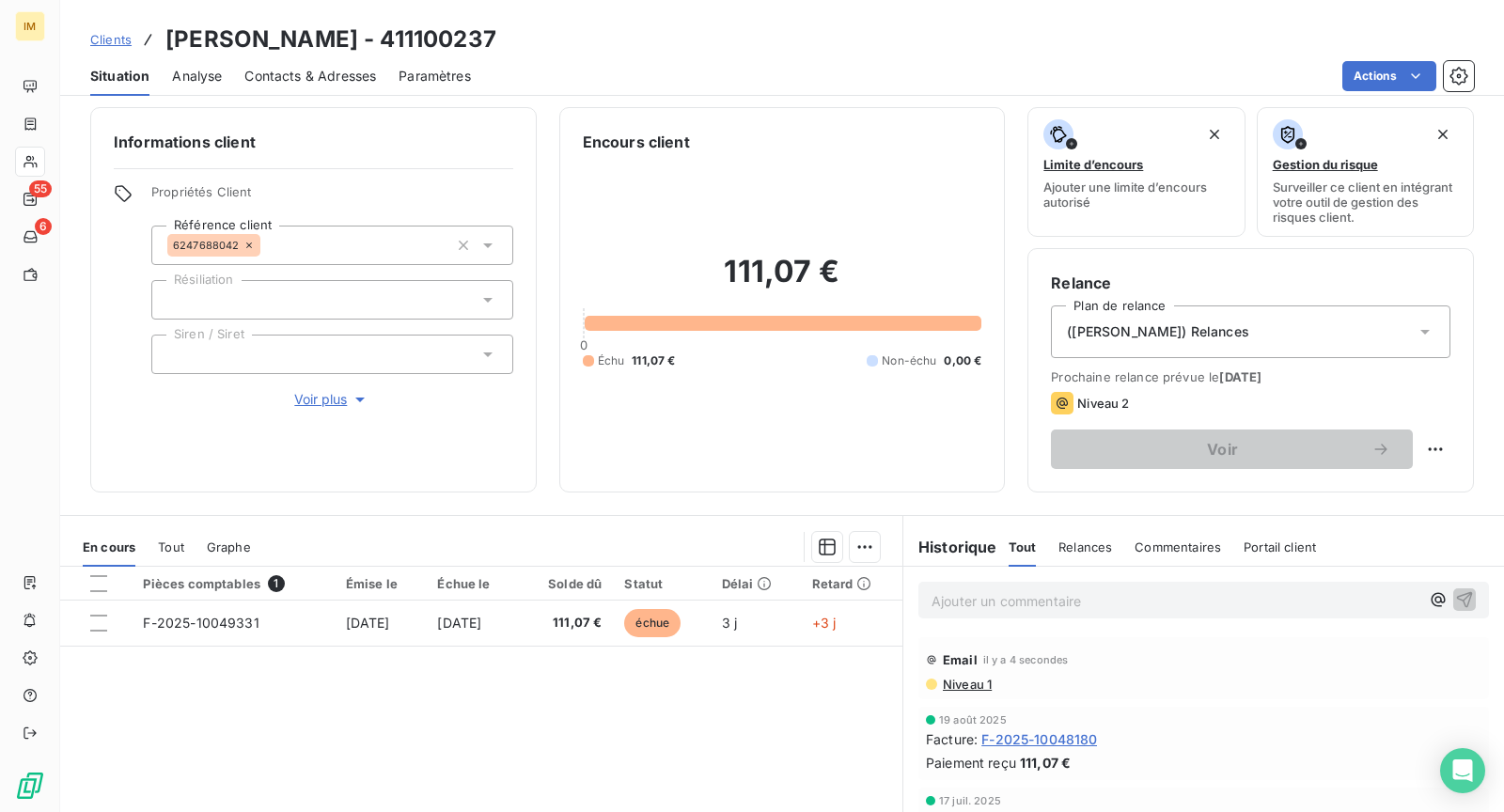
click at [1336, 346] on div "([PERSON_NAME]) Relances" at bounding box center [1250, 331] width 399 height 53
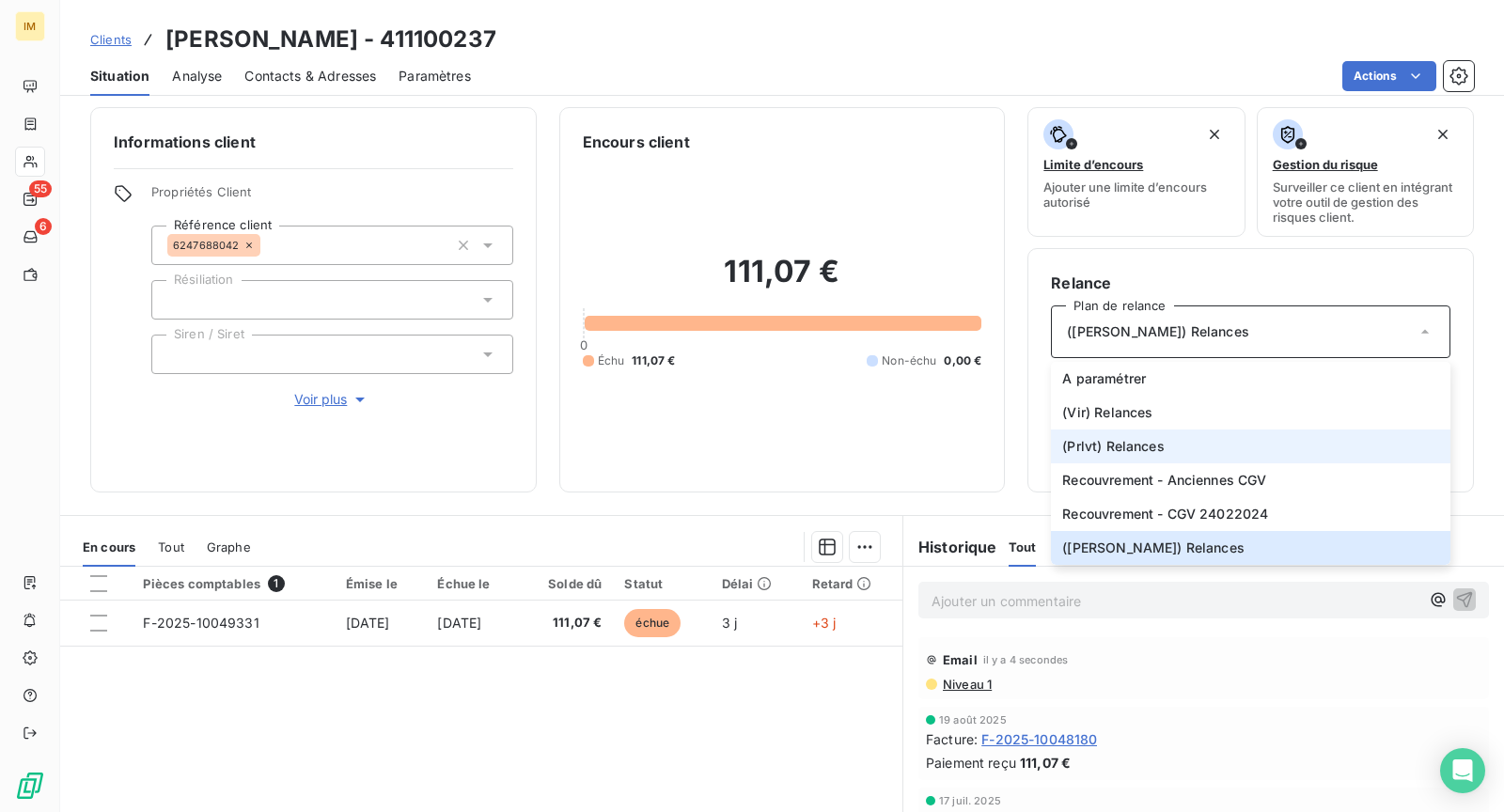
click at [1151, 437] on span "(Prlvt) Relances" at bounding box center [1113, 446] width 102 height 19
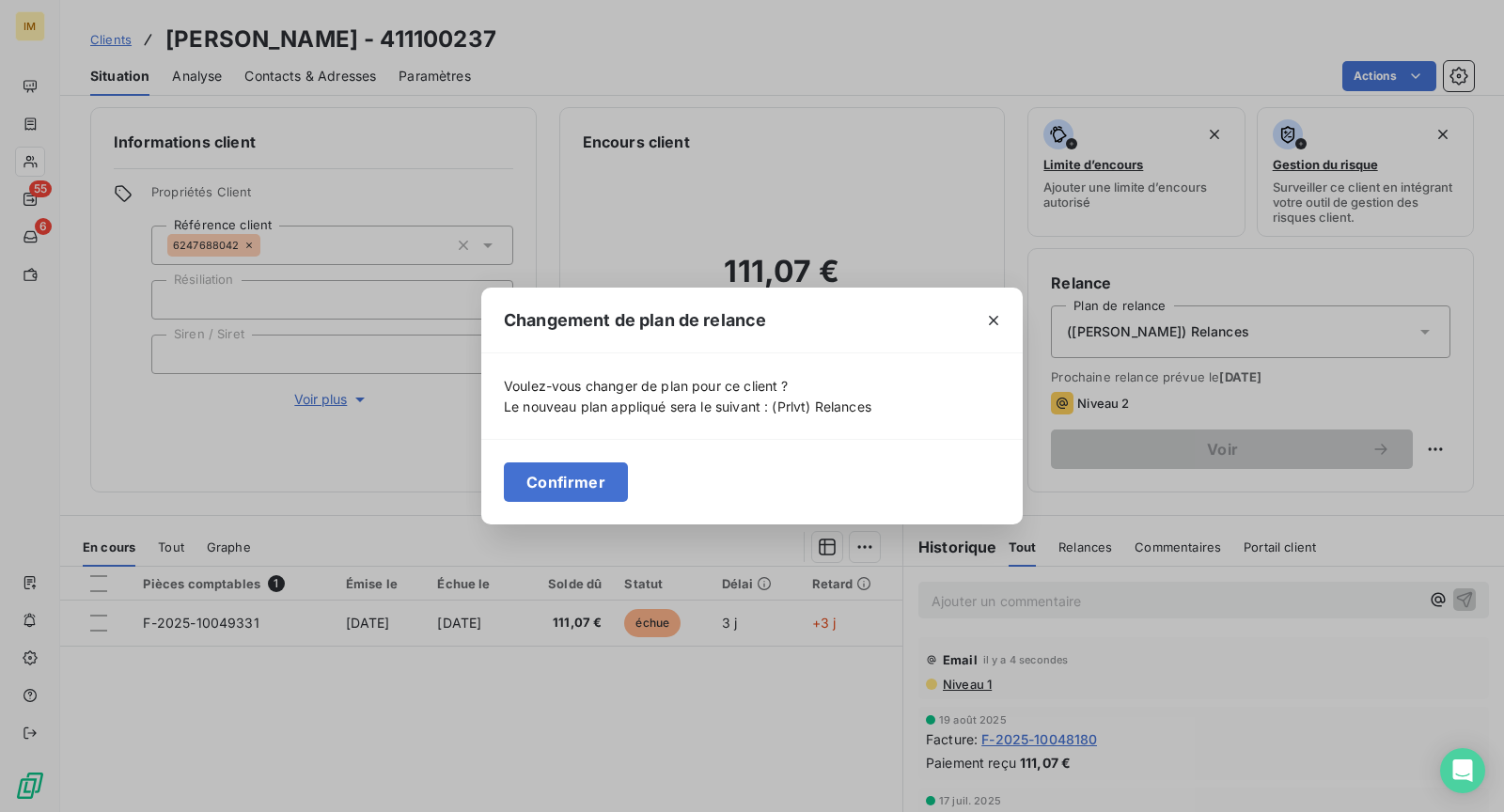
drag, startPoint x: 551, startPoint y: 476, endPoint x: 626, endPoint y: 516, distance: 85.0
click at [552, 477] on button "Confirmer" at bounding box center [565, 483] width 124 height 40
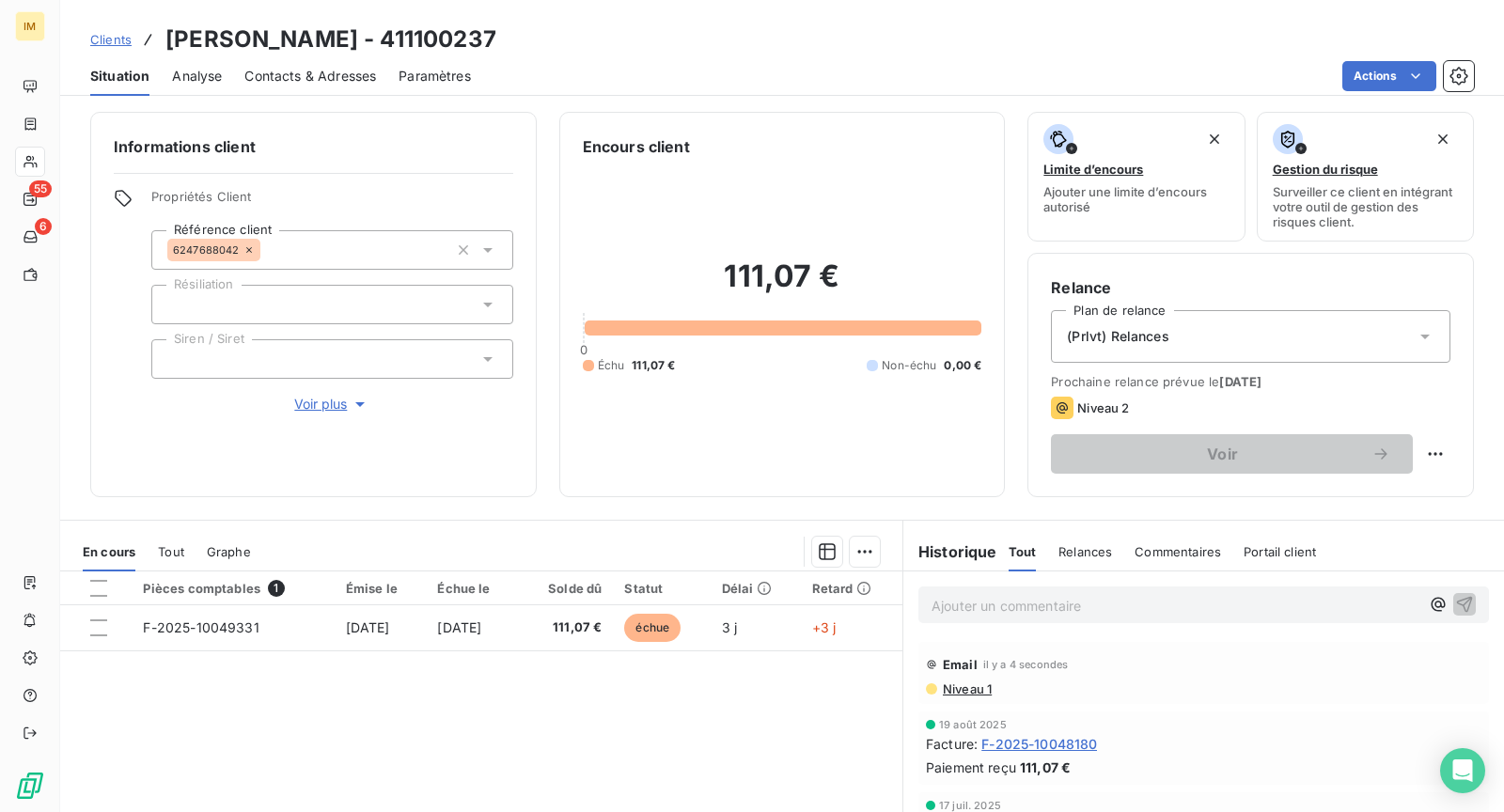
scroll to position [0, 0]
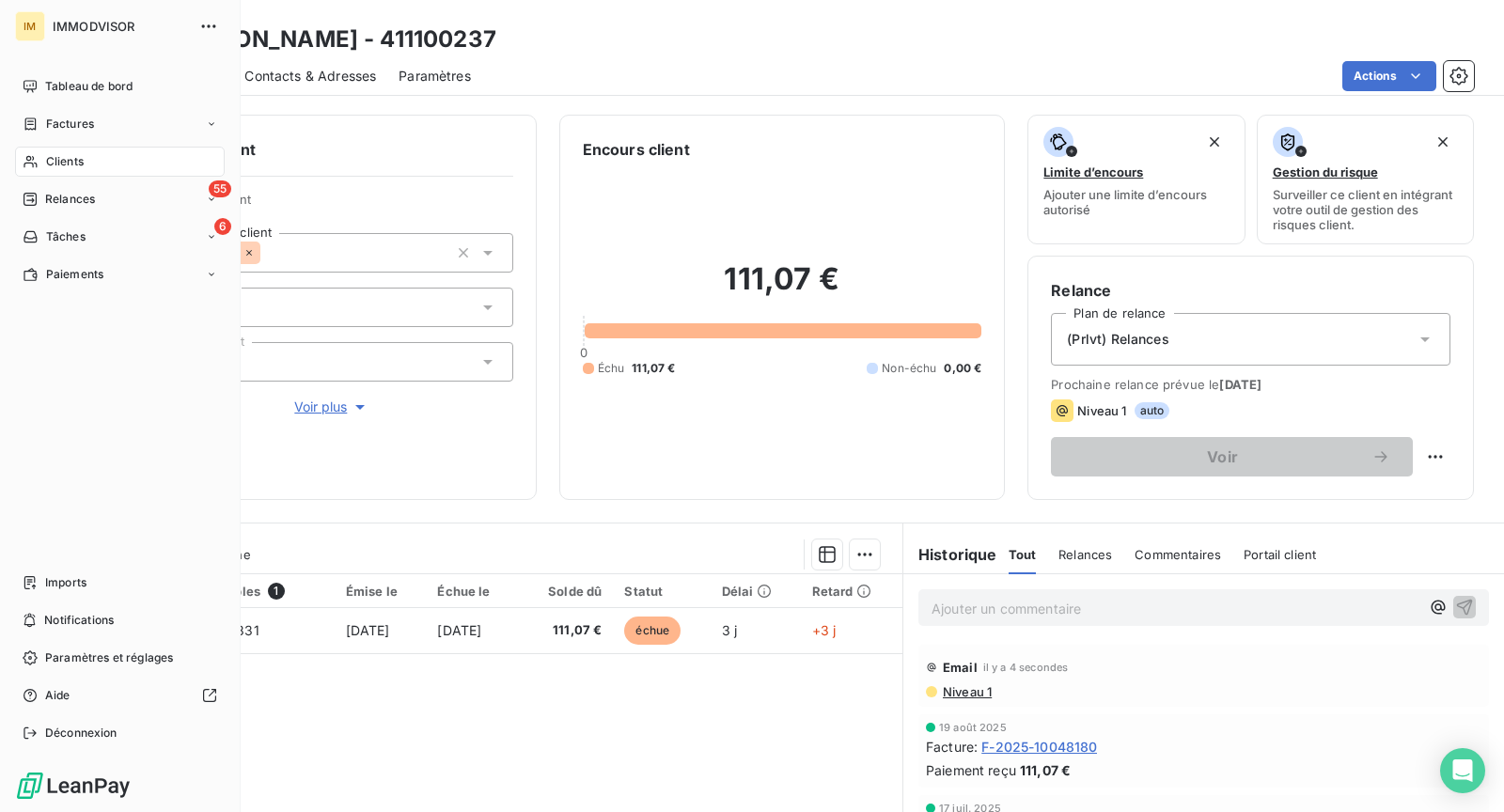
drag, startPoint x: 27, startPoint y: 163, endPoint x: 140, endPoint y: 163, distance: 113.0
click at [28, 163] on icon at bounding box center [31, 161] width 16 height 15
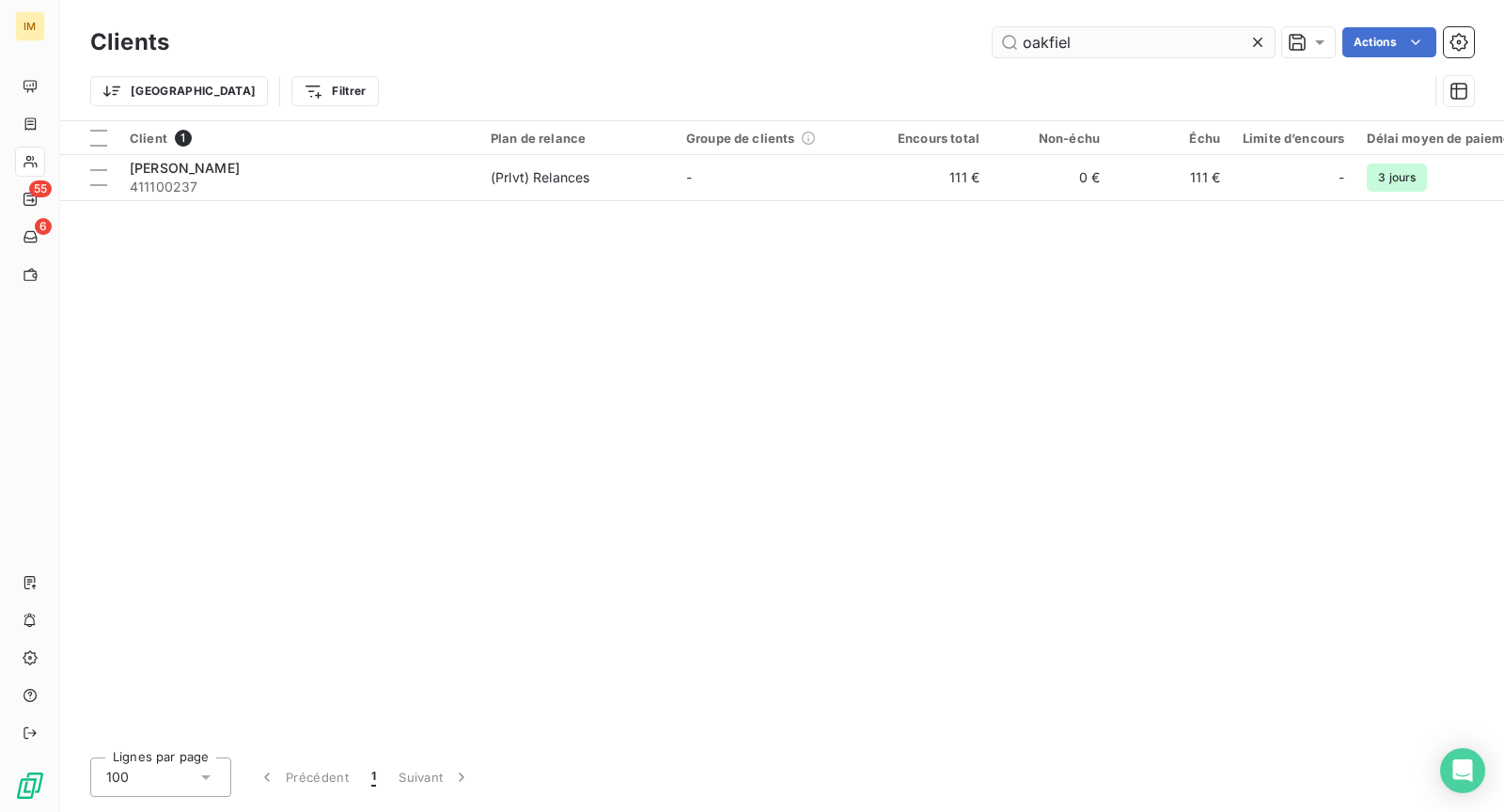
click at [1152, 29] on input "oakfiel" at bounding box center [1133, 42] width 282 height 30
click at [1148, 37] on input "oakfiel" at bounding box center [1133, 42] width 282 height 30
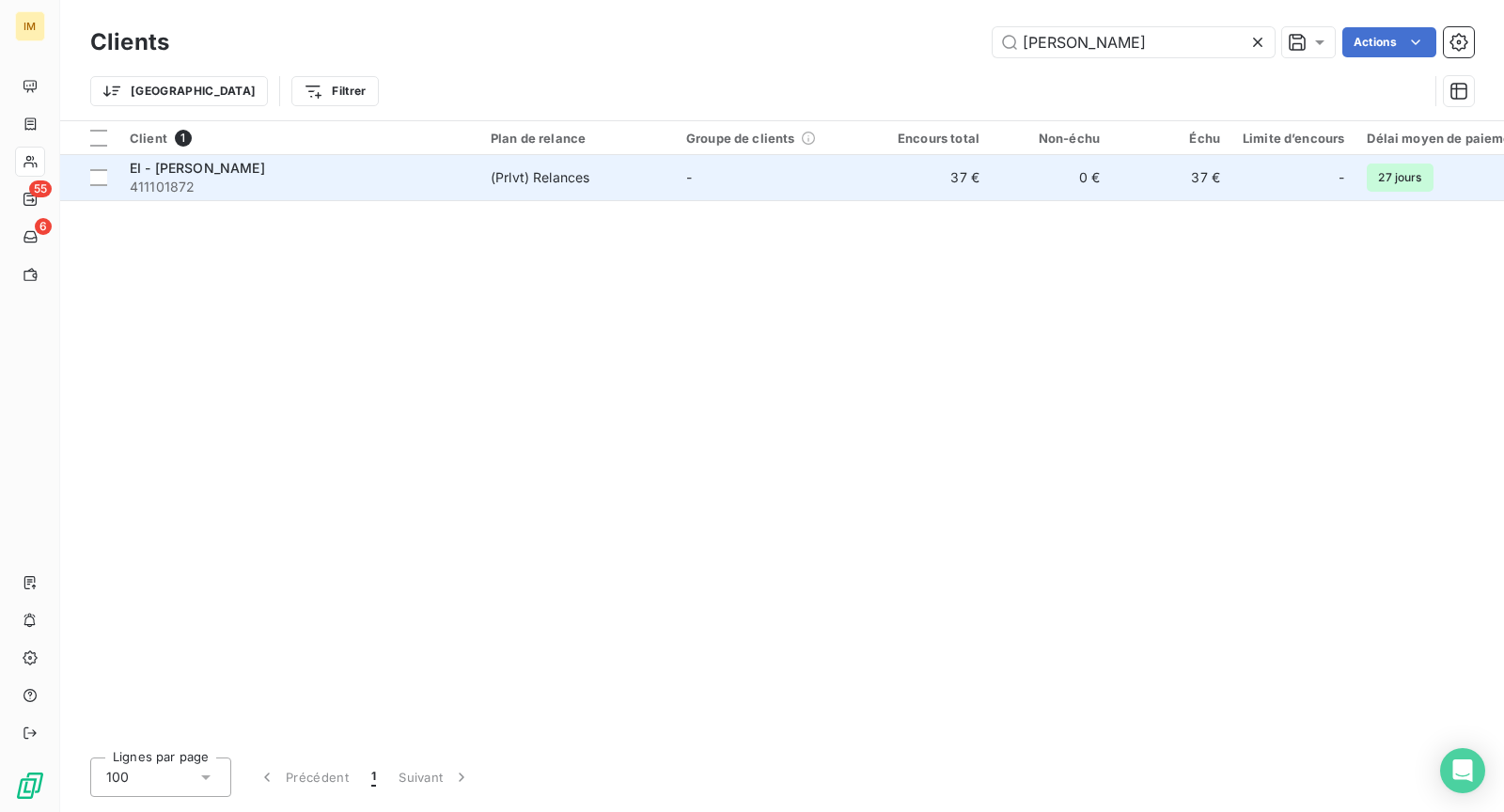
type input "[PERSON_NAME]"
click at [555, 176] on div "(Prlvt) Relances" at bounding box center [539, 177] width 99 height 19
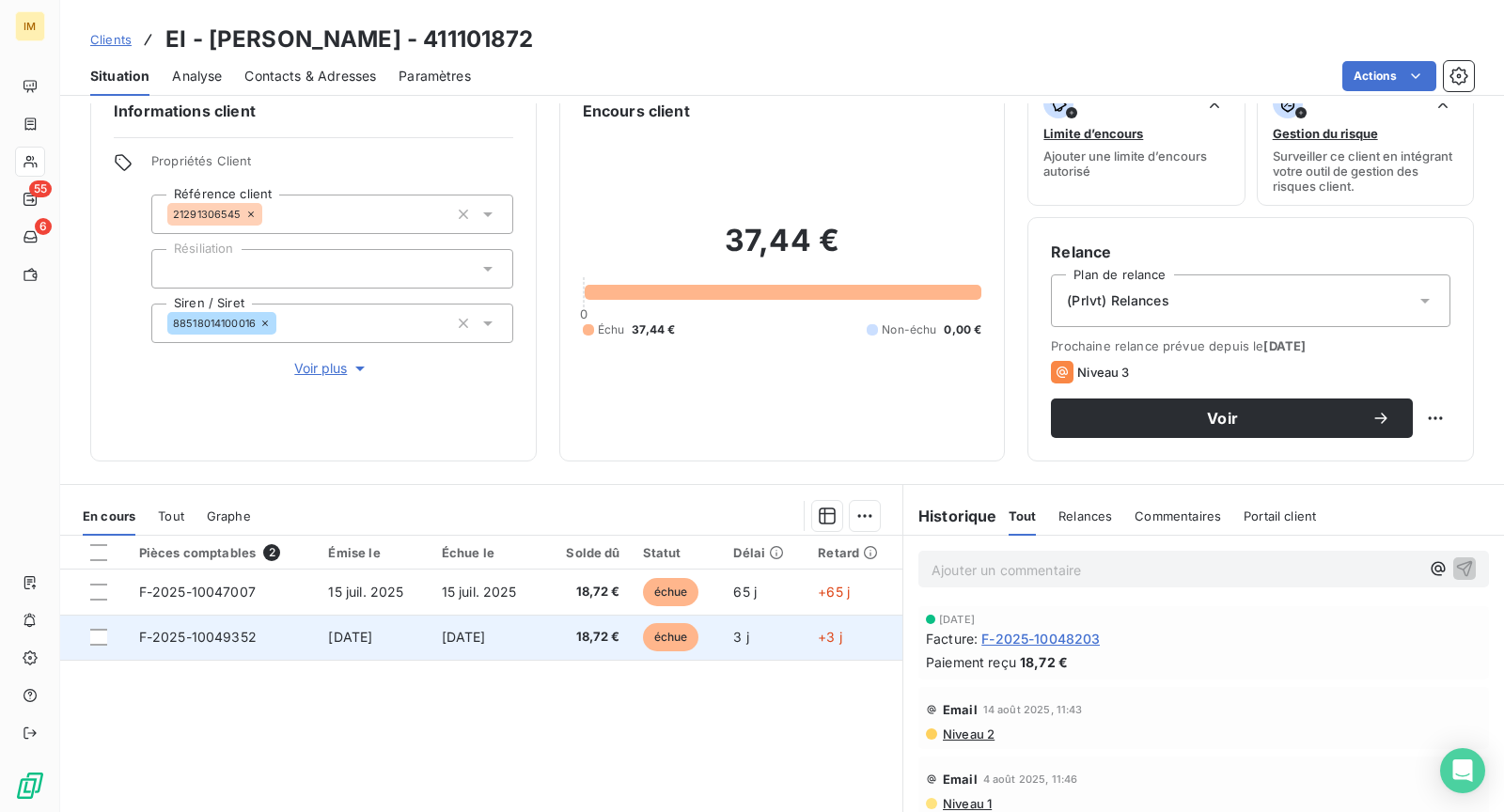
scroll to position [3, 0]
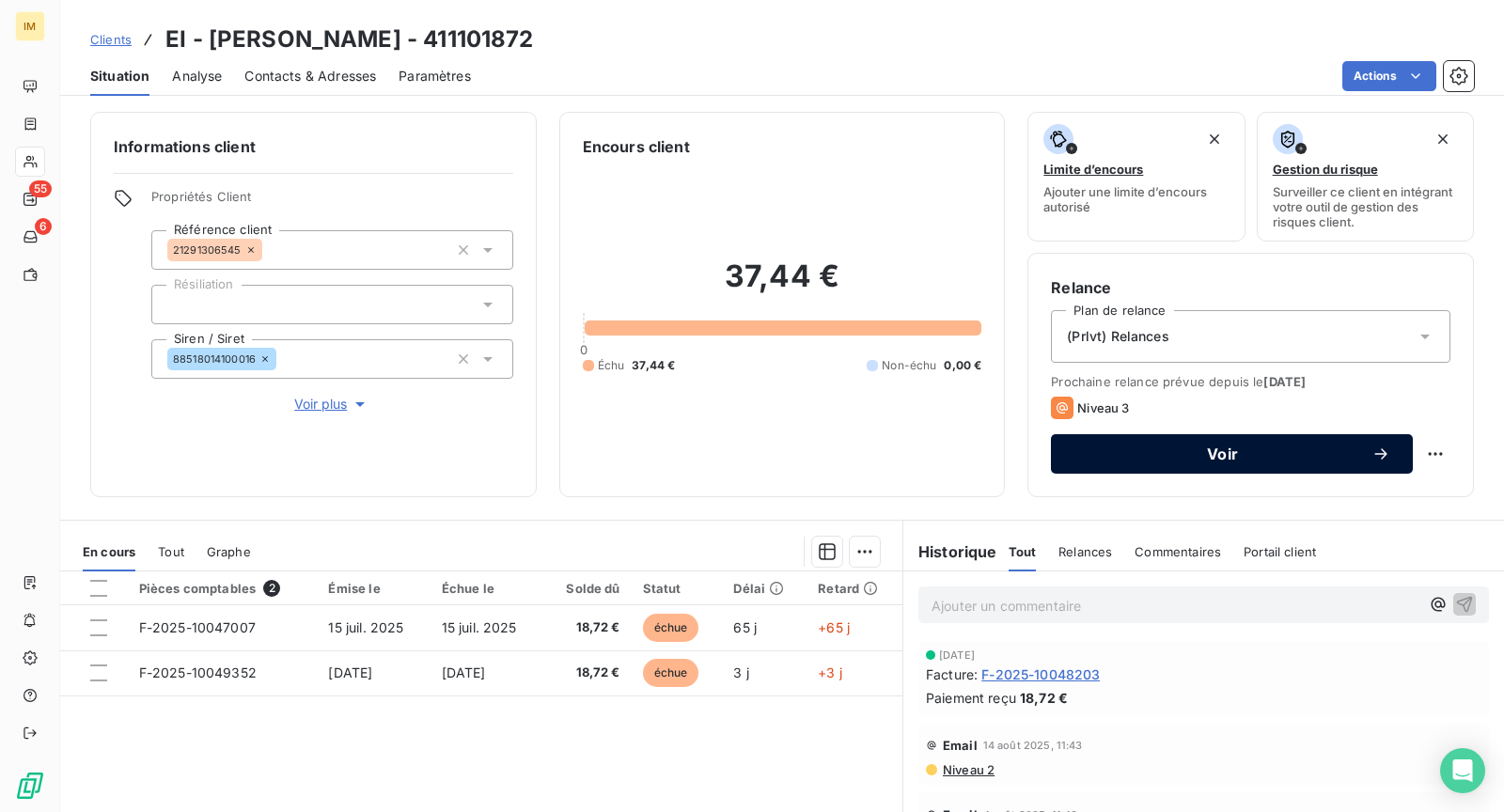
click at [1178, 462] on button "Voir" at bounding box center [1231, 454] width 361 height 40
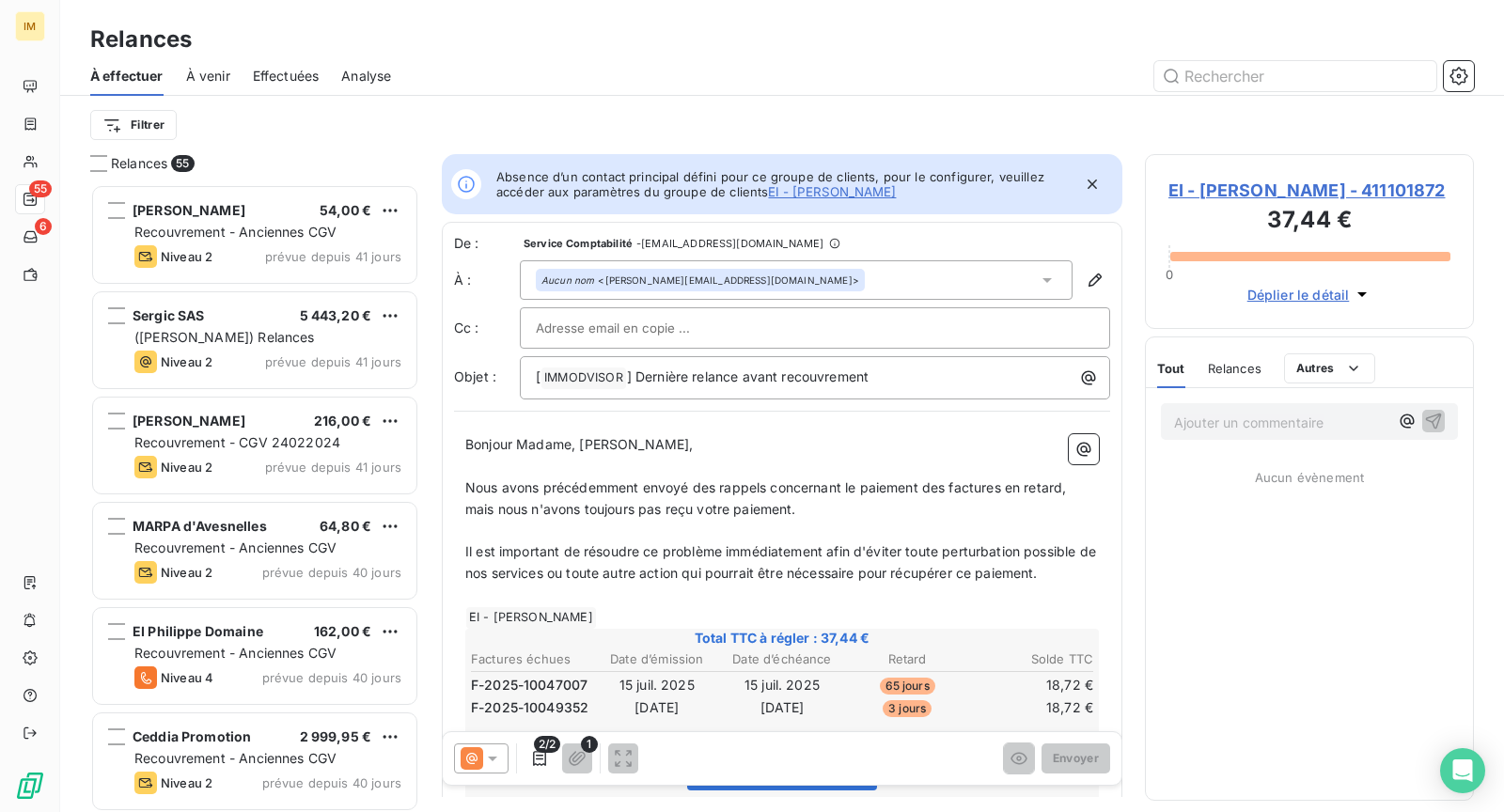
scroll to position [613, 313]
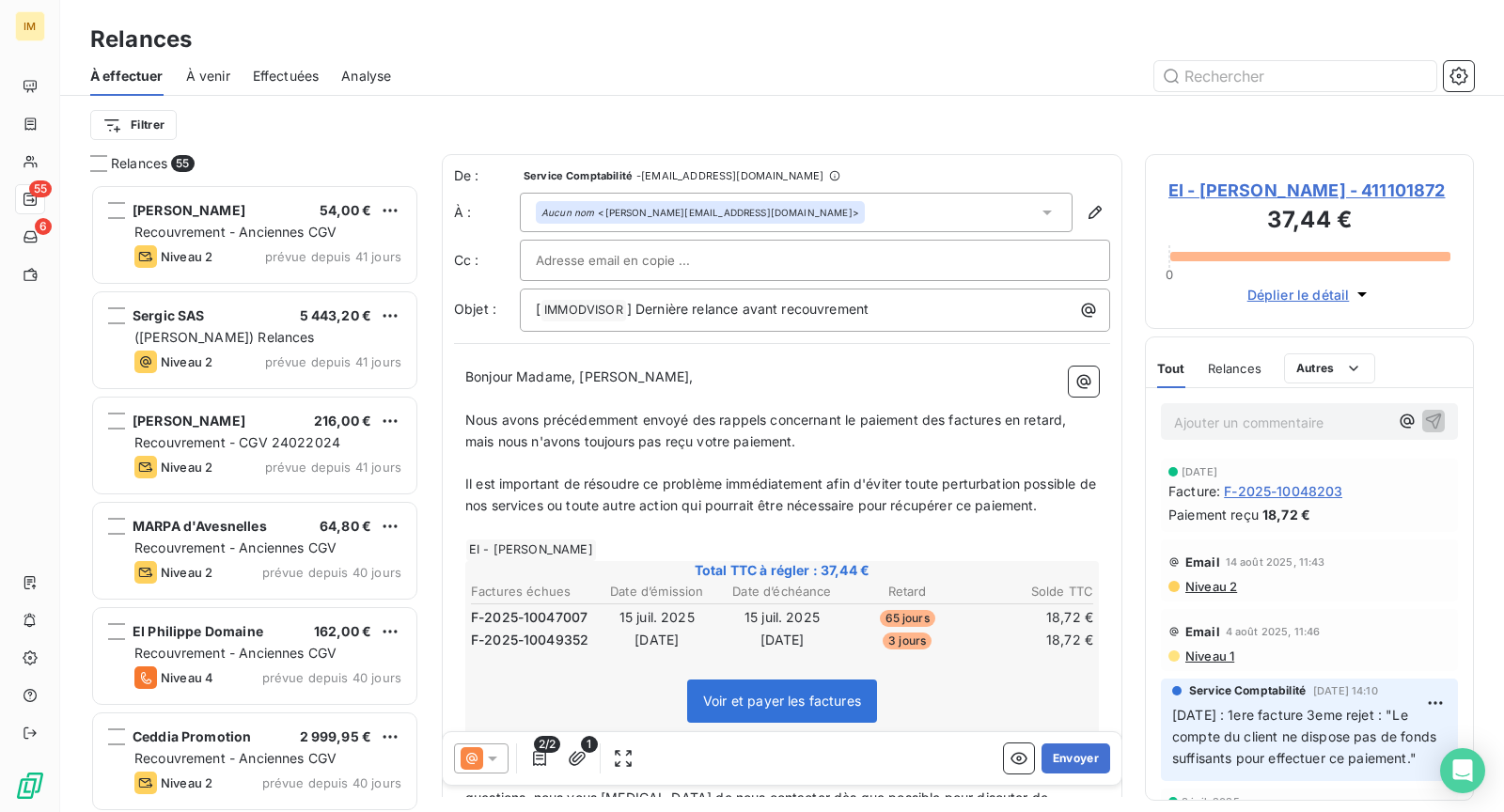
click at [657, 252] on body "IM 55 6 Relances À effectuer À venir Effectuées Analyse Filtrer Relances 55 PHI…" at bounding box center [752, 406] width 1504 height 812
click at [707, 57] on div "À effectuer À venir Effectuées Analyse" at bounding box center [781, 77] width 1443 height 40
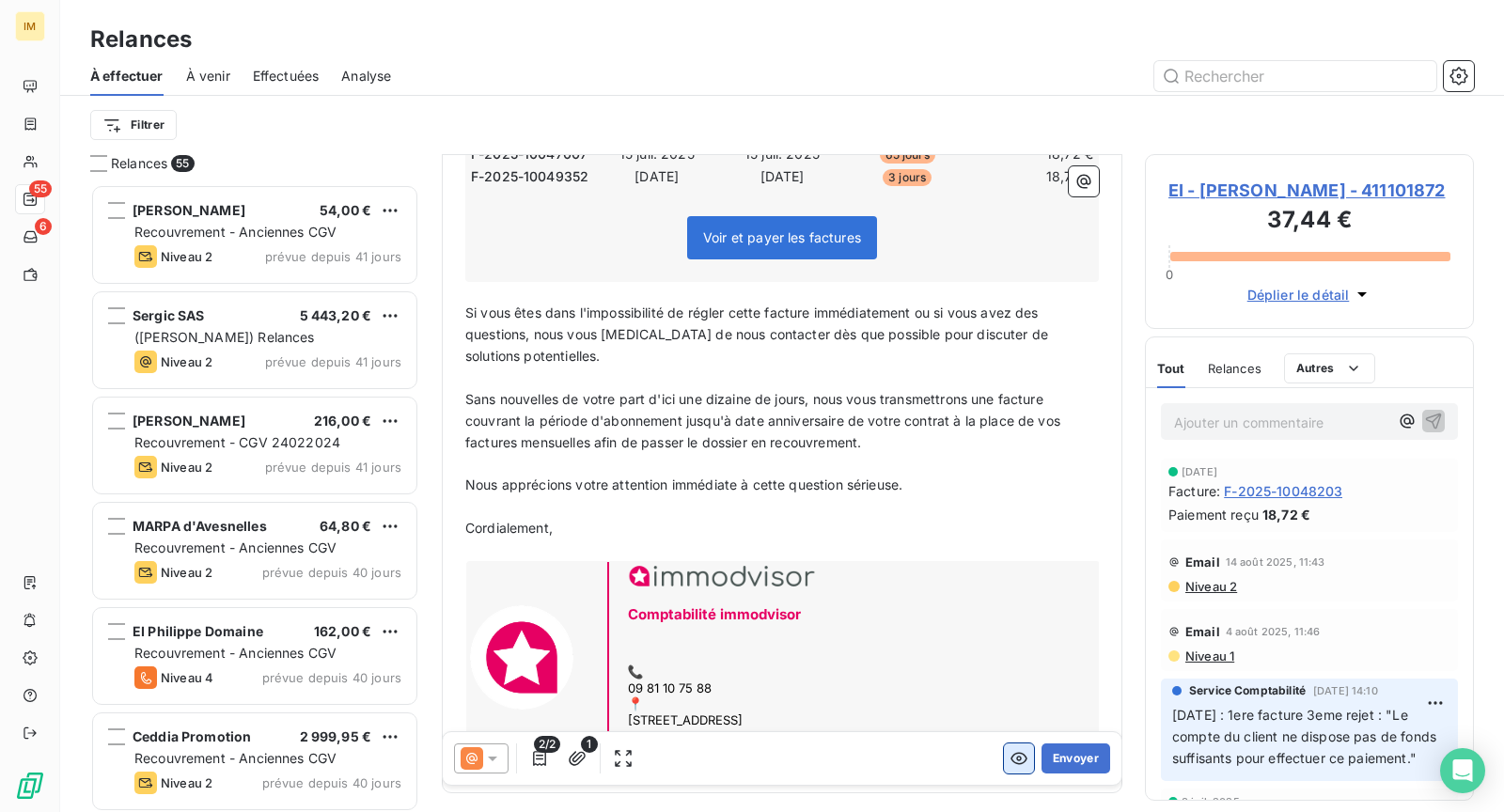
scroll to position [530, 0]
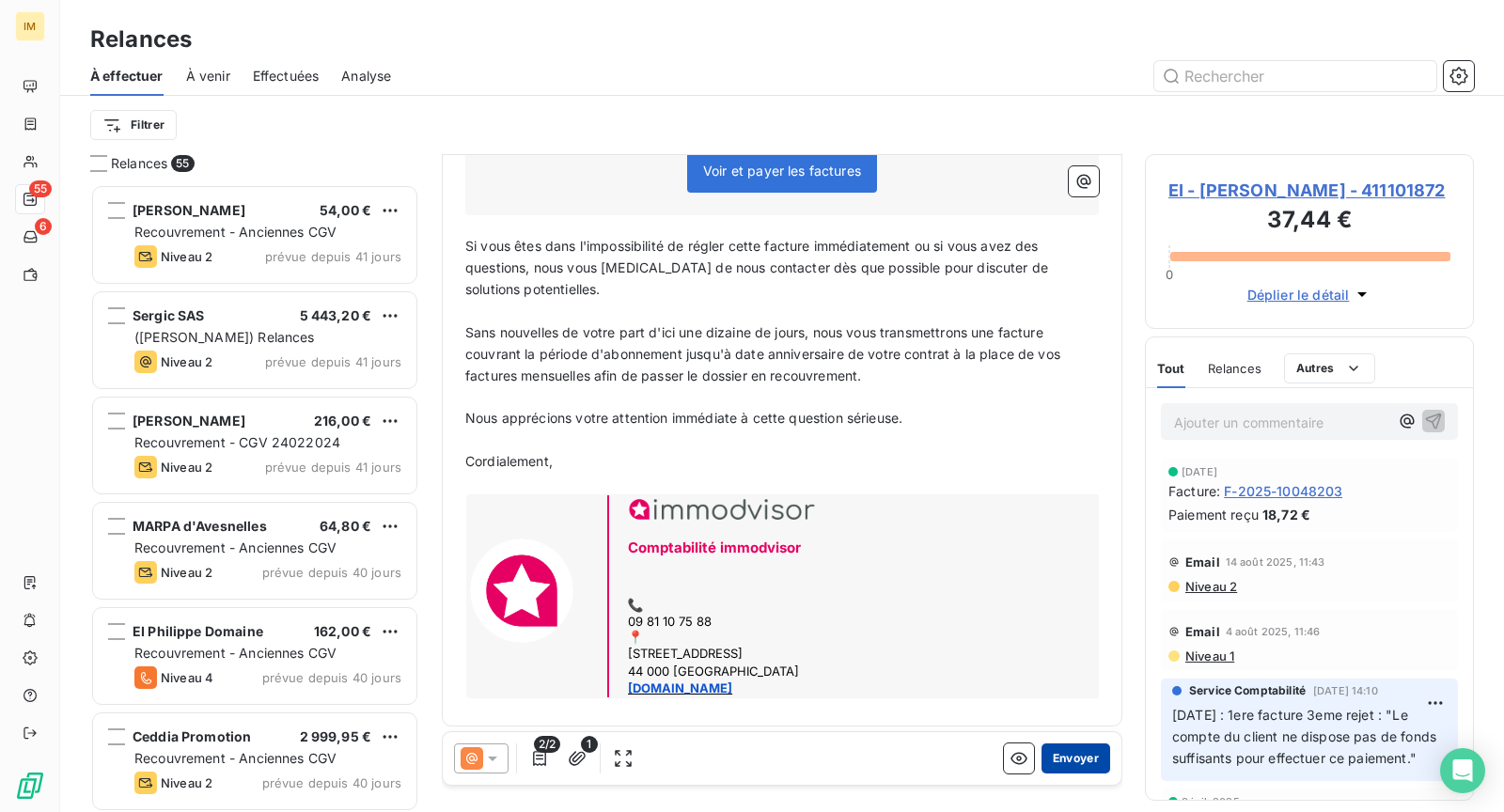
click at [1068, 762] on button "Envoyer" at bounding box center [1075, 758] width 69 height 30
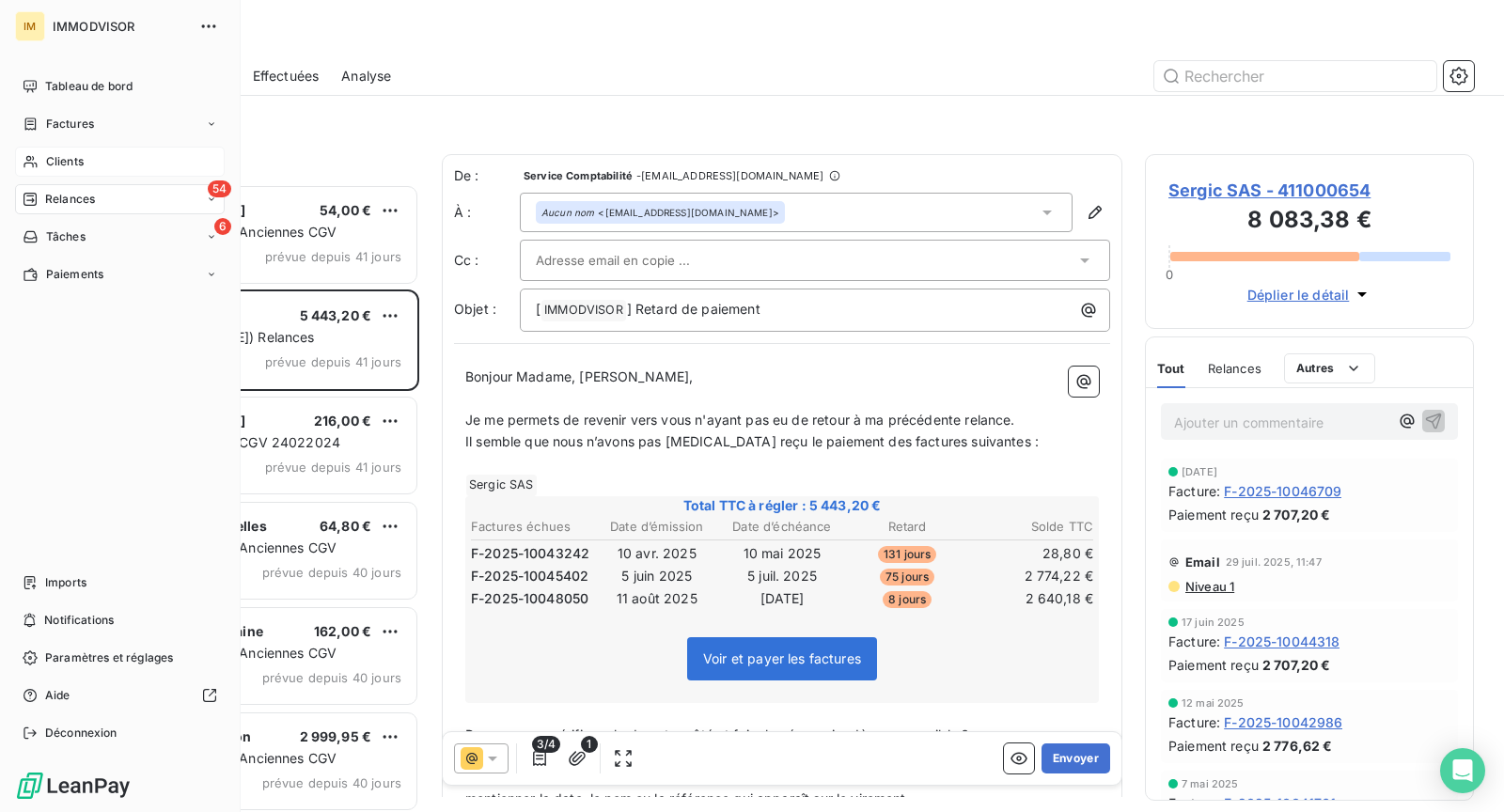
click at [44, 163] on div "Clients" at bounding box center [119, 161] width 210 height 30
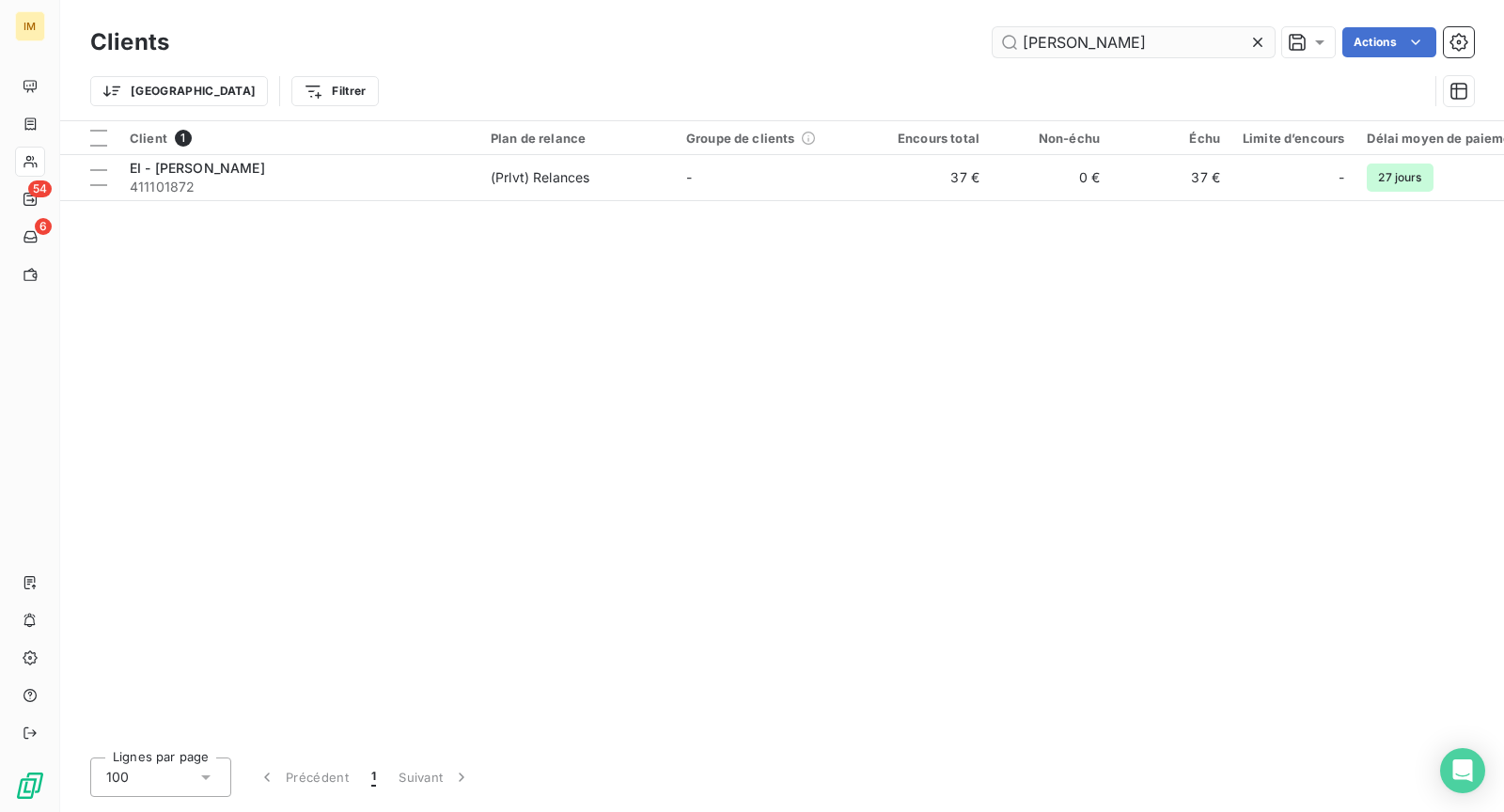
click at [1051, 41] on input "[PERSON_NAME]" at bounding box center [1133, 42] width 282 height 30
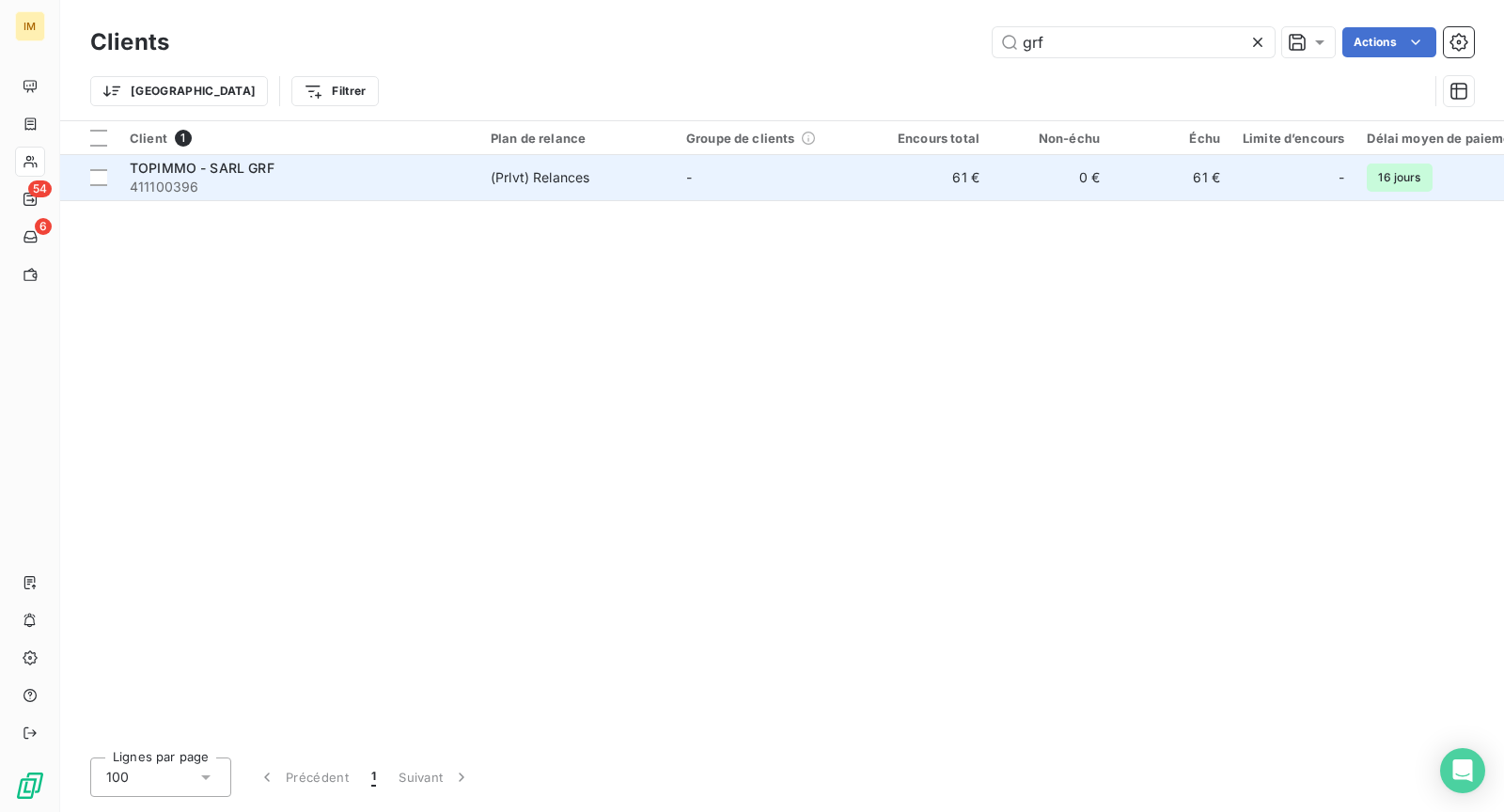
type input "grf"
click at [374, 177] on span "411100396" at bounding box center [299, 186] width 338 height 19
